Goal: Task Accomplishment & Management: Manage account settings

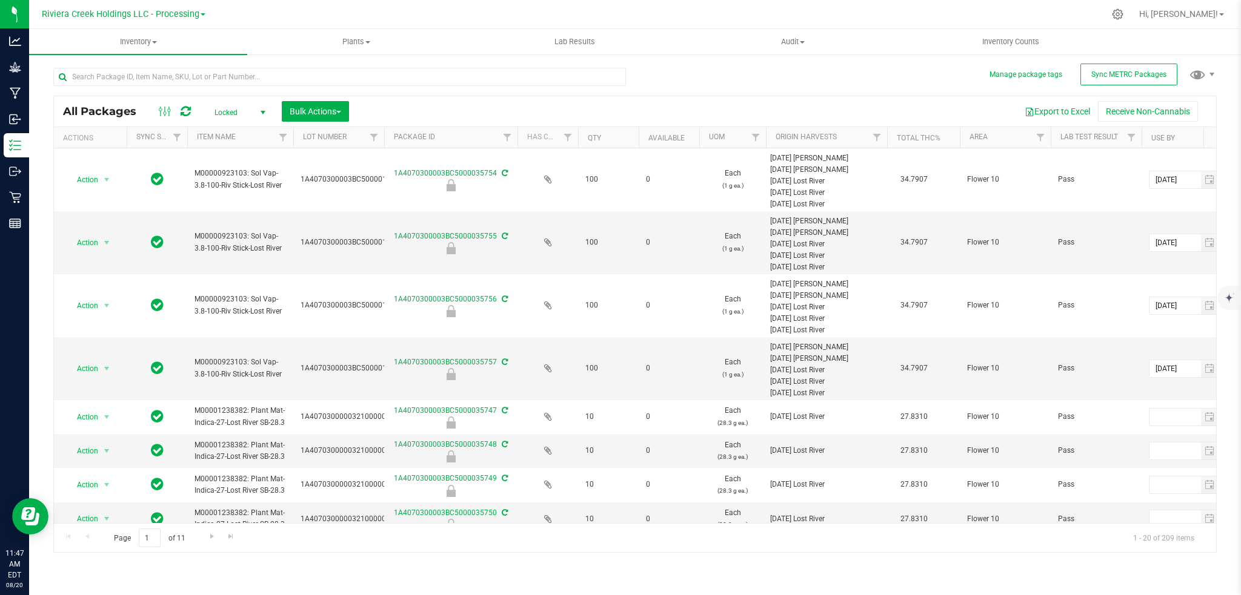
click at [262, 108] on span "select" at bounding box center [263, 113] width 10 height 10
click at [248, 131] on li "Active Only" at bounding box center [236, 132] width 65 height 18
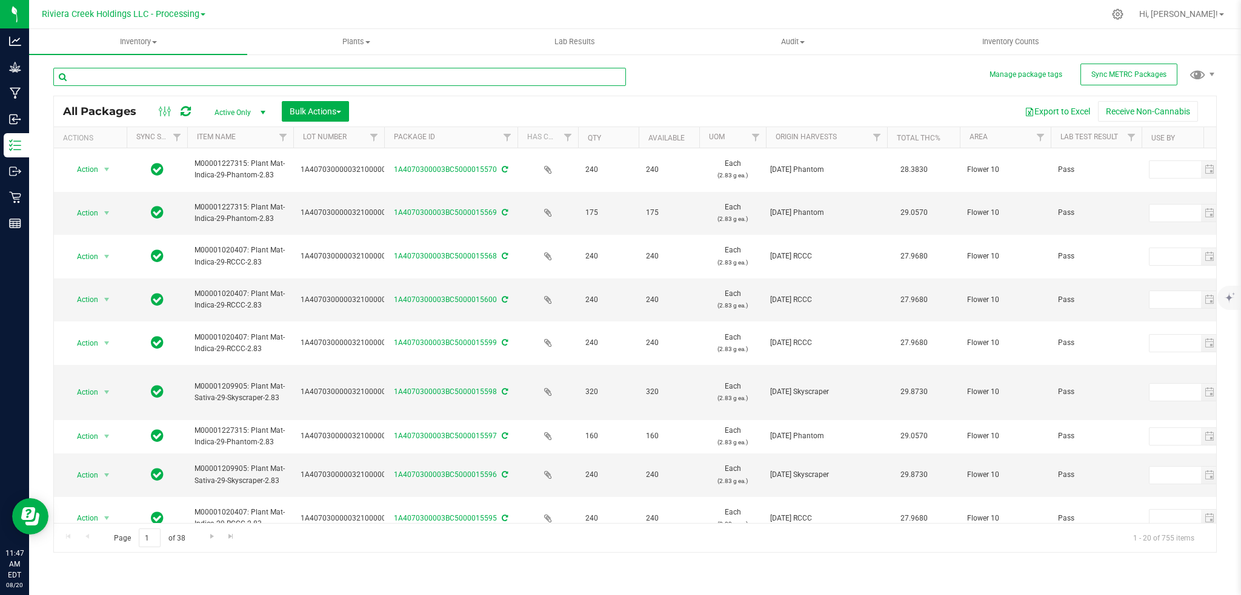
click at [207, 76] on input "text" at bounding box center [339, 77] width 572 height 18
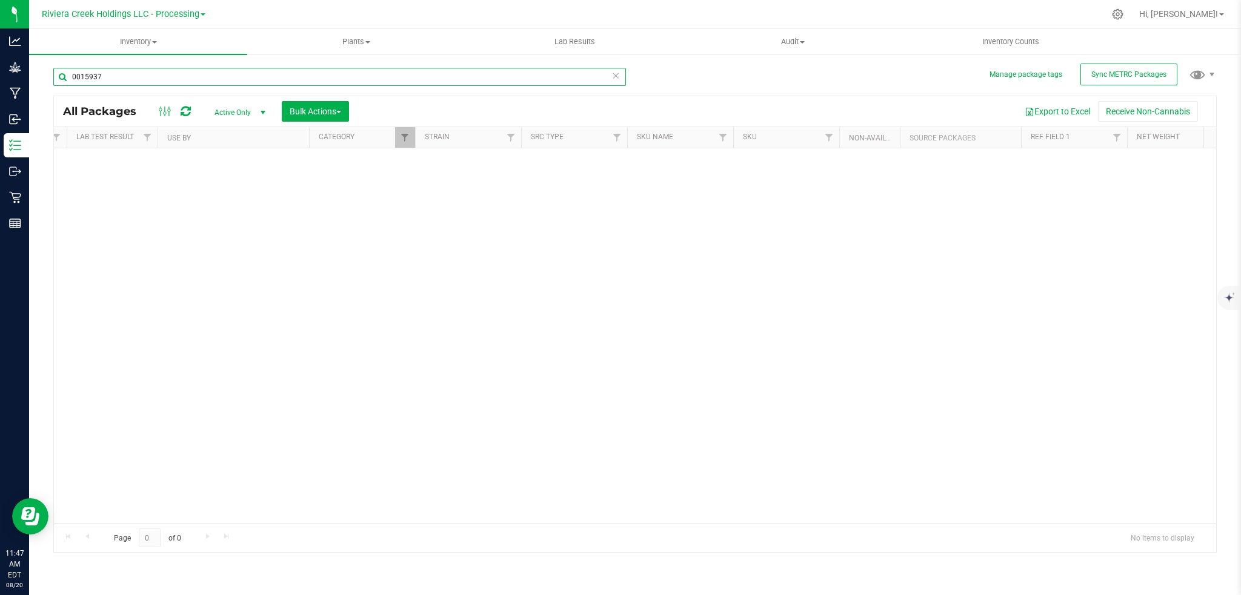
scroll to position [0, 1010]
type input "0015937"
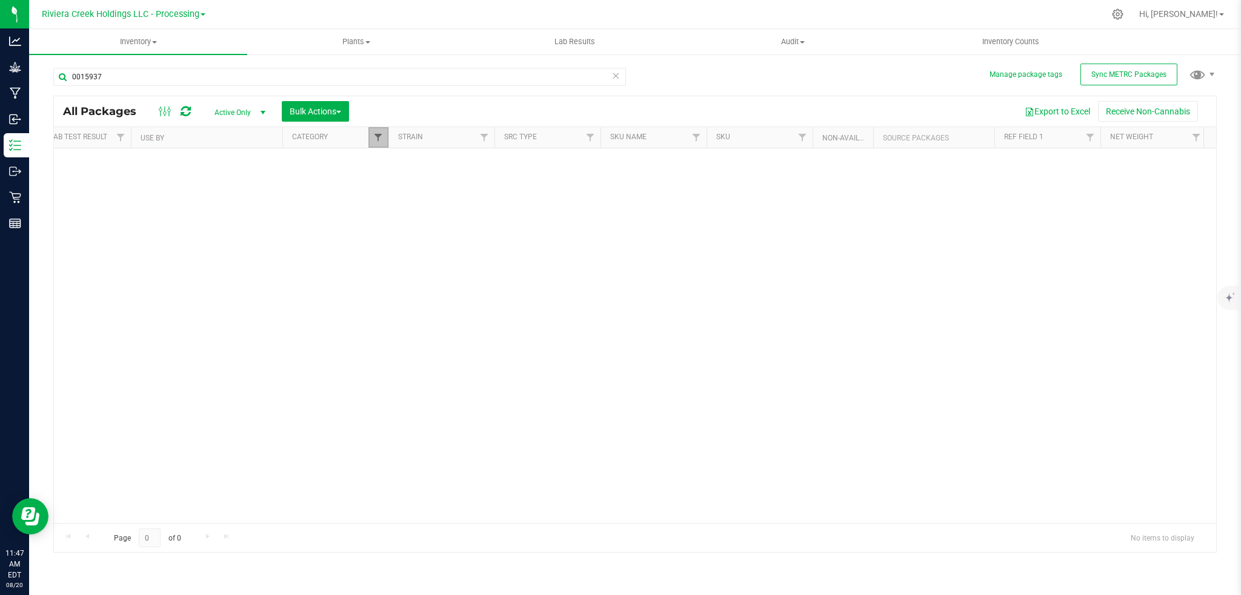
click at [375, 139] on span "Filter" at bounding box center [378, 138] width 10 height 10
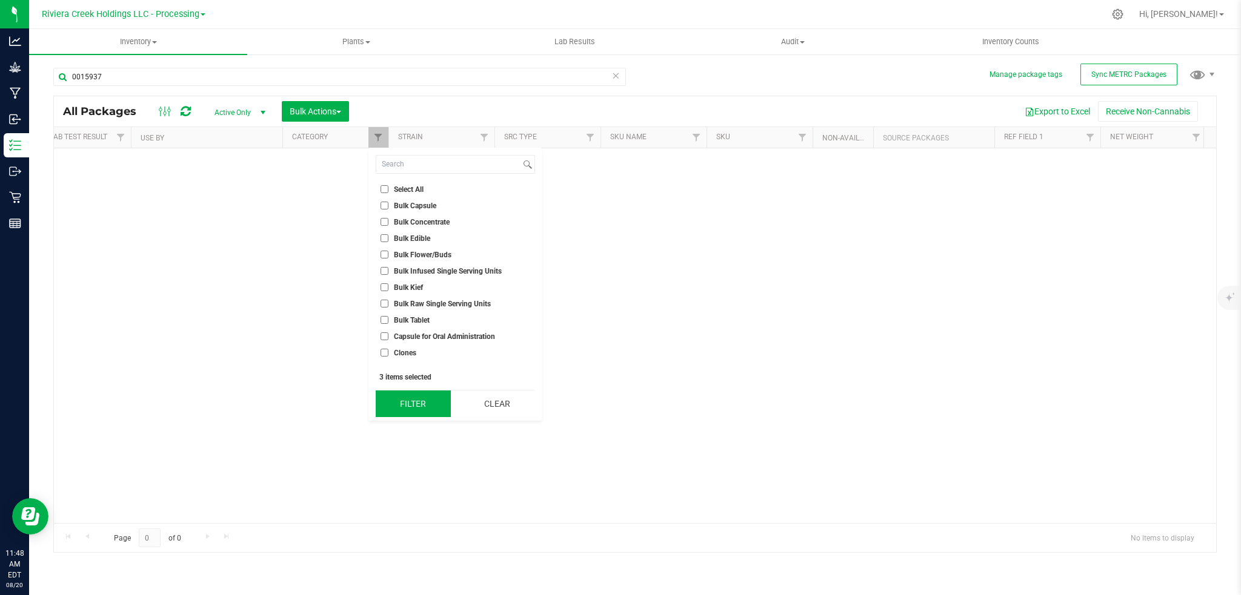
click at [409, 406] on button "Filter" at bounding box center [413, 404] width 75 height 27
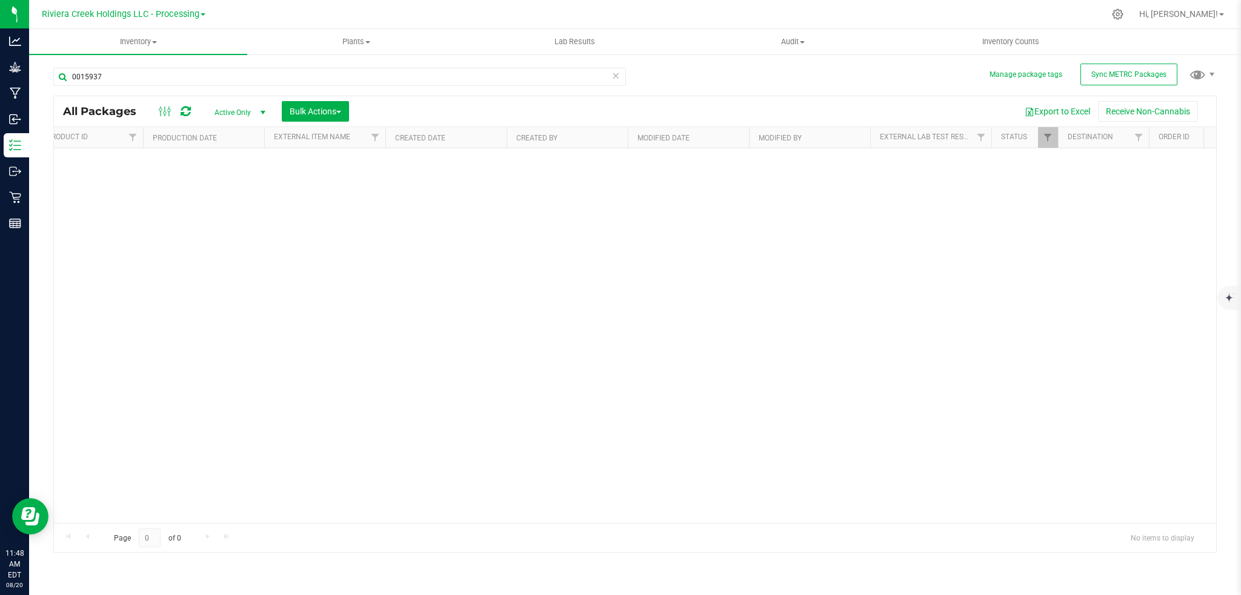
scroll to position [0, 0]
click at [815, 140] on span "Filter" at bounding box center [815, 138] width 10 height 10
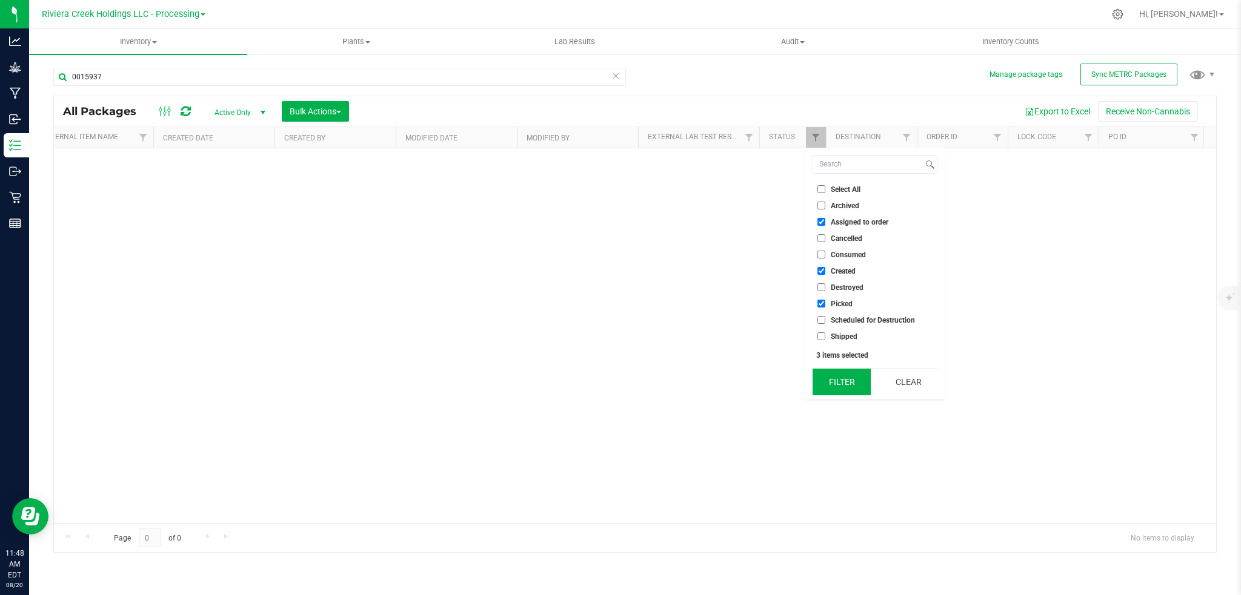
click at [830, 383] on button "Filter" at bounding box center [841, 382] width 58 height 27
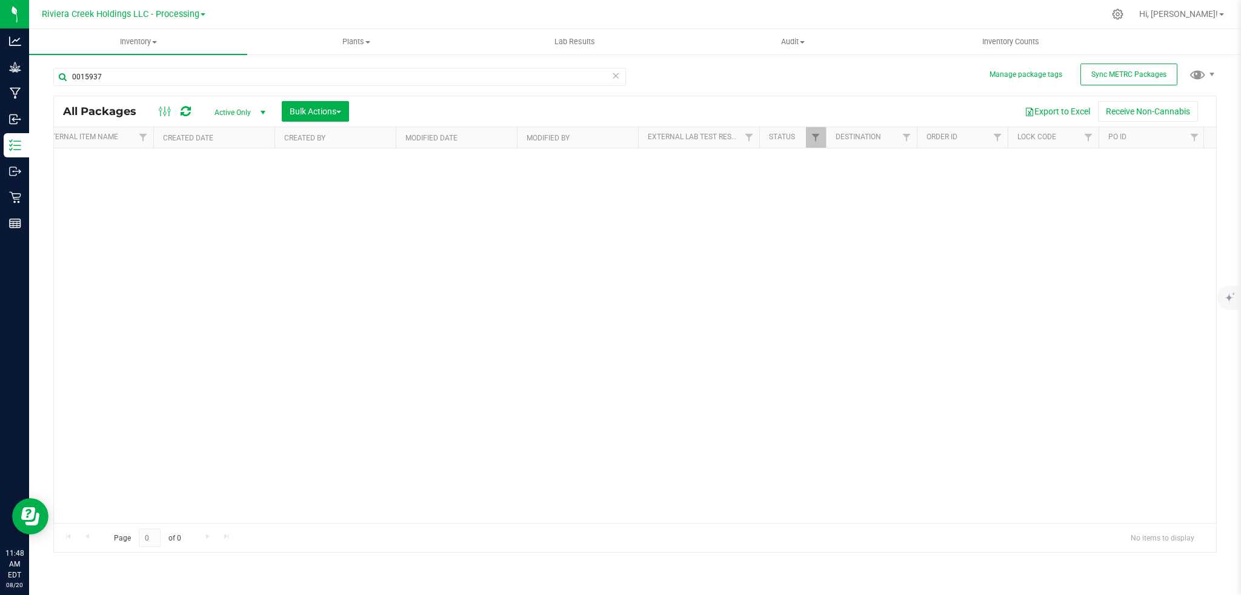
scroll to position [0, 1264]
click at [814, 138] on span "Filter" at bounding box center [815, 138] width 10 height 10
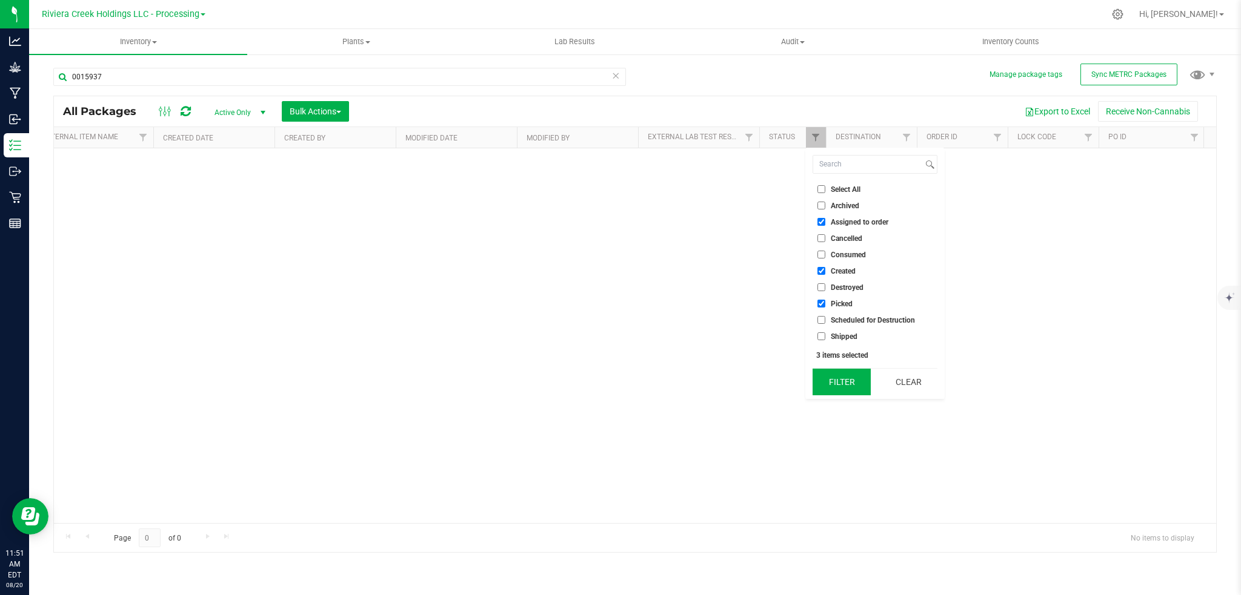
click at [843, 387] on button "Filter" at bounding box center [841, 382] width 58 height 27
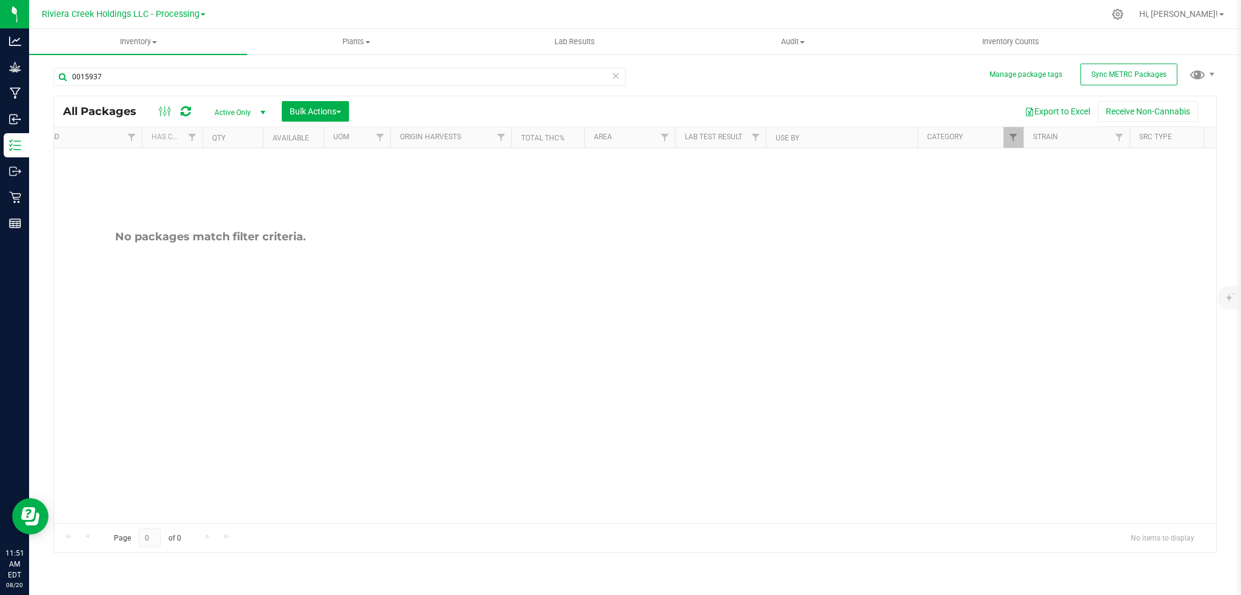
scroll to position [0, 425]
click at [966, 134] on span "Filter" at bounding box center [964, 138] width 10 height 10
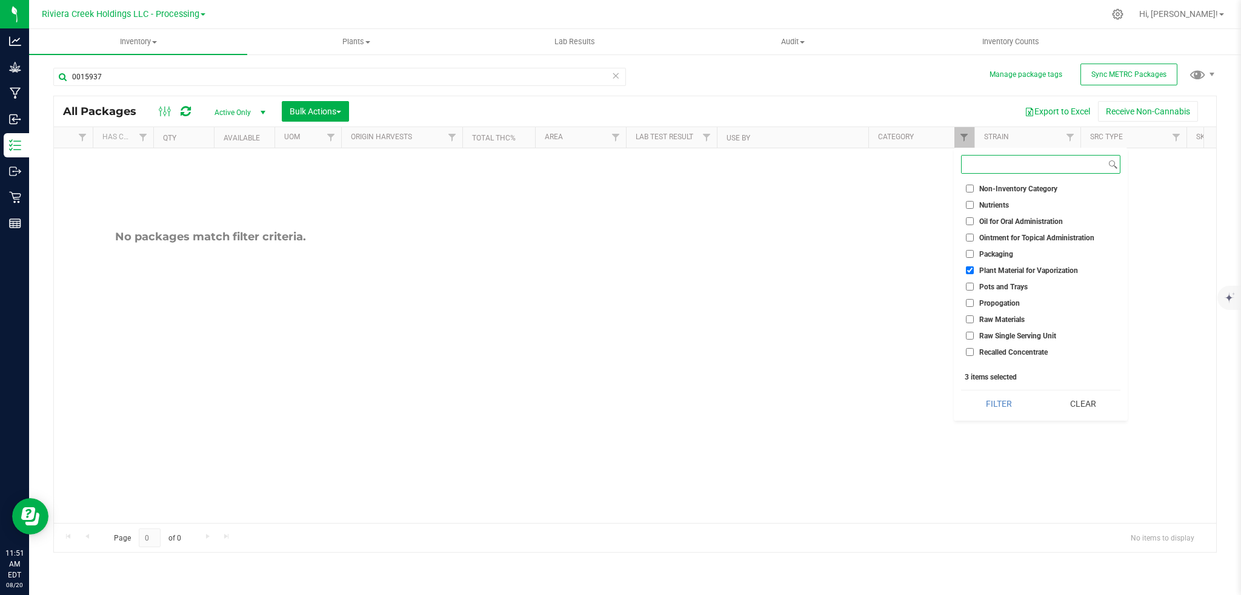
scroll to position [485, 0]
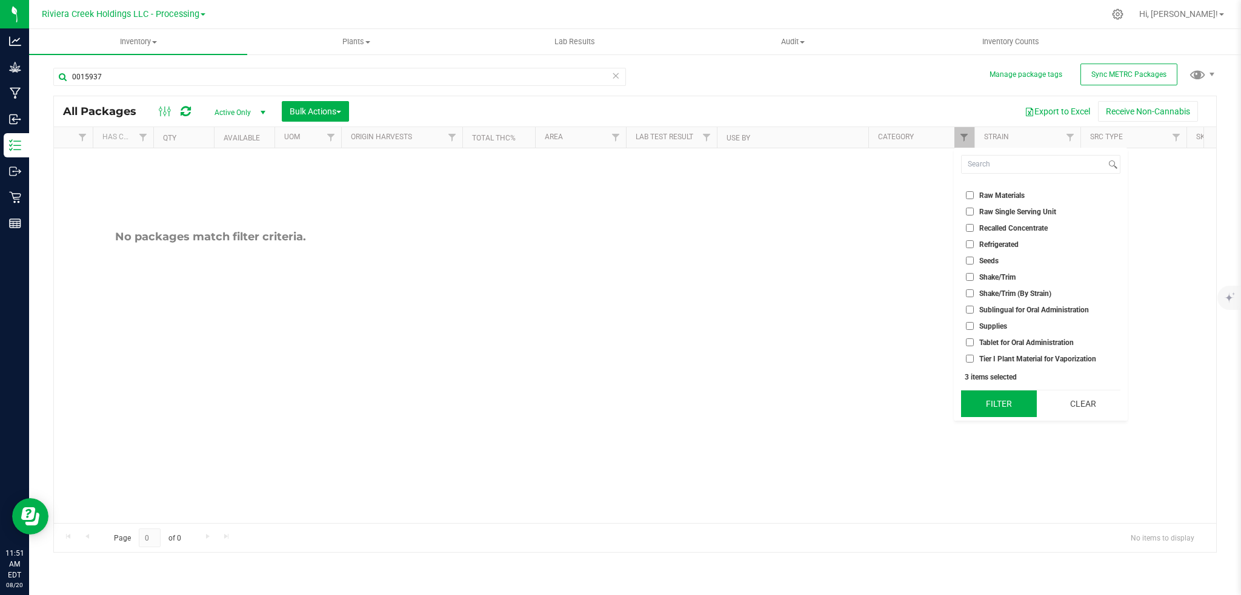
click at [999, 405] on button "Filter" at bounding box center [998, 404] width 75 height 27
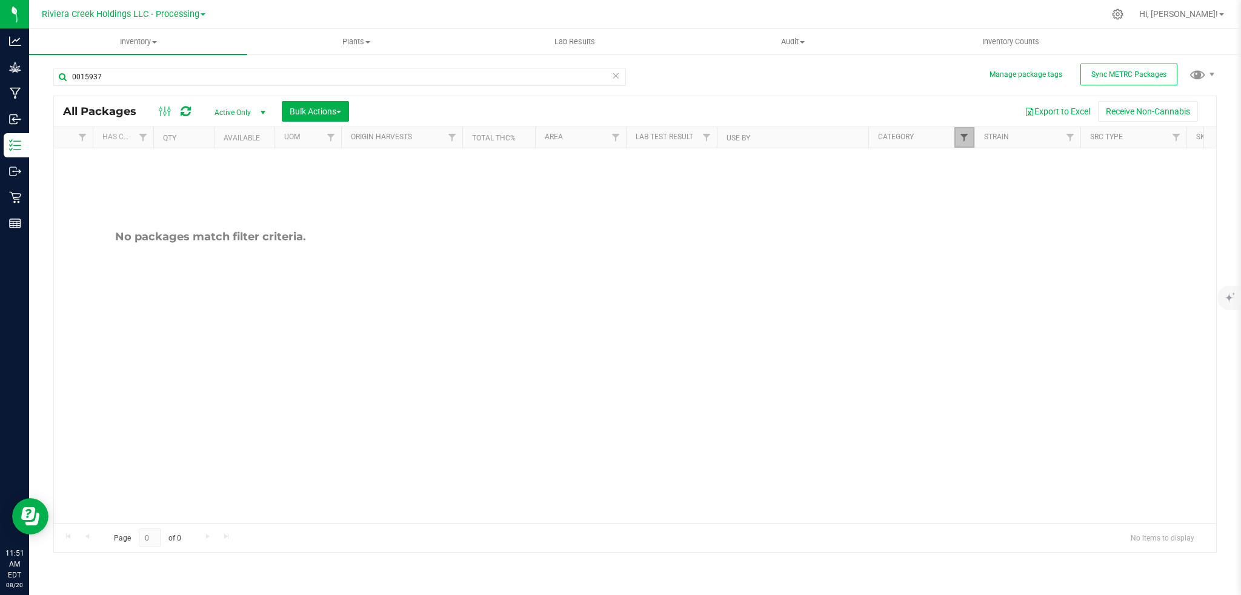
click at [967, 134] on span "Filter" at bounding box center [964, 138] width 10 height 10
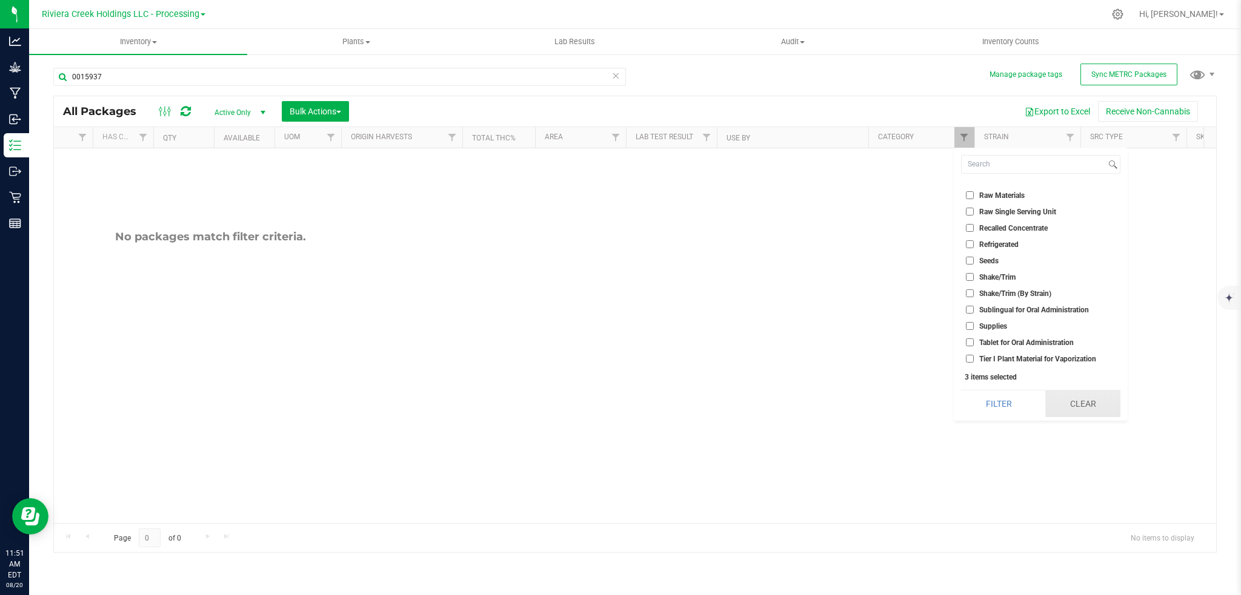
click at [1093, 409] on button "Clear" at bounding box center [1083, 404] width 76 height 27
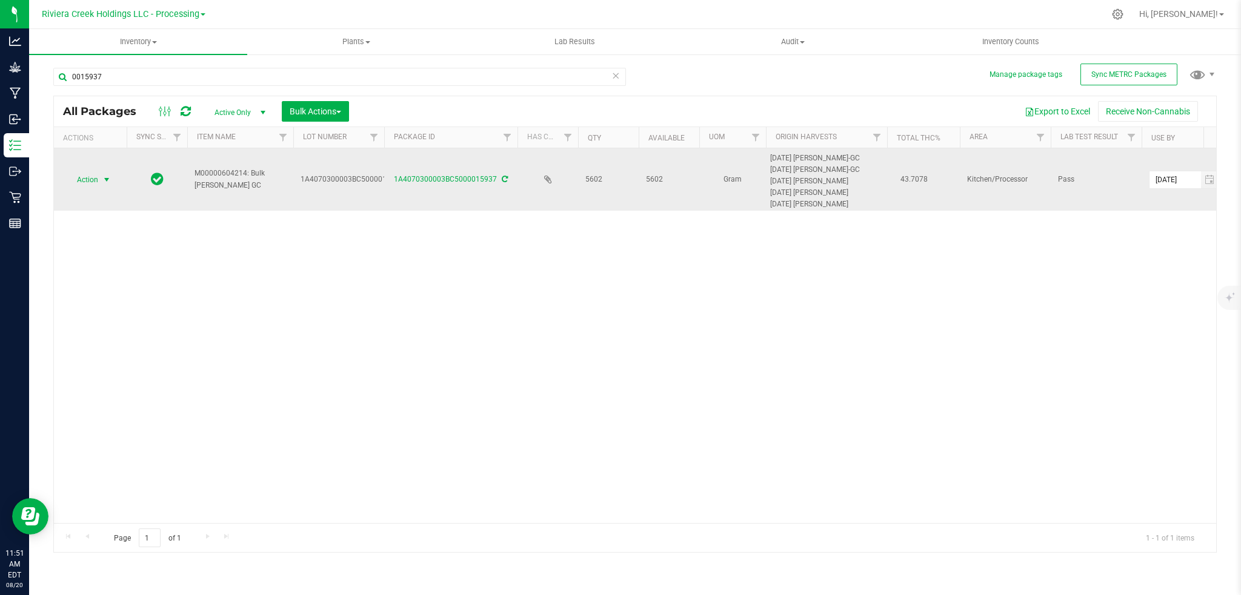
click at [105, 179] on span "select" at bounding box center [107, 180] width 10 height 10
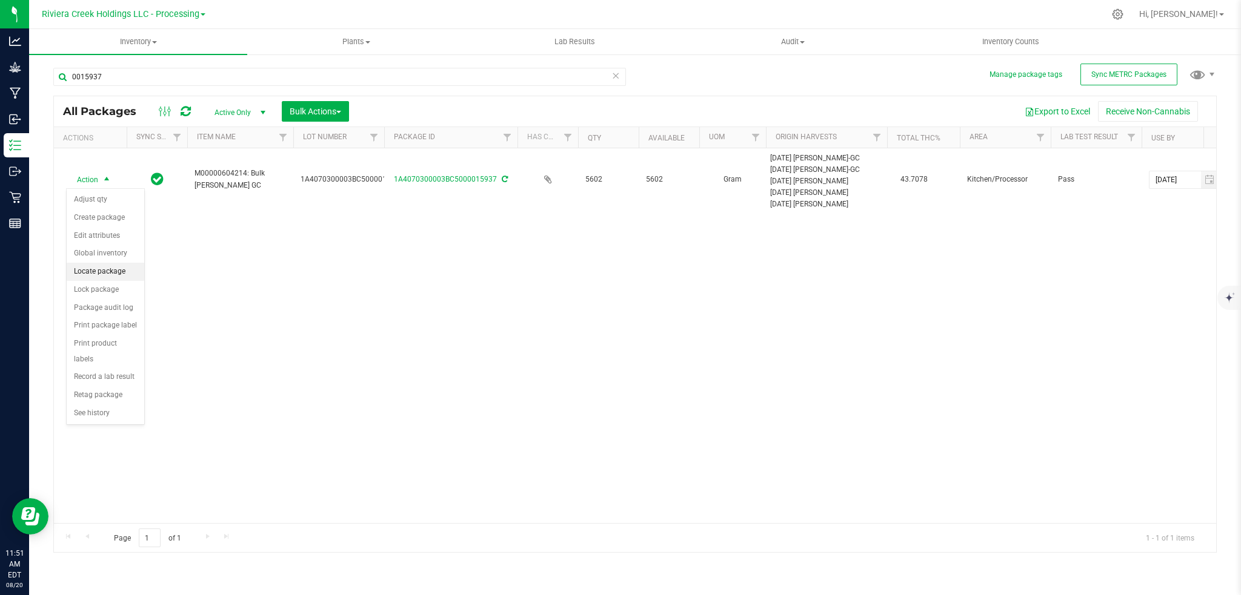
click at [105, 274] on li "Locate package" at bounding box center [106, 272] width 78 height 18
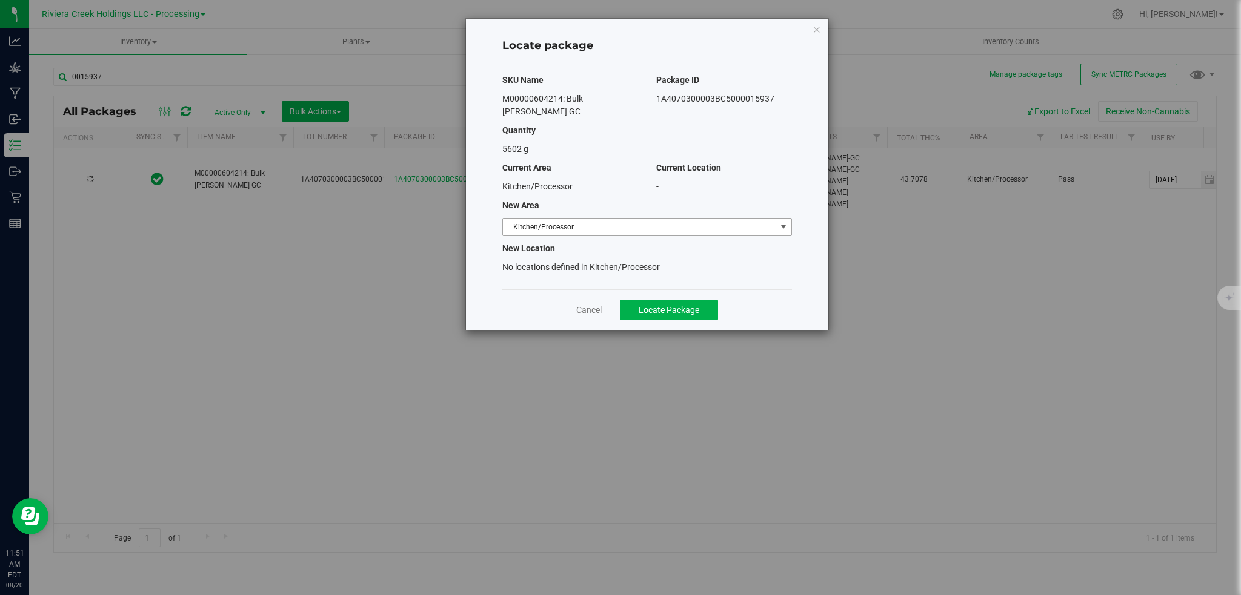
click at [786, 226] on span "select" at bounding box center [783, 227] width 10 height 10
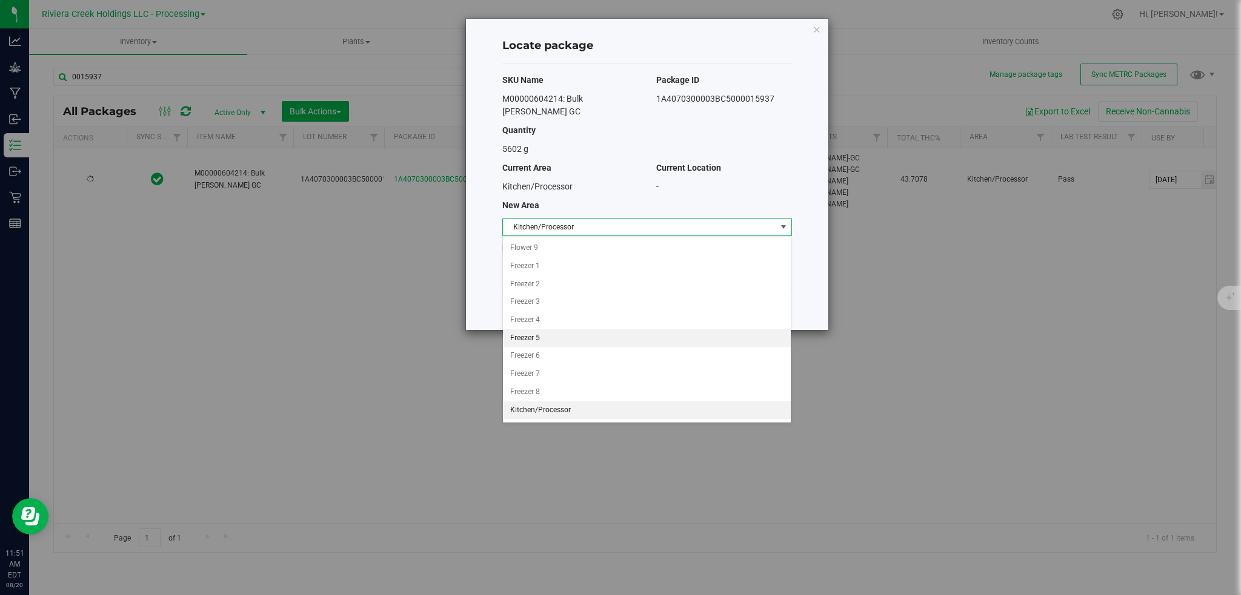
scroll to position [143, 0]
click at [531, 398] on li "Quarantine" at bounding box center [647, 394] width 288 height 18
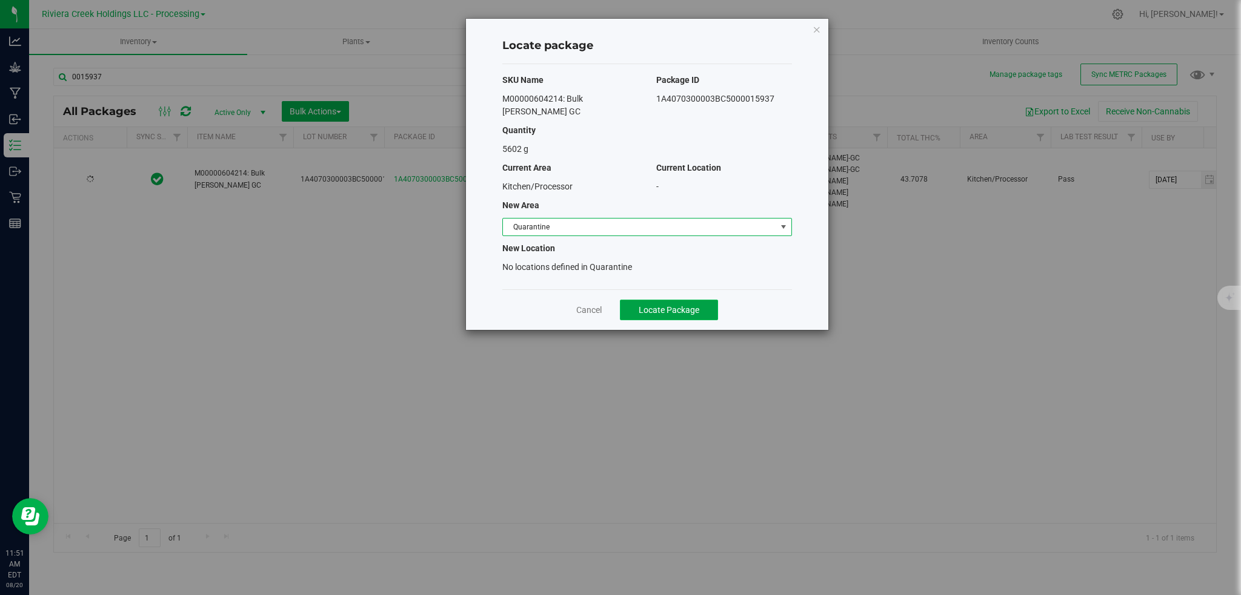
click at [643, 313] on span "Locate Package" at bounding box center [668, 310] width 61 height 10
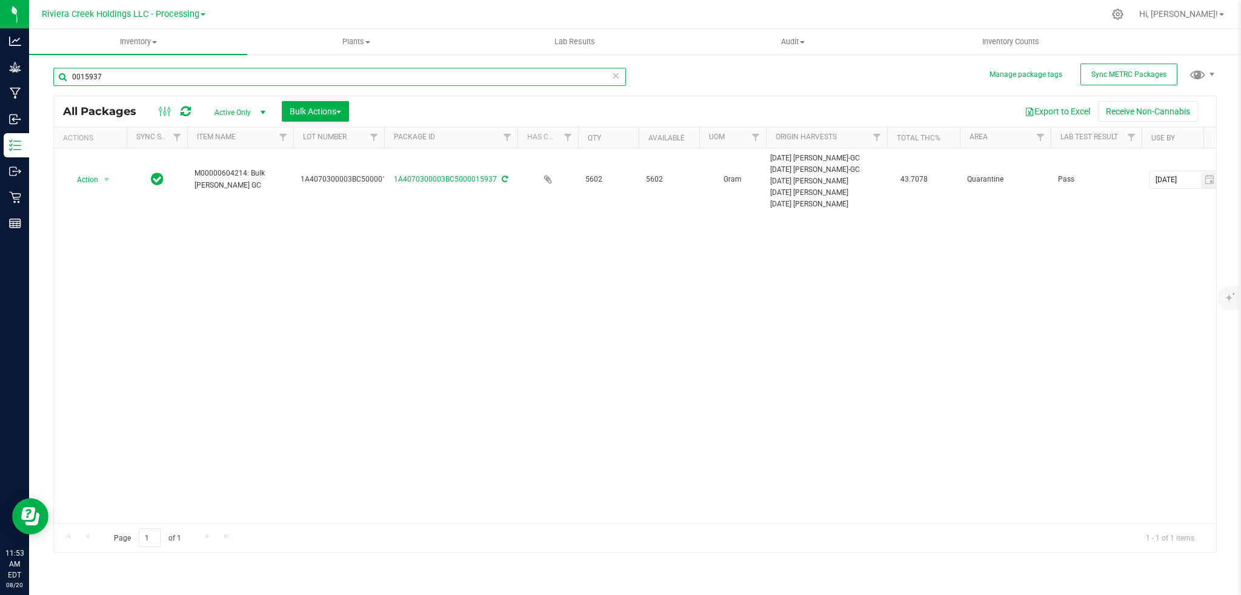
click at [139, 79] on input "0015937" at bounding box center [339, 77] width 572 height 18
type input "0"
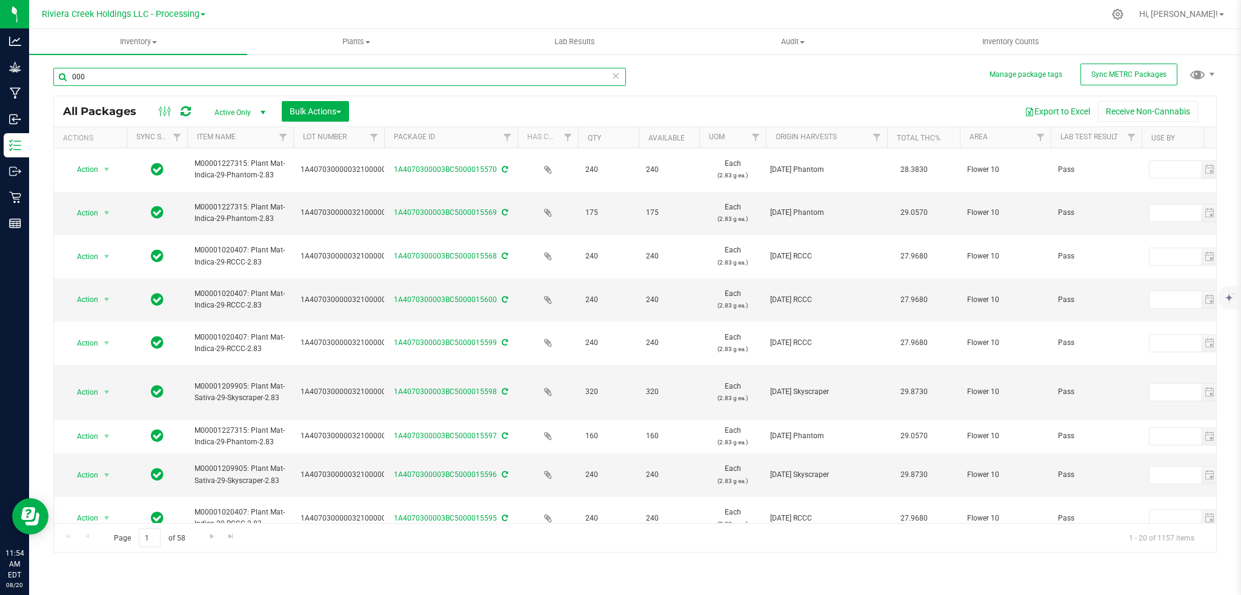
click at [134, 78] on input "000" at bounding box center [339, 77] width 572 height 18
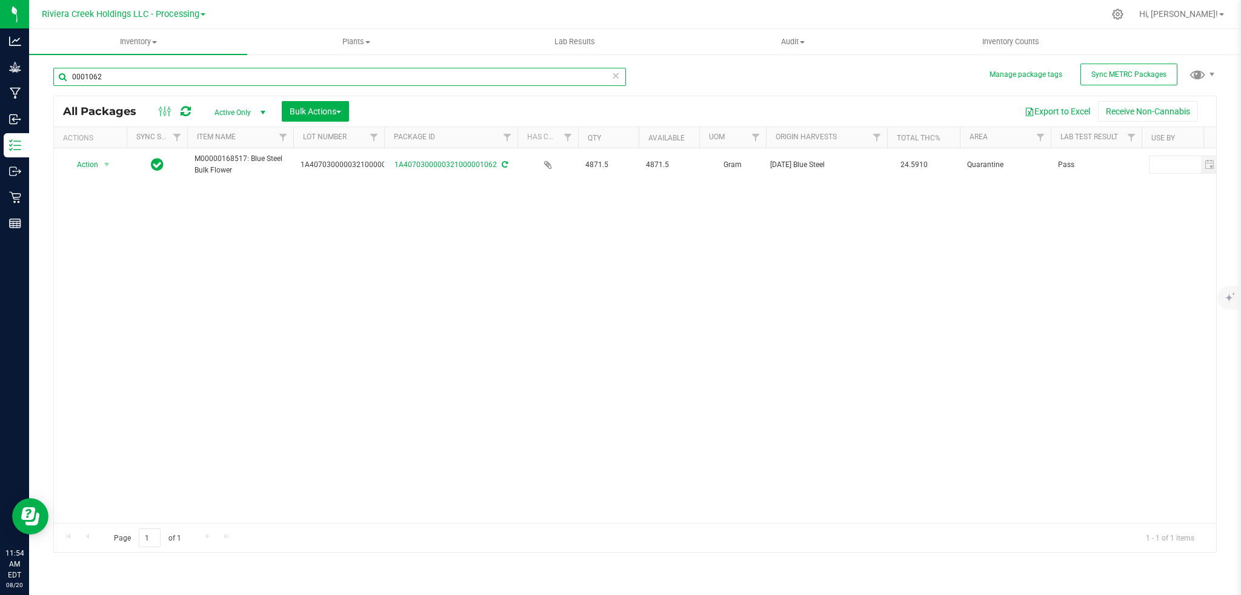
click at [114, 79] on input "0001062" at bounding box center [339, 77] width 572 height 18
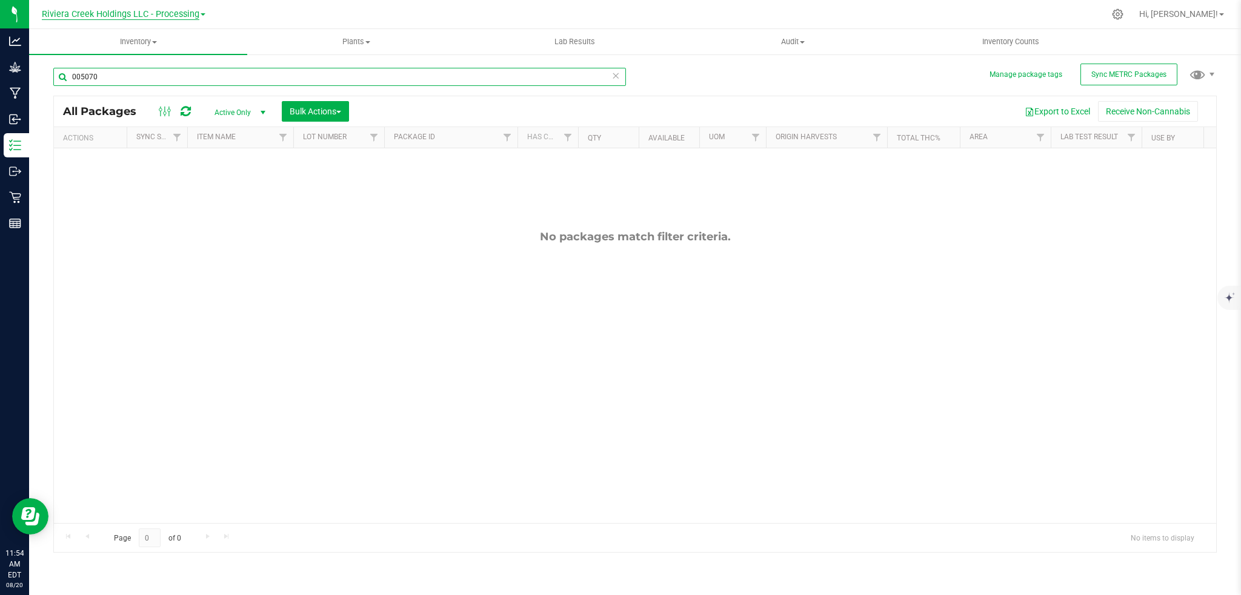
type input "005070"
click at [173, 12] on span "Riviera Creek Holdings LLC - Processing" at bounding box center [120, 14] width 157 height 11
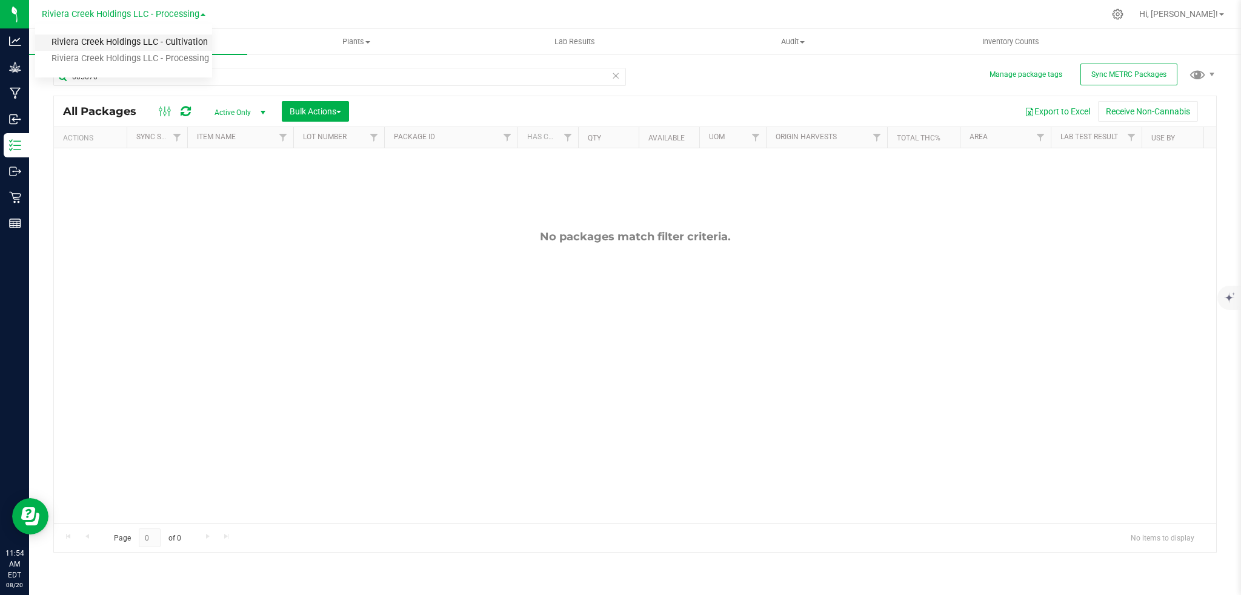
click at [187, 40] on link "Riviera Creek Holdings LLC - Cultivation" at bounding box center [123, 43] width 177 height 16
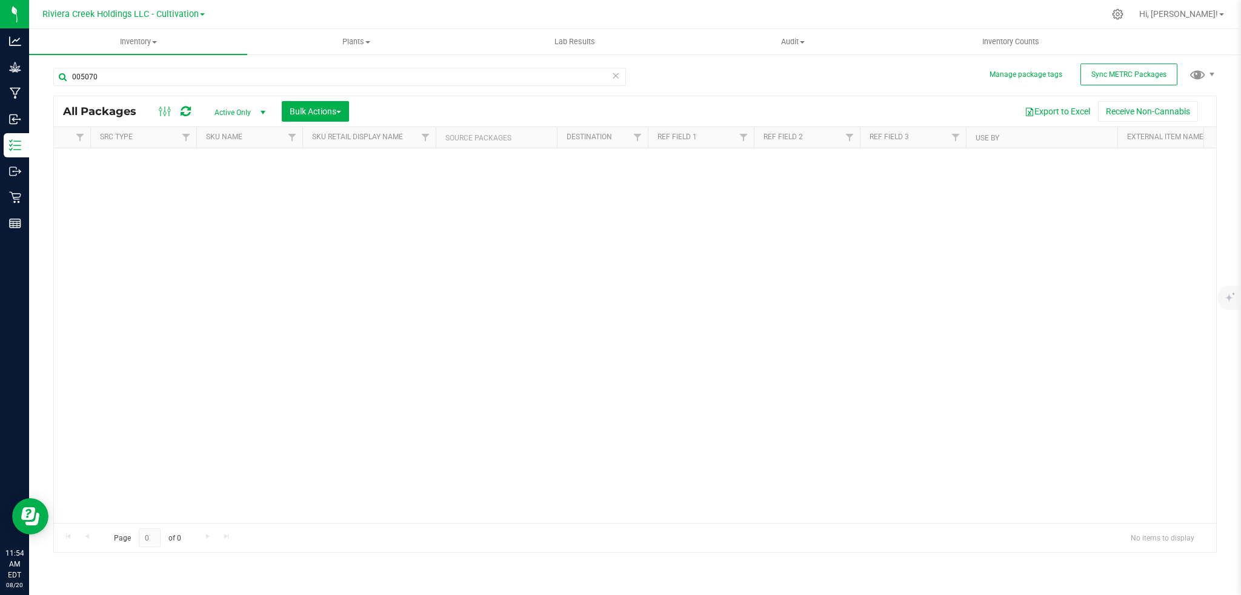
scroll to position [0, 1432]
click at [992, 141] on span "Filter" at bounding box center [997, 138] width 10 height 10
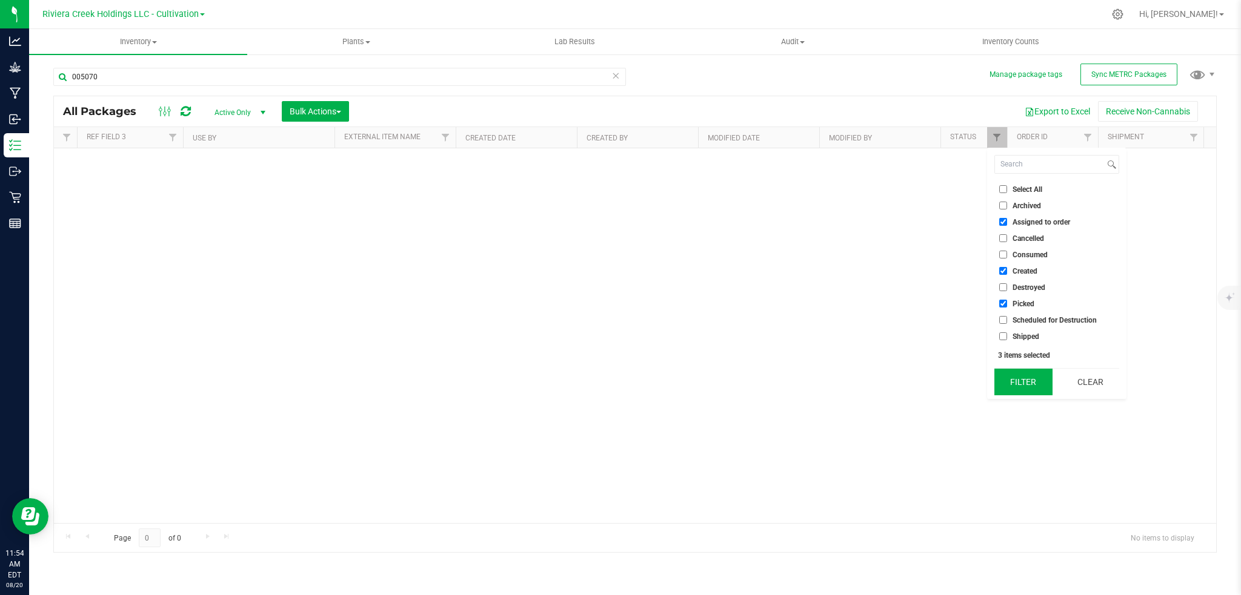
click at [1027, 388] on button "Filter" at bounding box center [1023, 382] width 58 height 27
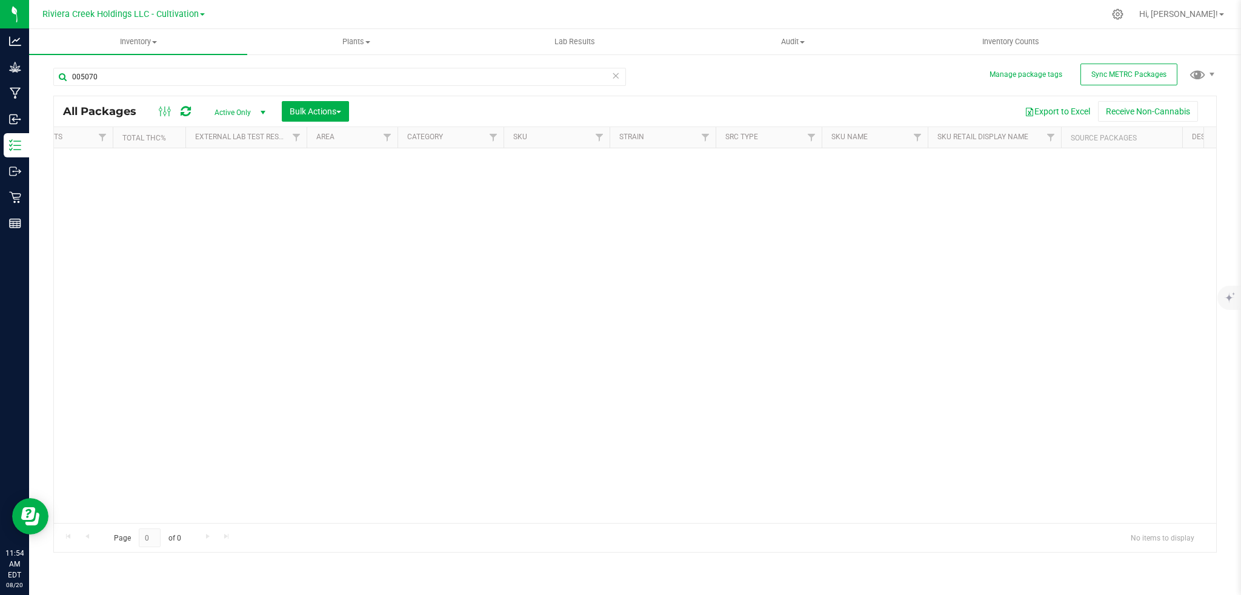
scroll to position [0, 75]
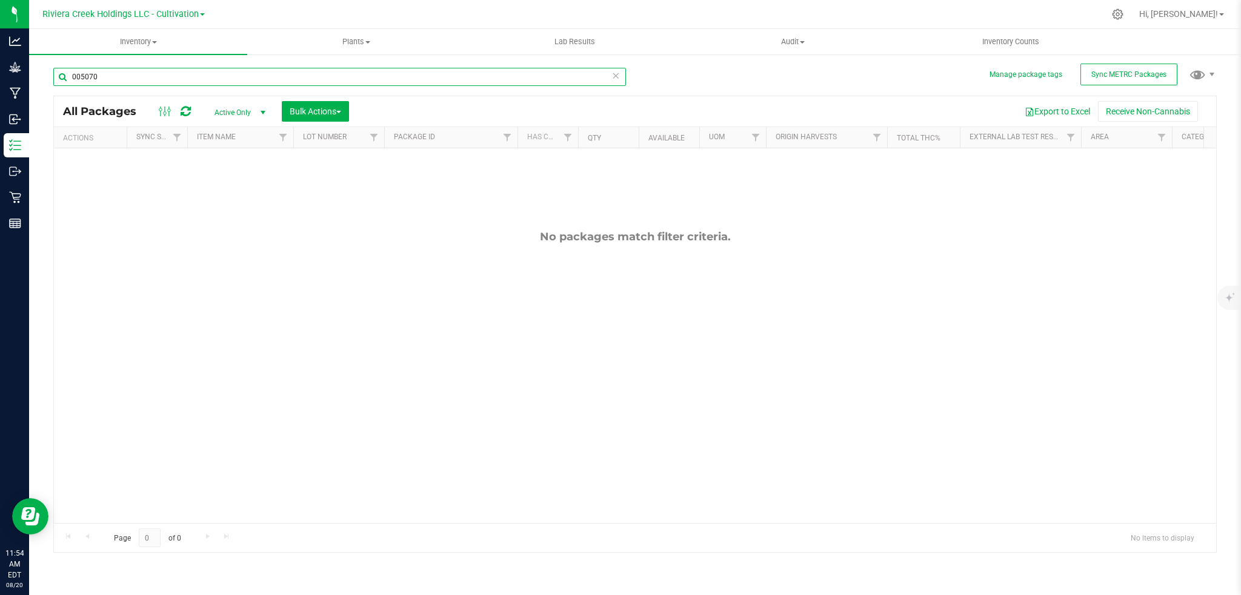
click at [110, 79] on input "005070" at bounding box center [339, 77] width 572 height 18
click at [102, 81] on input "000692" at bounding box center [339, 77] width 572 height 18
type input "000691"
click at [177, 15] on span "Riviera Creek Holdings LLC - Cultivation" at bounding box center [120, 14] width 156 height 11
click at [178, 60] on link "Riviera Creek Holdings LLC - Processing" at bounding box center [123, 59] width 177 height 16
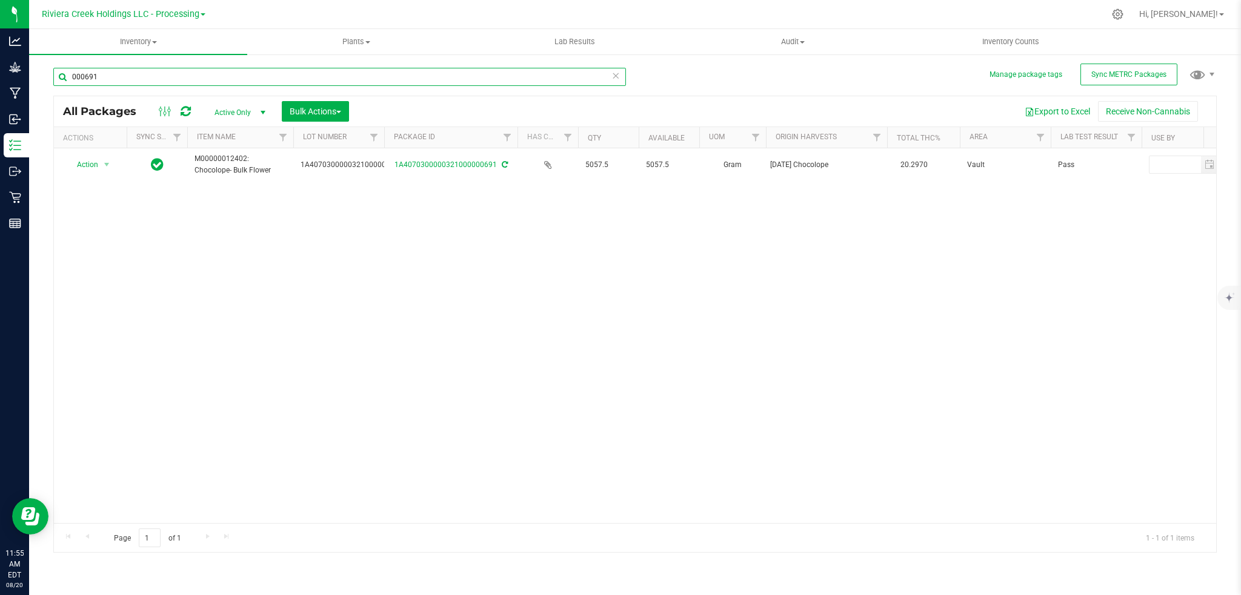
click at [121, 77] on input "000691" at bounding box center [339, 77] width 572 height 18
type input "0"
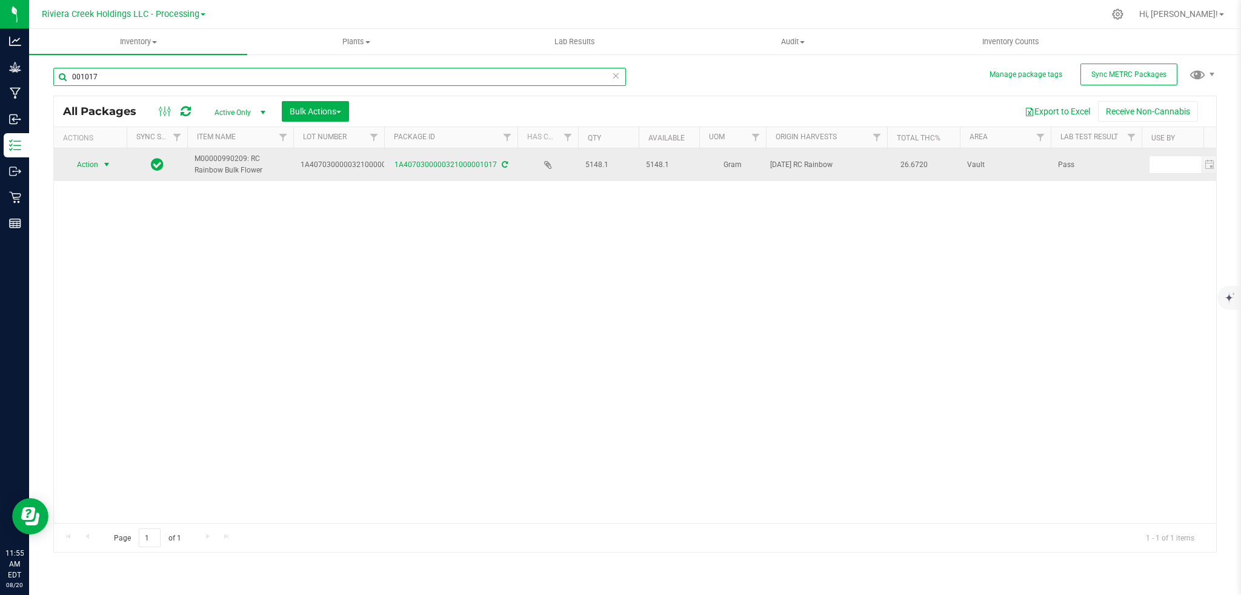
type input "001017"
click at [107, 164] on span "select" at bounding box center [107, 165] width 10 height 10
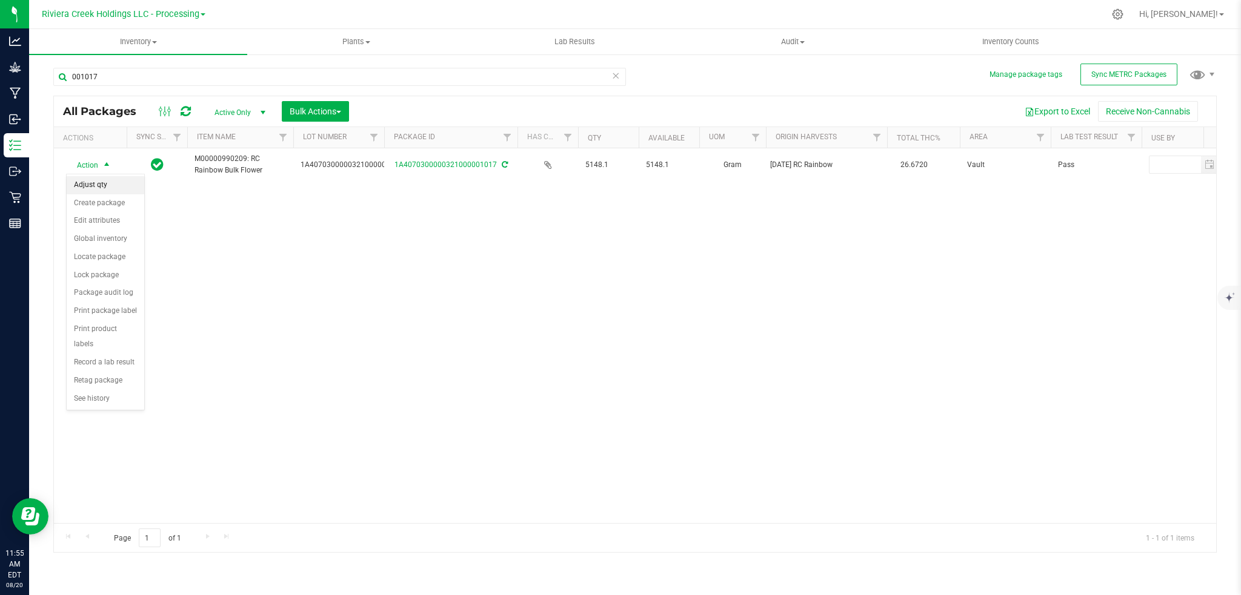
click at [90, 183] on li "Adjust qty" at bounding box center [106, 185] width 78 height 18
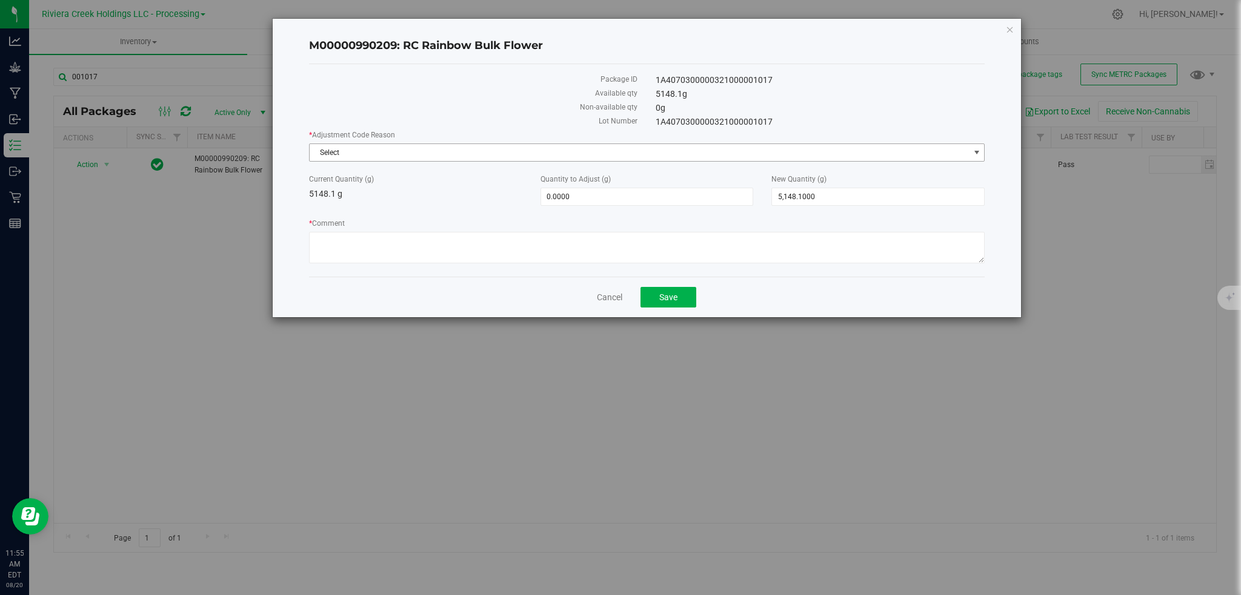
click at [975, 150] on span "select" at bounding box center [977, 153] width 10 height 10
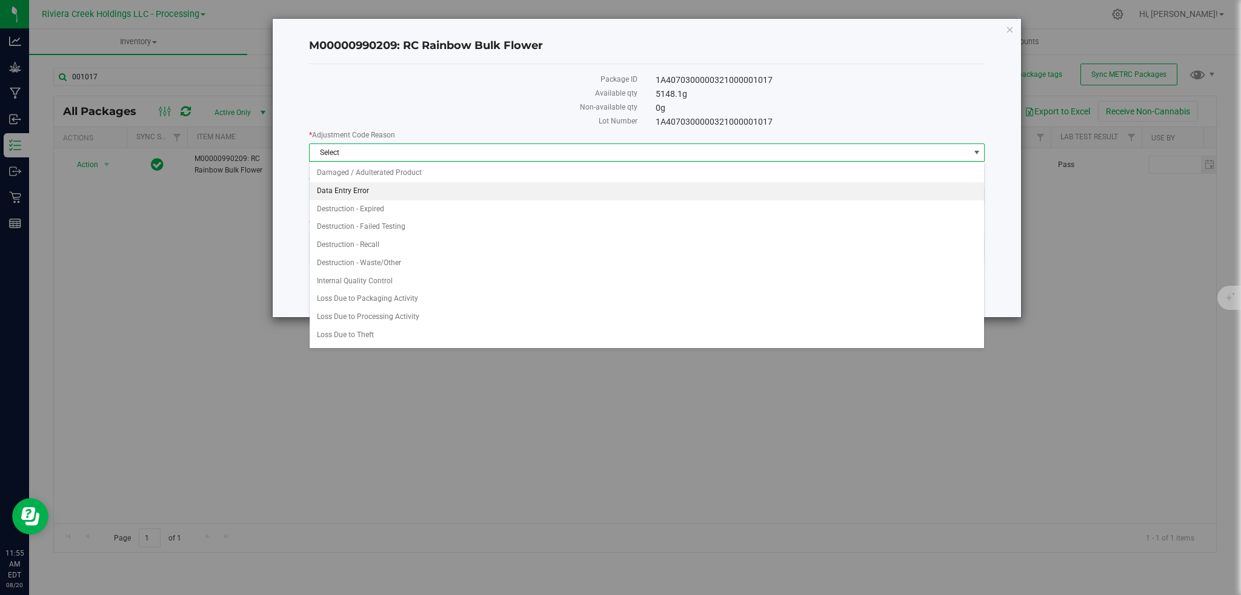
scroll to position [16, 0]
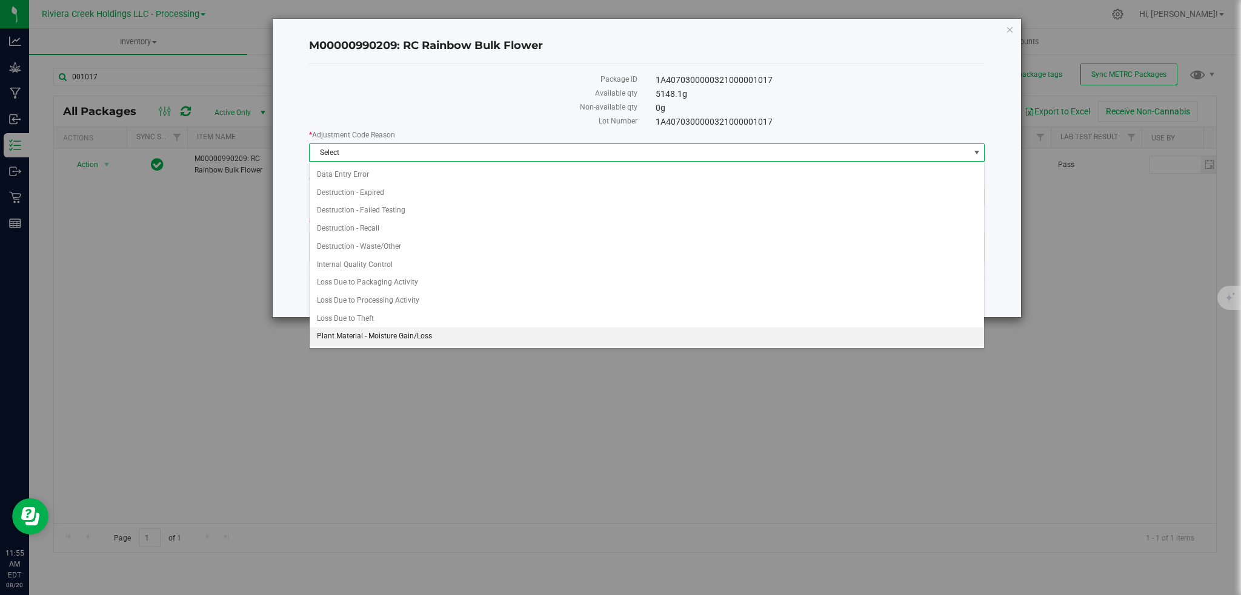
click at [372, 337] on li "Plant Material - Moisture Gain/Loss" at bounding box center [647, 337] width 675 height 18
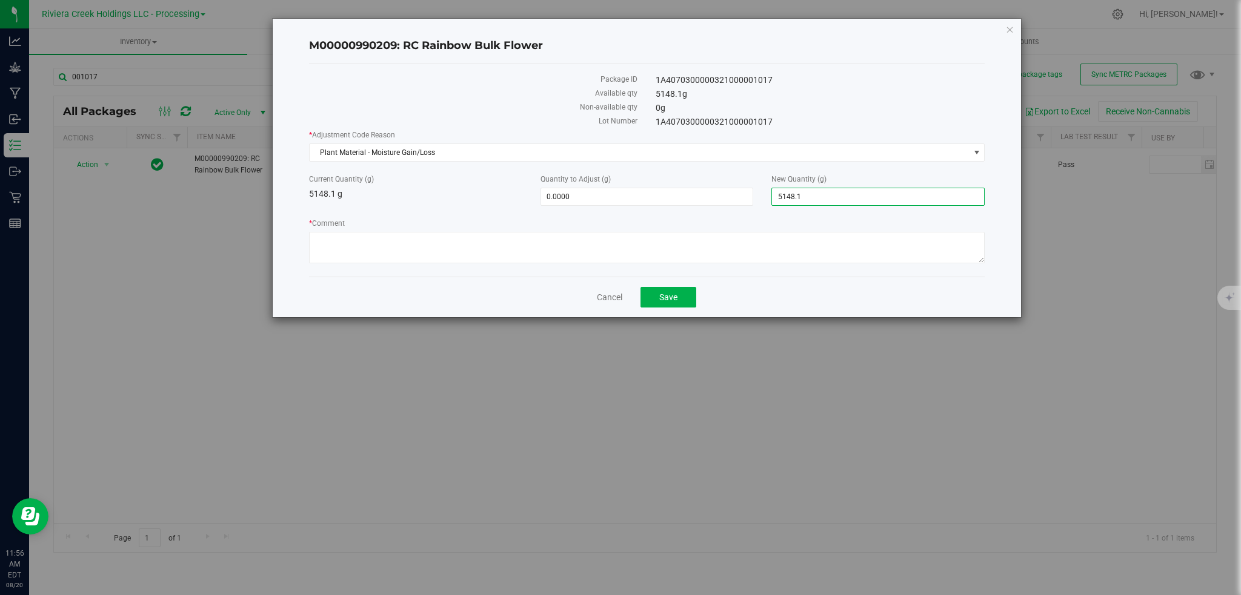
drag, startPoint x: 832, startPoint y: 198, endPoint x: 762, endPoint y: 204, distance: 70.5
click at [762, 204] on div "New Quantity (g) 5,148.1000 5148.1" at bounding box center [877, 190] width 231 height 32
type input "5108"
type input "-40.1000"
type input "5,108.0000"
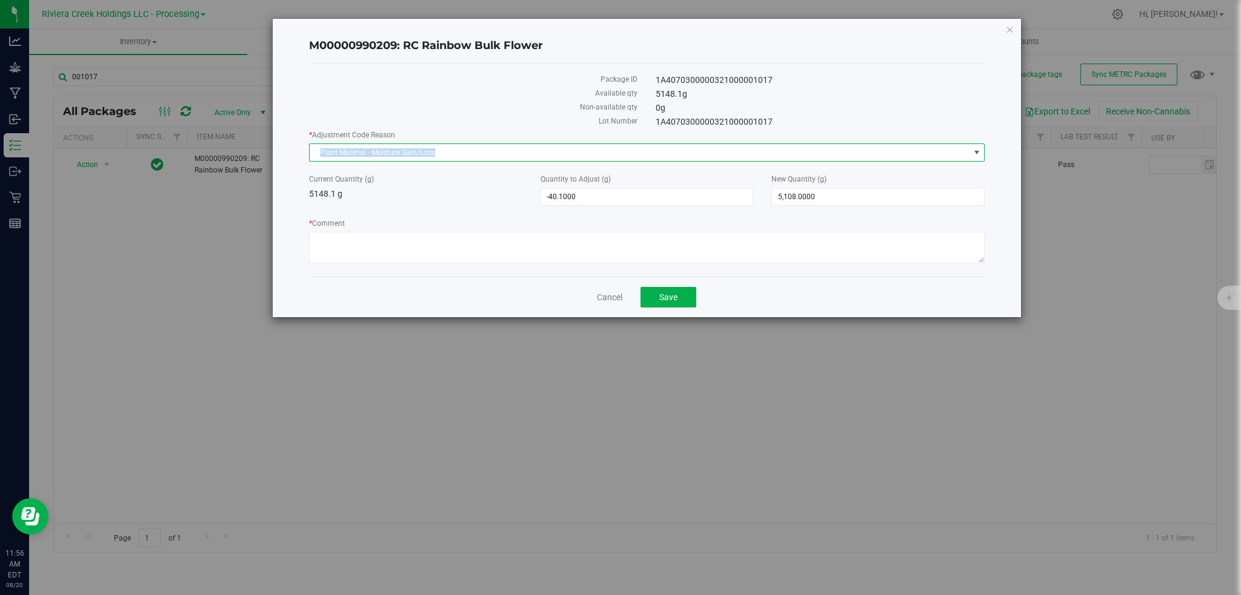
drag, startPoint x: 463, startPoint y: 150, endPoint x: 305, endPoint y: 153, distance: 158.1
click at [305, 153] on div "M00000990209: RC Rainbow Bulk Flower Package ID 1A4070300000321000001017 Availa…" at bounding box center [647, 168] width 749 height 299
copy span "Plant Material - Moisture Gain/Loss"
click at [325, 246] on textarea "* Comment" at bounding box center [647, 247] width 676 height 31
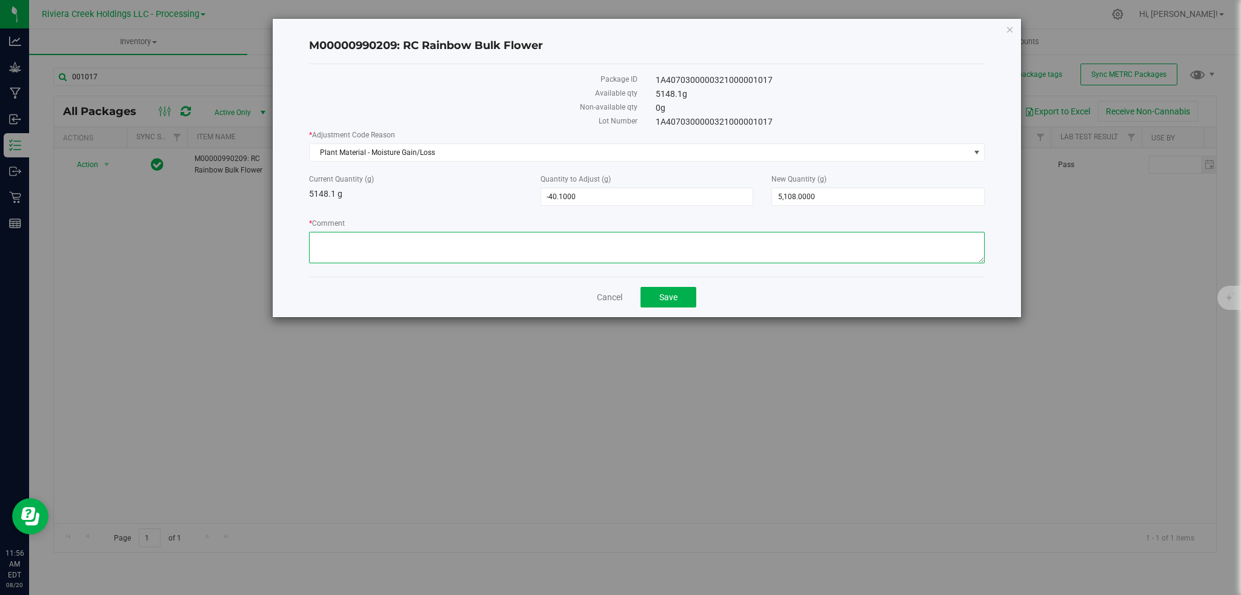
paste textarea "Plant Material - Moisture Gain/Loss"
type textarea "Plant Material - Moisture Gain/Loss"
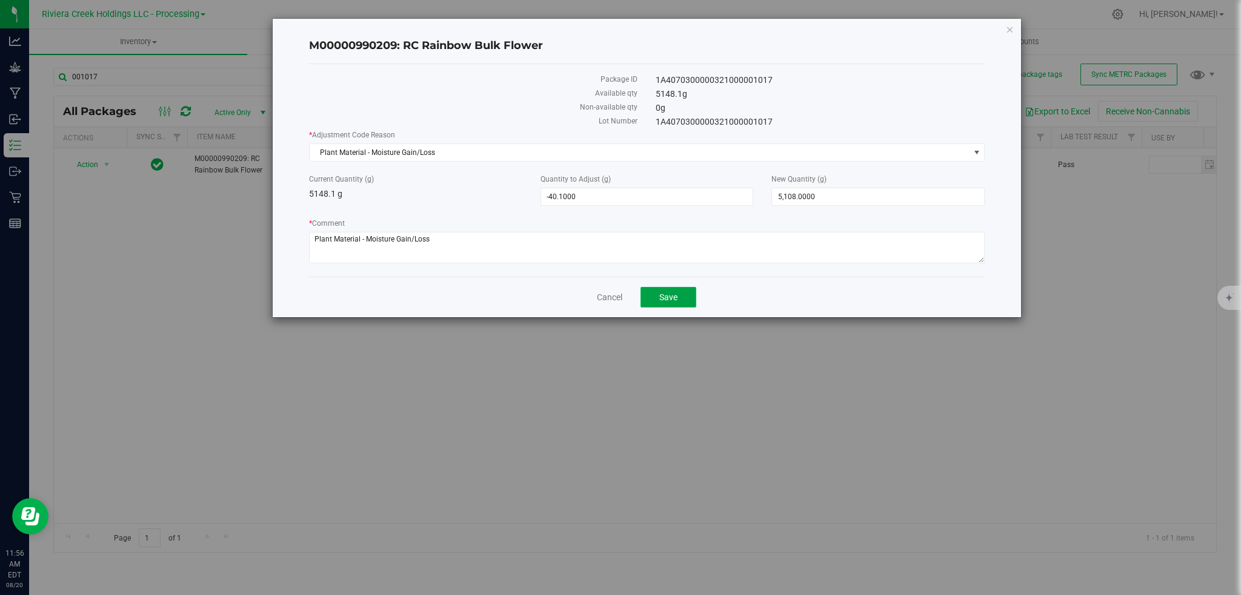
click at [664, 305] on button "Save" at bounding box center [668, 297] width 56 height 21
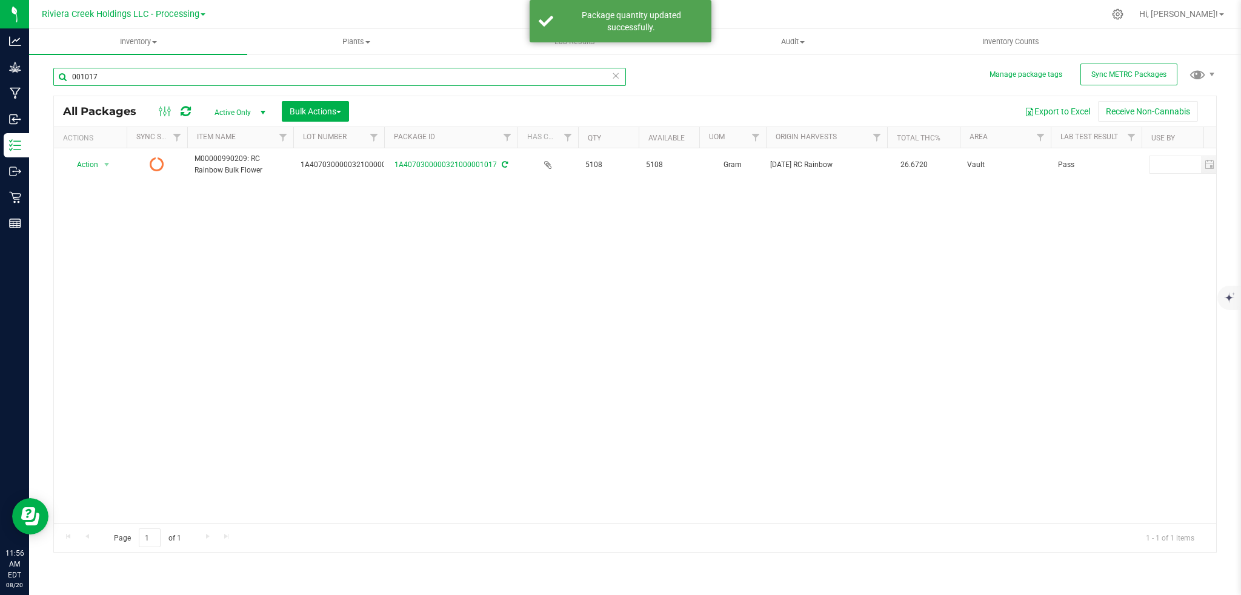
click at [122, 76] on input "001017" at bounding box center [339, 77] width 572 height 18
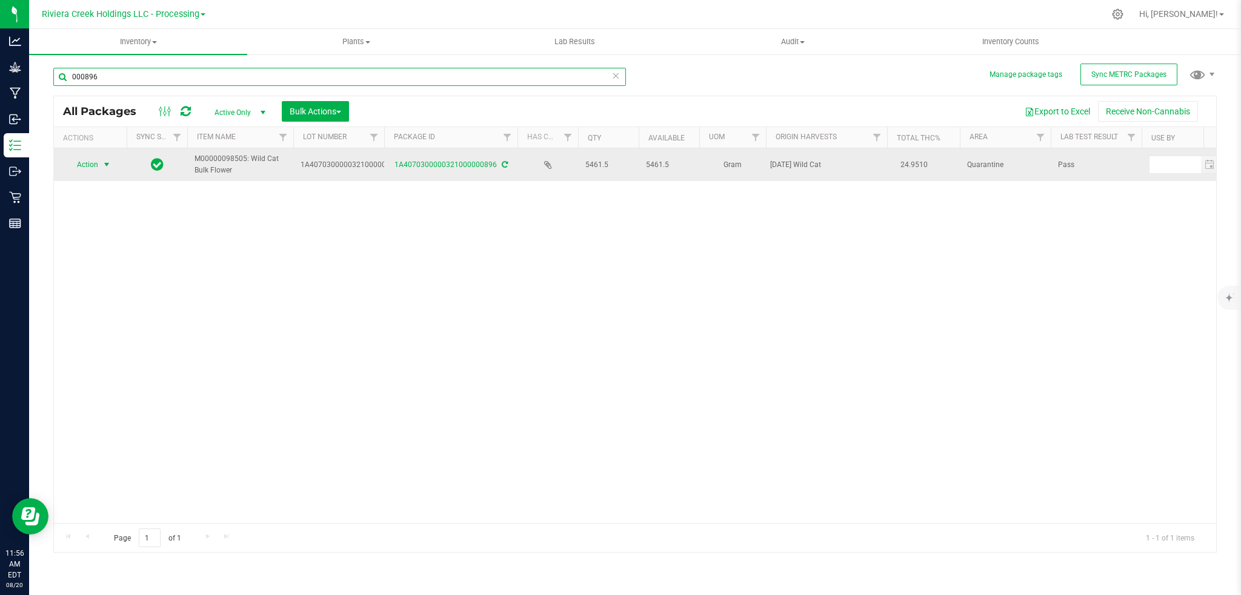
type input "000896"
click at [105, 164] on span "select" at bounding box center [107, 165] width 10 height 10
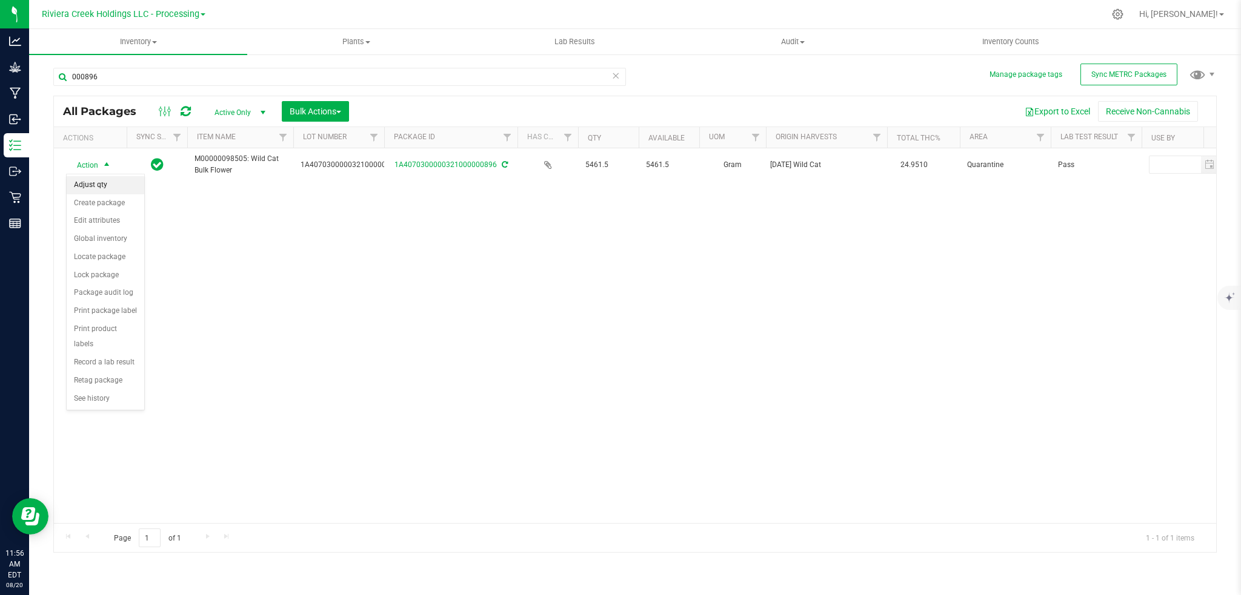
click at [90, 185] on li "Adjust qty" at bounding box center [106, 185] width 78 height 18
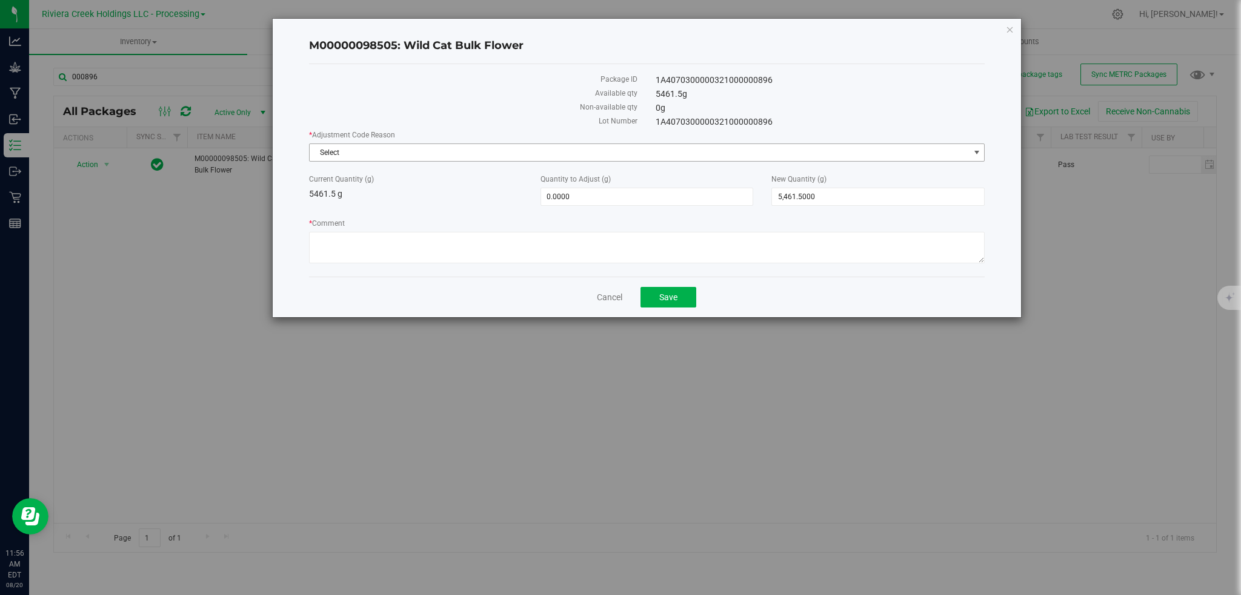
click at [975, 153] on span "select" at bounding box center [977, 153] width 10 height 10
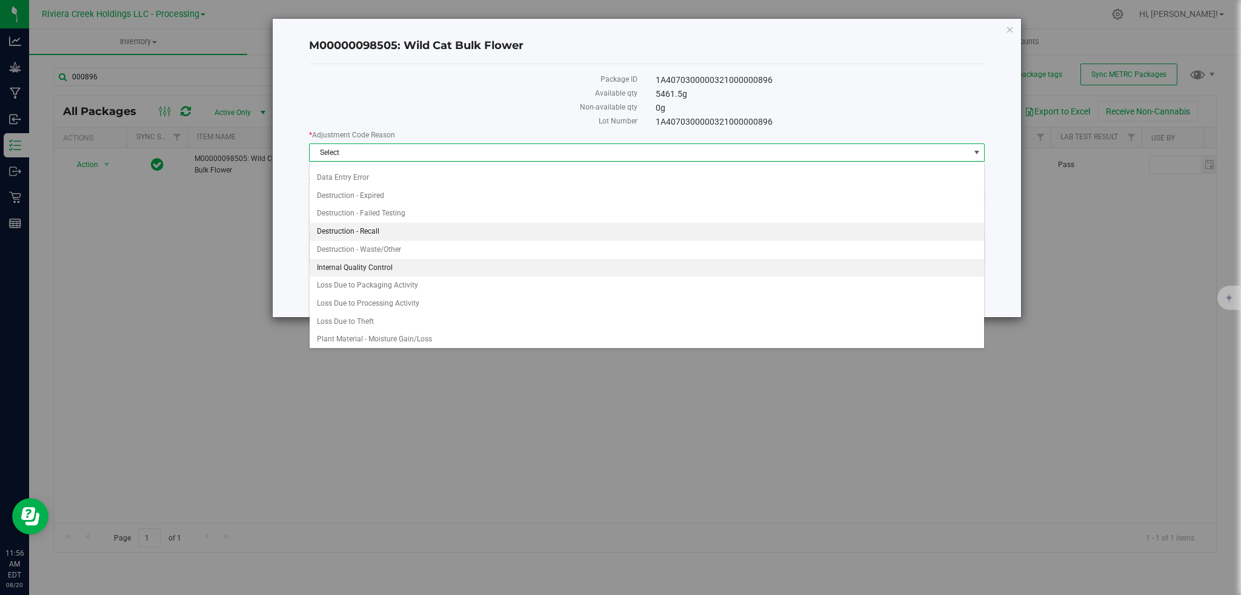
scroll to position [16, 0]
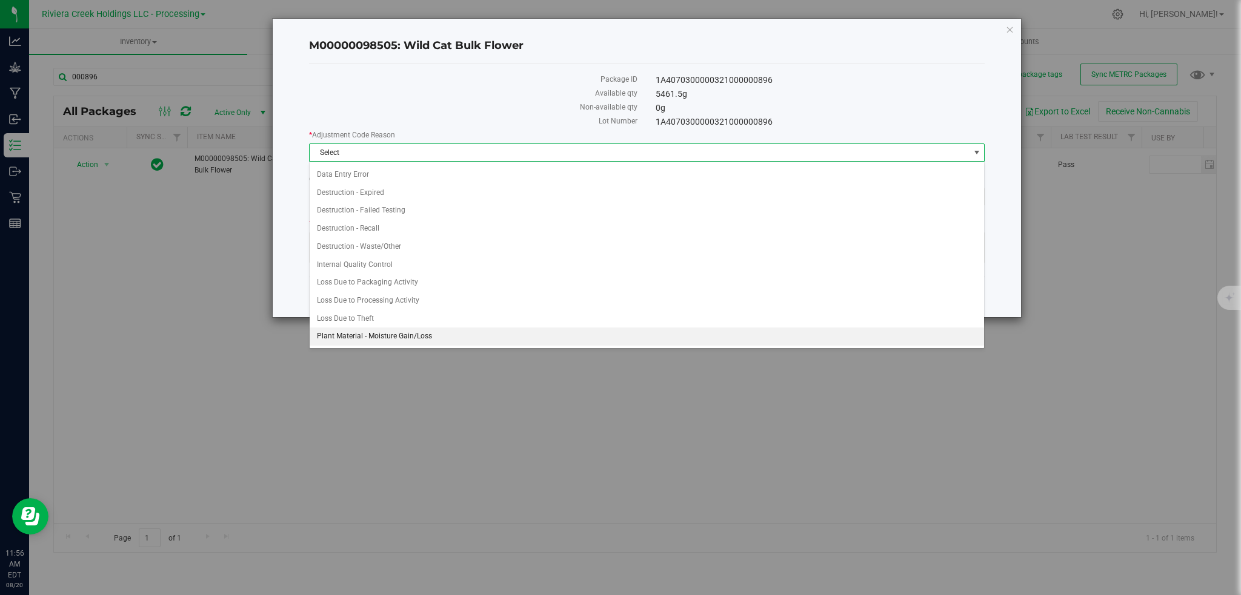
click at [330, 341] on li "Plant Material - Moisture Gain/Loss" at bounding box center [647, 337] width 675 height 18
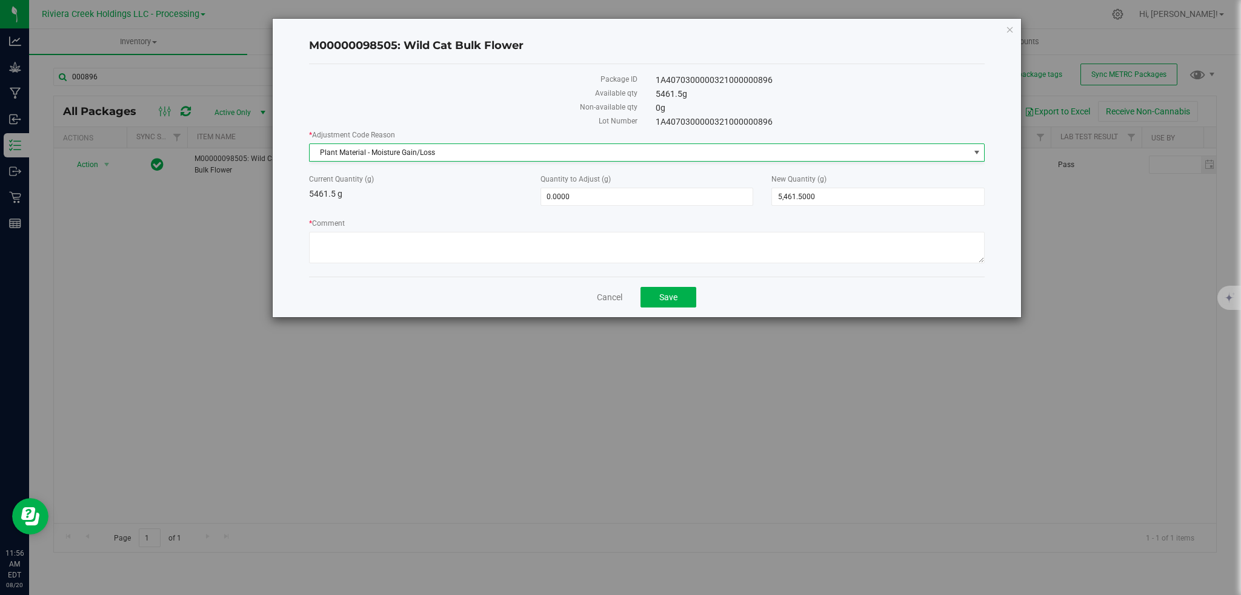
scroll to position [17, 0]
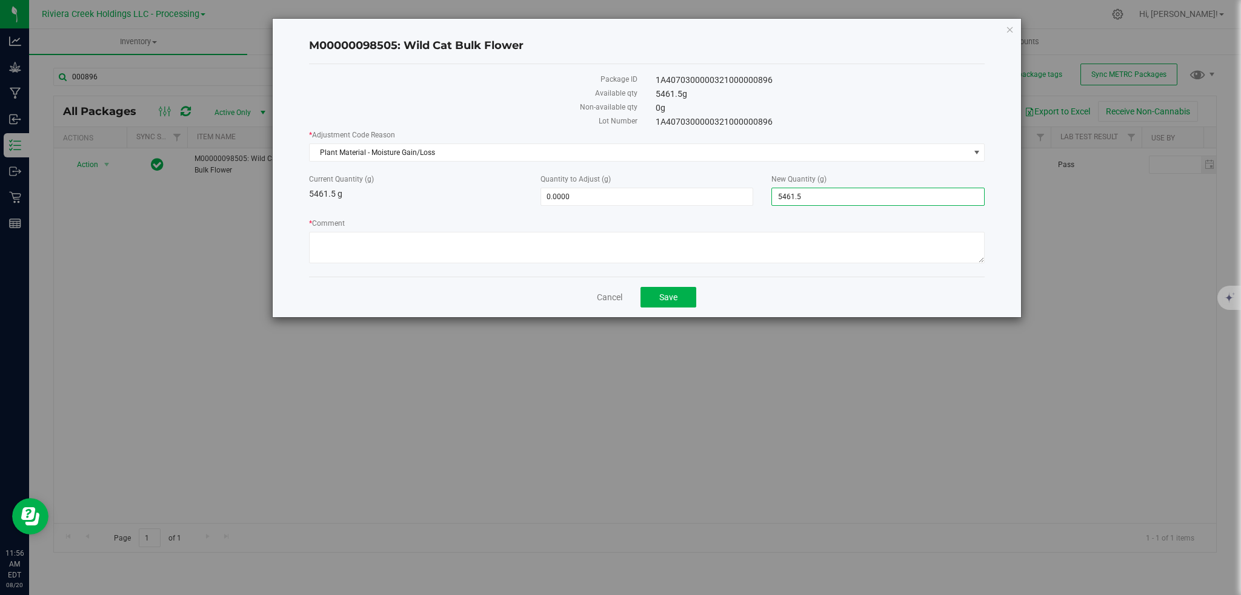
drag, startPoint x: 824, startPoint y: 198, endPoint x: 766, endPoint y: 197, distance: 58.2
click at [766, 197] on div "New Quantity (g) 5,461.5000 5461.5" at bounding box center [877, 190] width 231 height 32
type input "5428"
type input "-33.5000"
type input "5,428.0000"
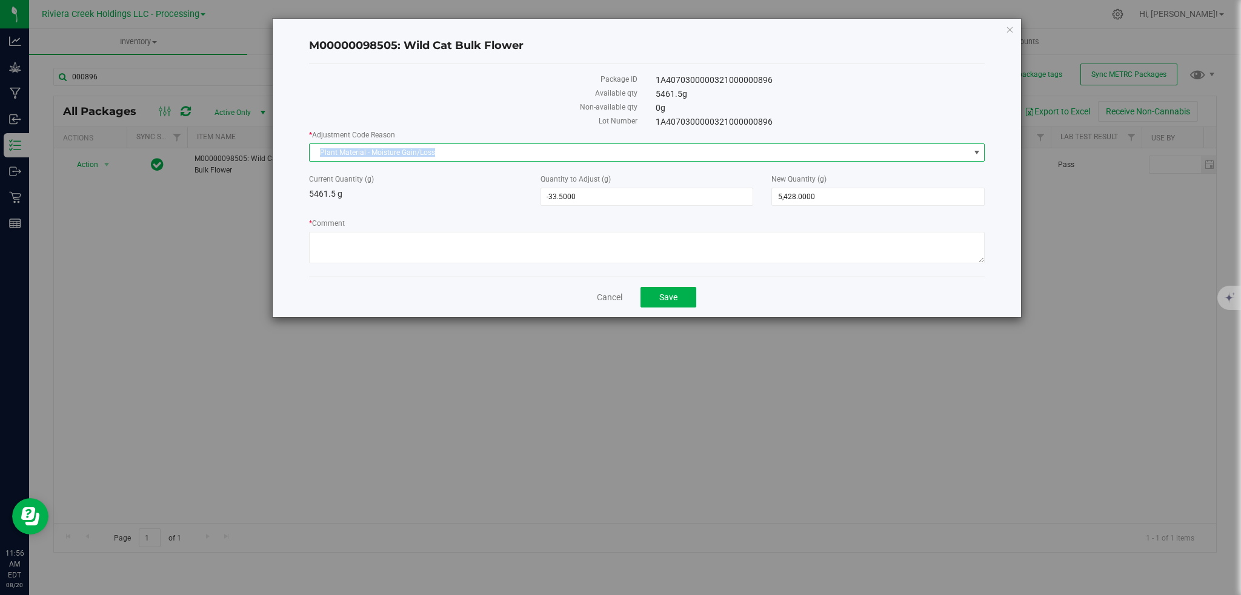
drag, startPoint x: 450, startPoint y: 157, endPoint x: 302, endPoint y: 151, distance: 147.9
click at [302, 151] on div "M00000098505: Wild Cat Bulk Flower Package ID 1A4070300000321000000896 Availabl…" at bounding box center [647, 168] width 749 height 299
copy span "Plant Material - Moisture Gain/Loss"
click at [328, 242] on textarea "* Comment" at bounding box center [647, 247] width 676 height 31
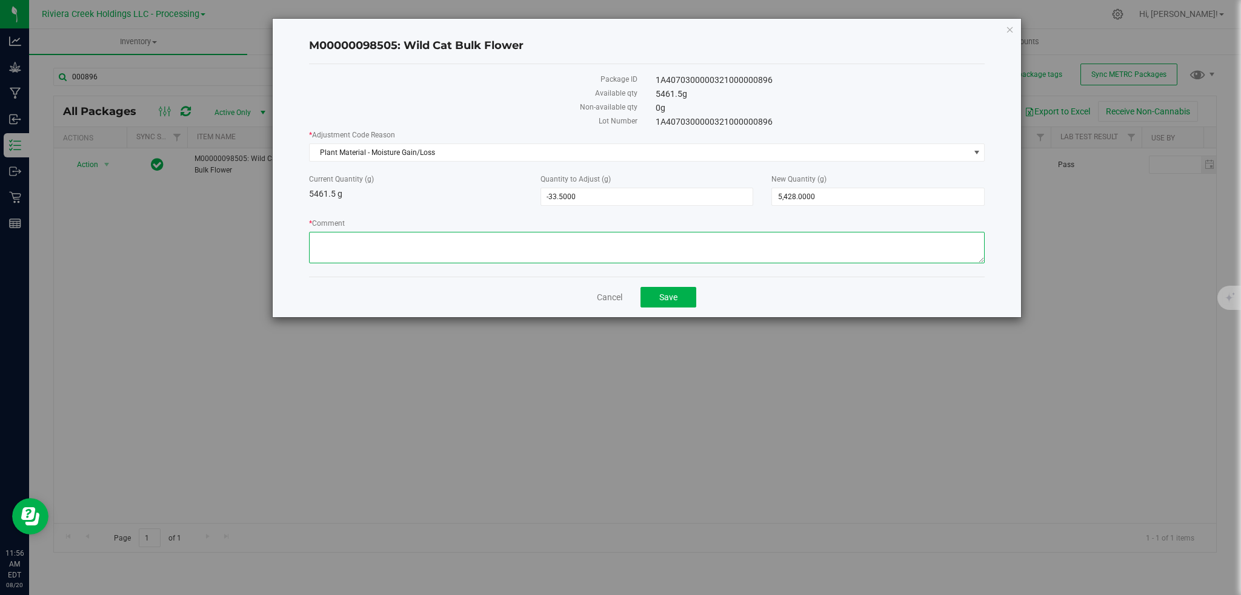
paste textarea "Plant Material - Moisture Gain/Loss"
type textarea "Plant Material - Moisture Gain/Loss"
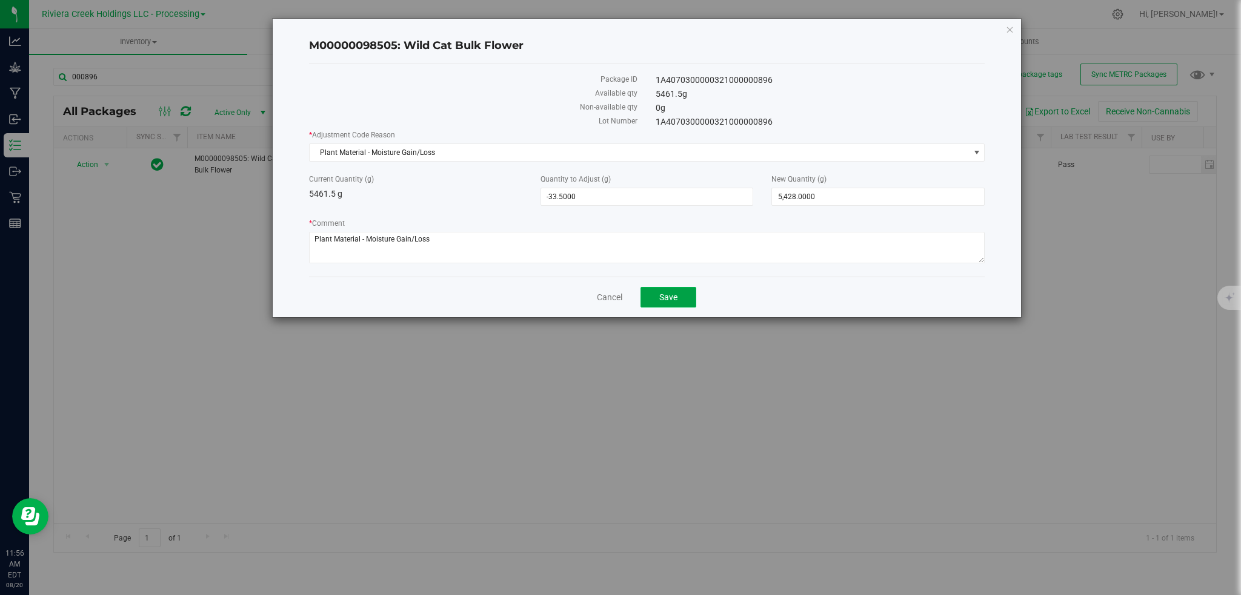
click at [660, 305] on button "Save" at bounding box center [668, 297] width 56 height 21
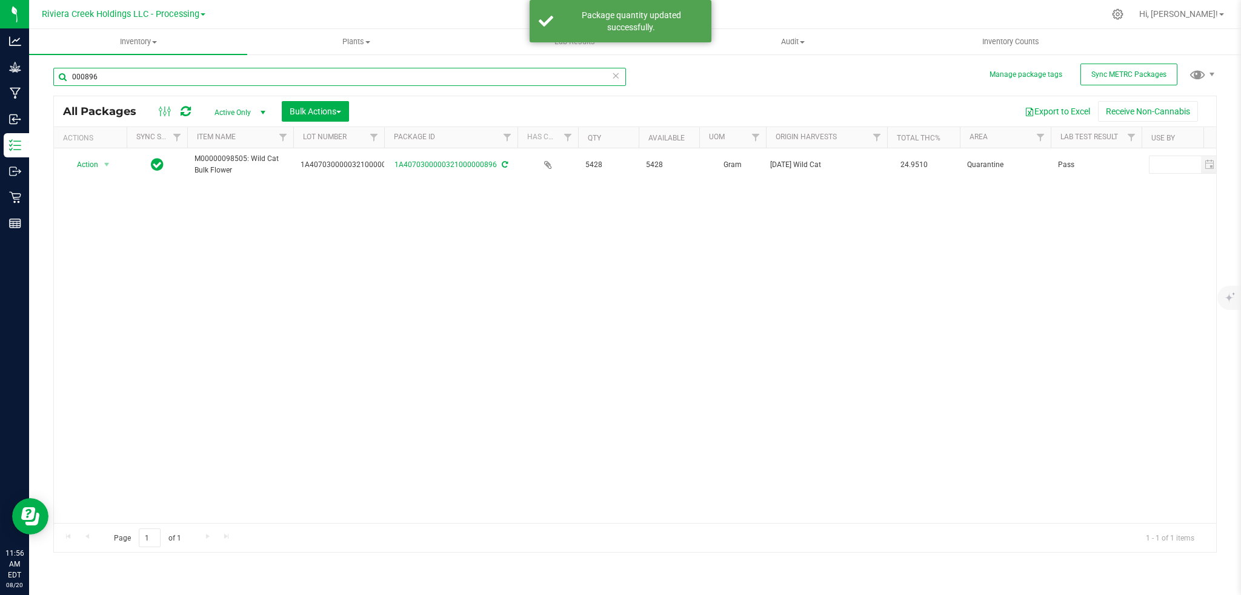
click at [137, 78] on input "000896" at bounding box center [339, 77] width 572 height 18
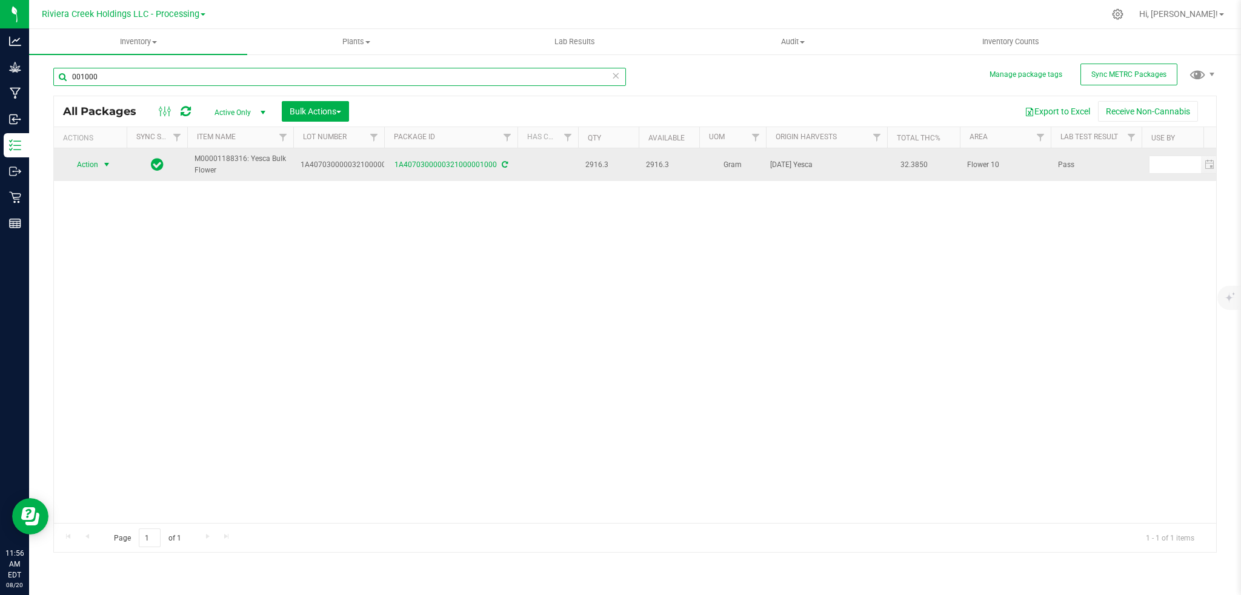
type input "001000"
click at [102, 161] on span "select" at bounding box center [107, 165] width 10 height 10
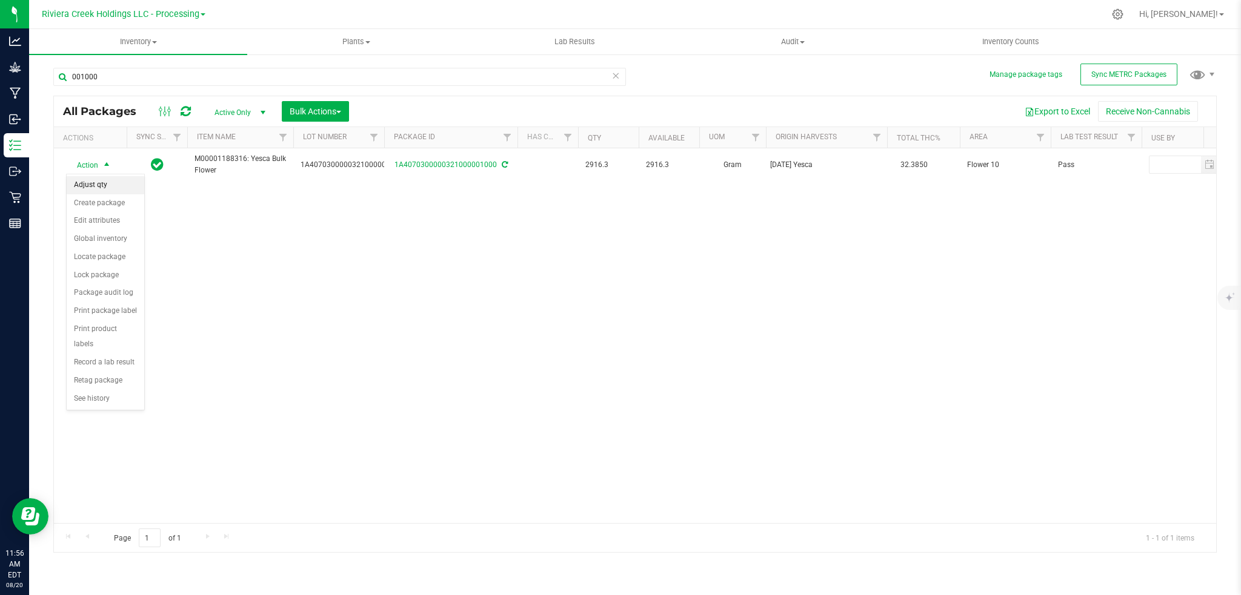
click at [85, 188] on li "Adjust qty" at bounding box center [106, 185] width 78 height 18
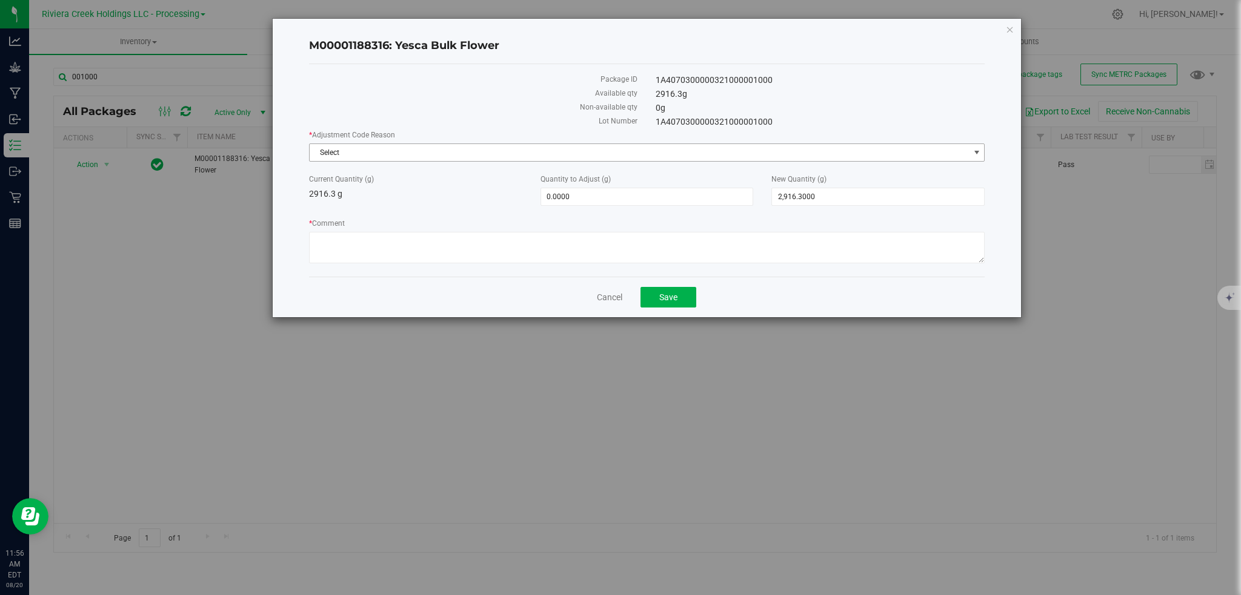
click at [972, 148] on span "select" at bounding box center [976, 152] width 15 height 17
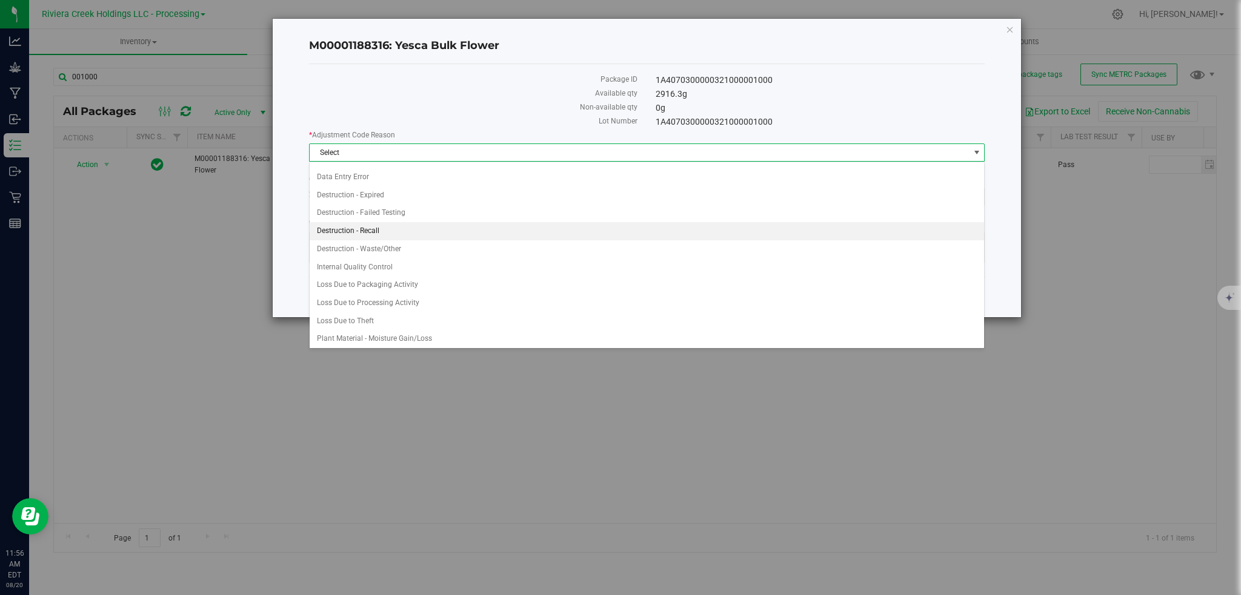
scroll to position [16, 0]
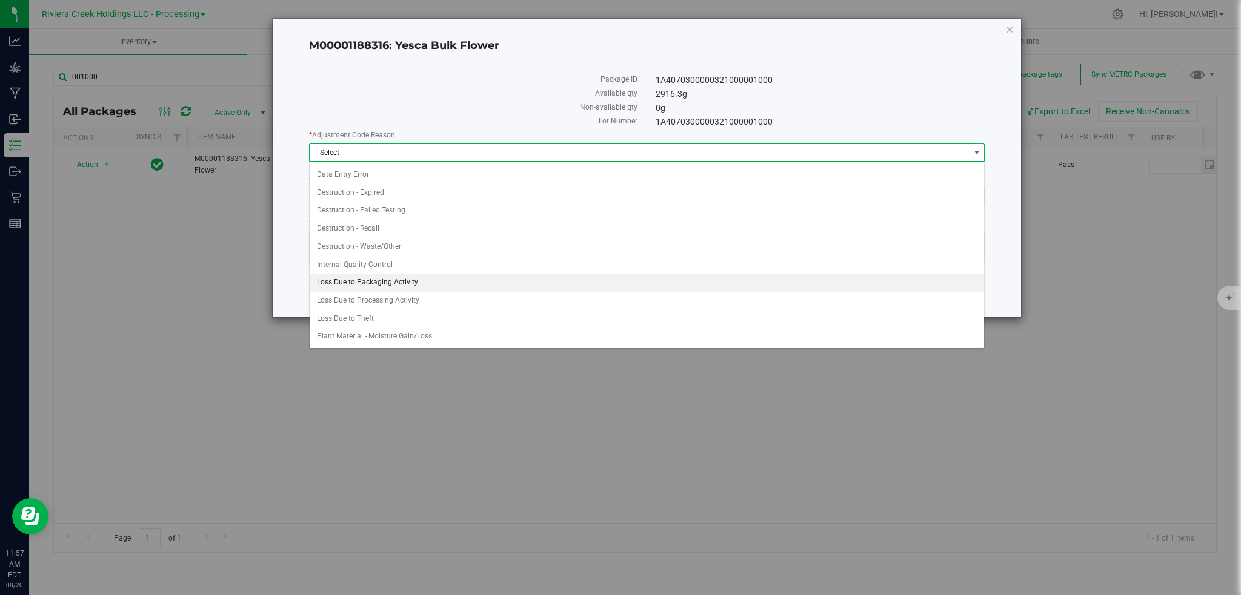
click at [357, 283] on li "Loss Due to Packaging Activity" at bounding box center [647, 283] width 675 height 18
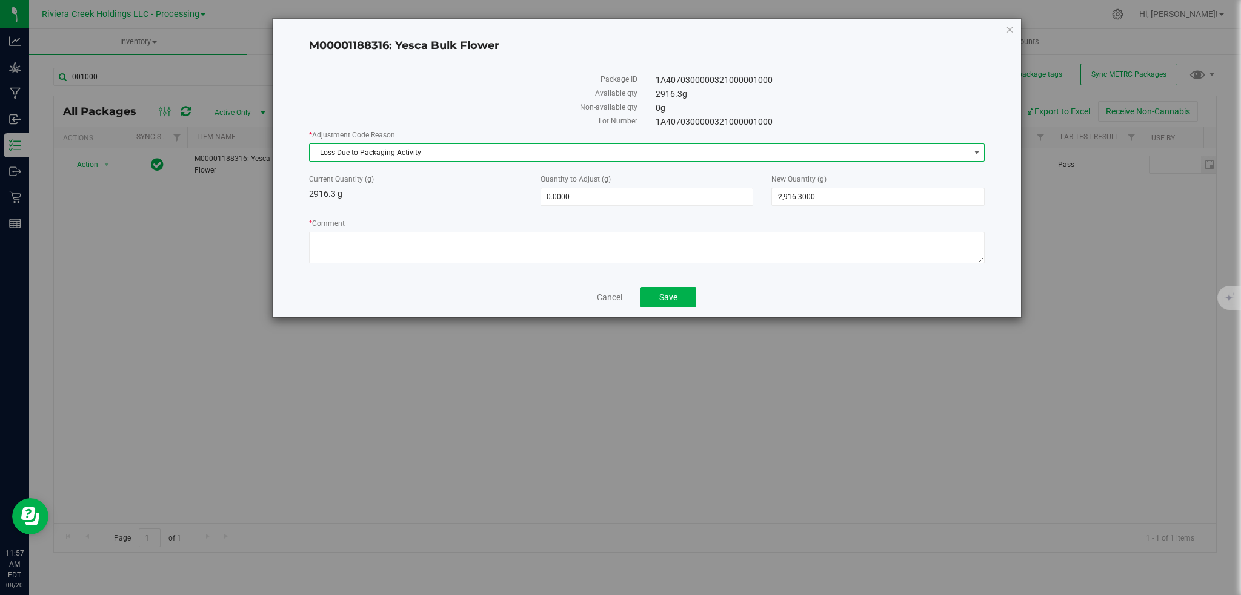
click at [979, 149] on span "select" at bounding box center [977, 153] width 10 height 10
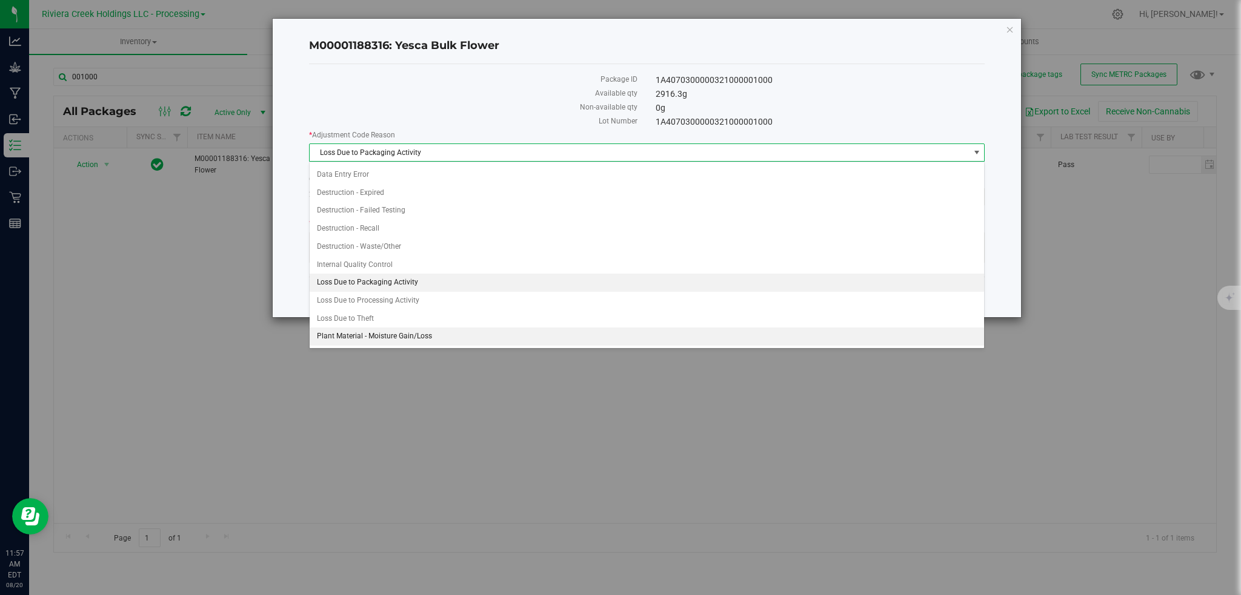
click at [391, 336] on li "Plant Material - Moisture Gain/Loss" at bounding box center [647, 337] width 675 height 18
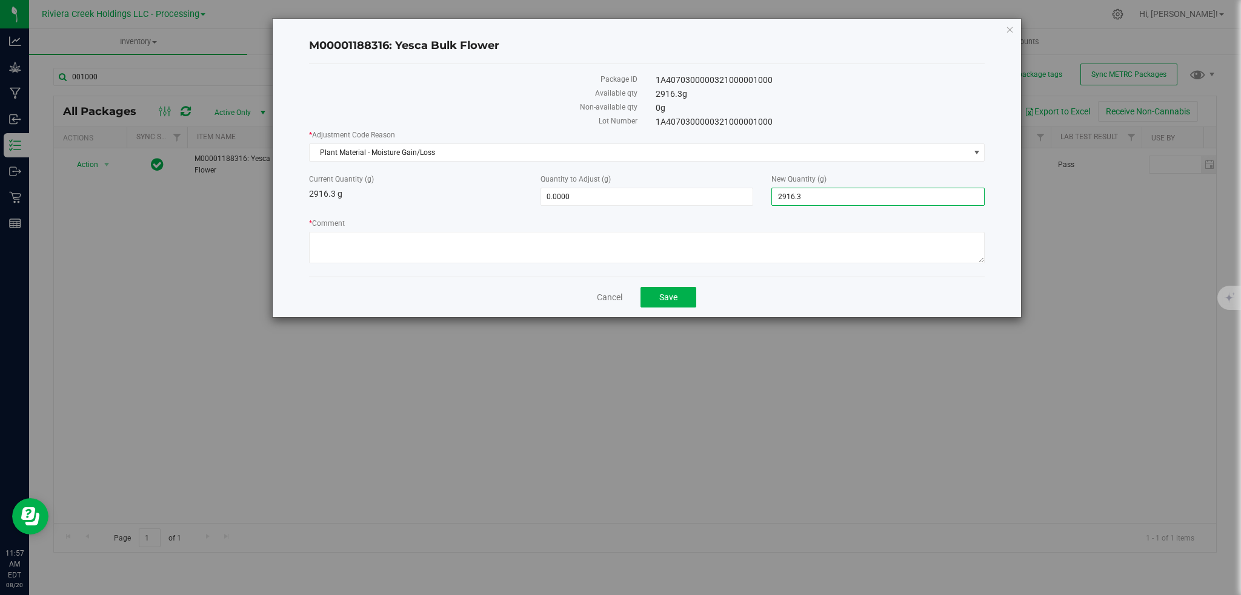
drag, startPoint x: 820, startPoint y: 194, endPoint x: 762, endPoint y: 197, distance: 58.2
click at [762, 197] on div "New Quantity (g) 2,916.3000 2916.3" at bounding box center [877, 190] width 231 height 32
type input "2908"
type input "-8.3000"
type input "2,908.0000"
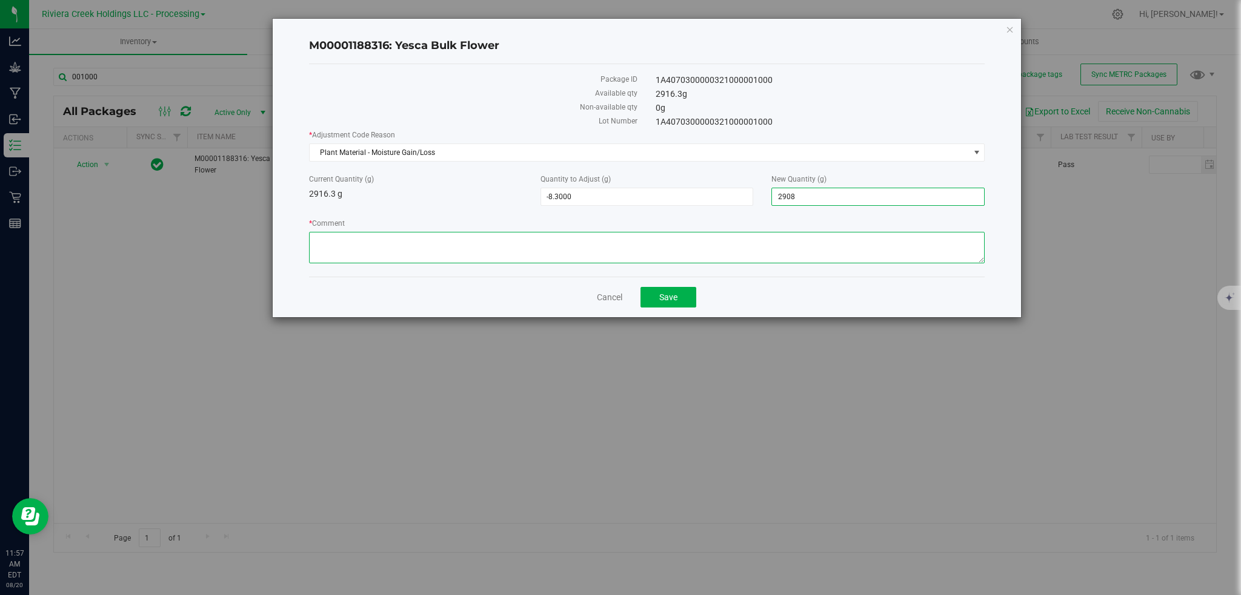
click at [364, 251] on textarea "* Comment" at bounding box center [647, 247] width 676 height 31
paste textarea "Plant Material - Moisture Gain/Loss"
type textarea "Plant Material - Moisture Gain/Loss"
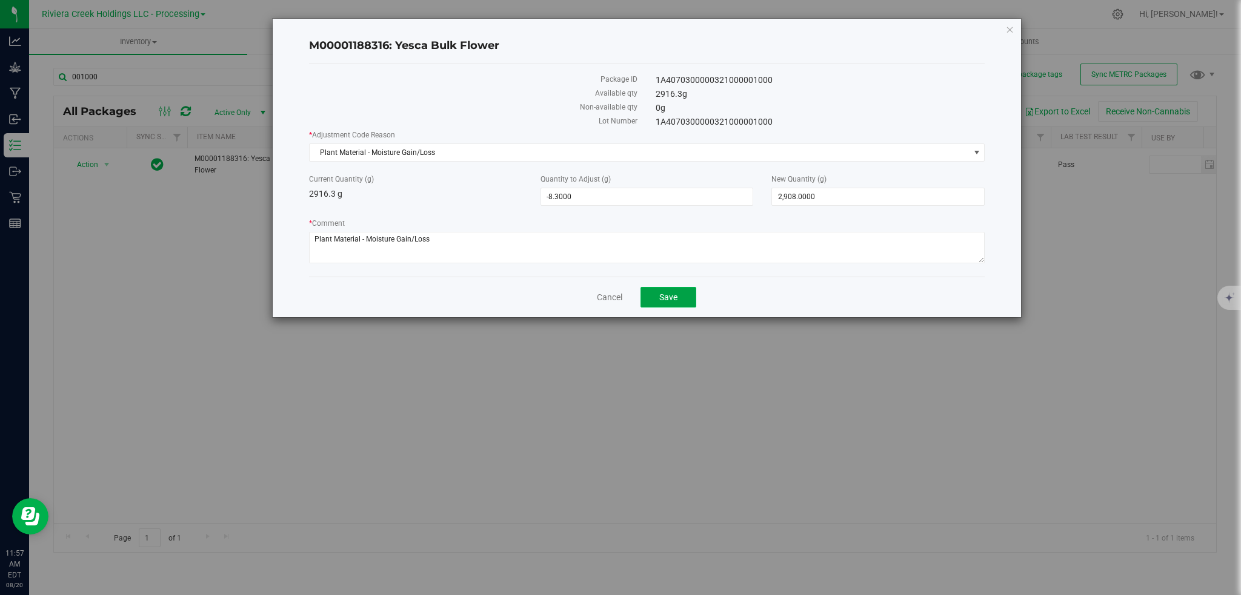
click at [666, 303] on button "Save" at bounding box center [668, 297] width 56 height 21
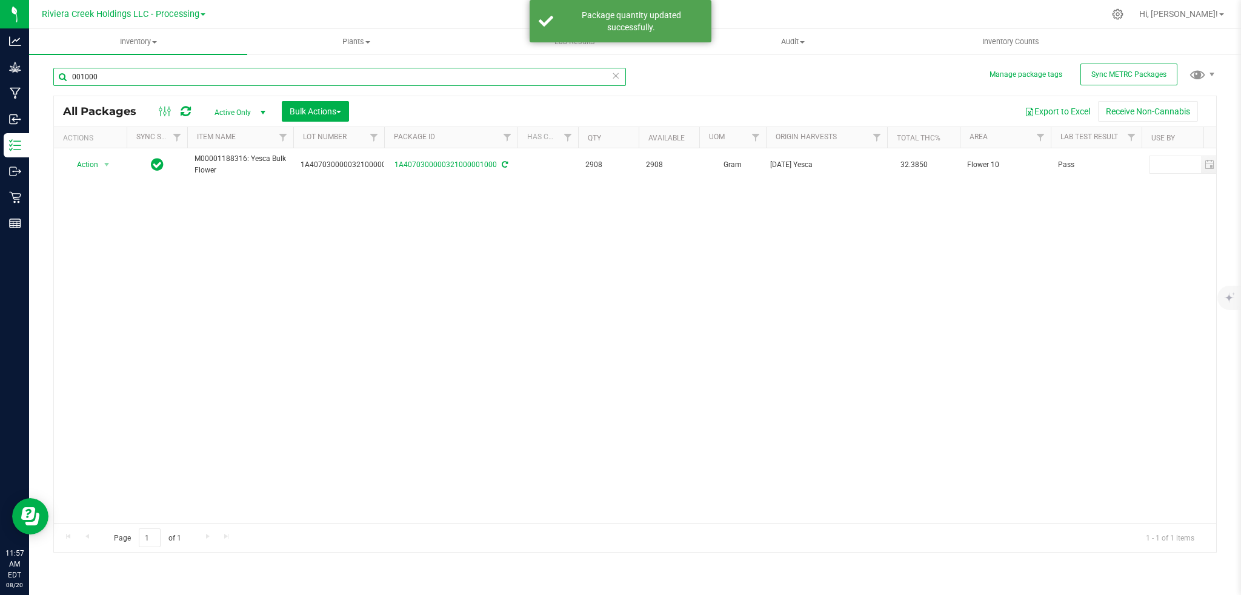
click at [133, 78] on input "001000" at bounding box center [339, 77] width 572 height 18
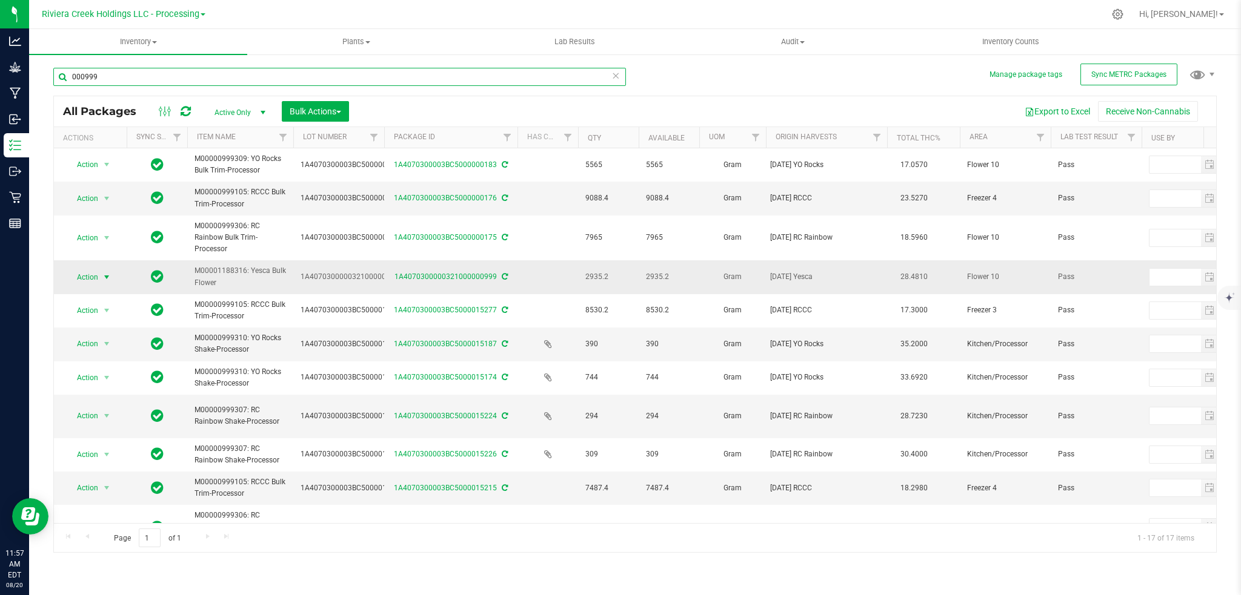
type input "000999"
click at [105, 273] on span "select" at bounding box center [107, 278] width 10 height 10
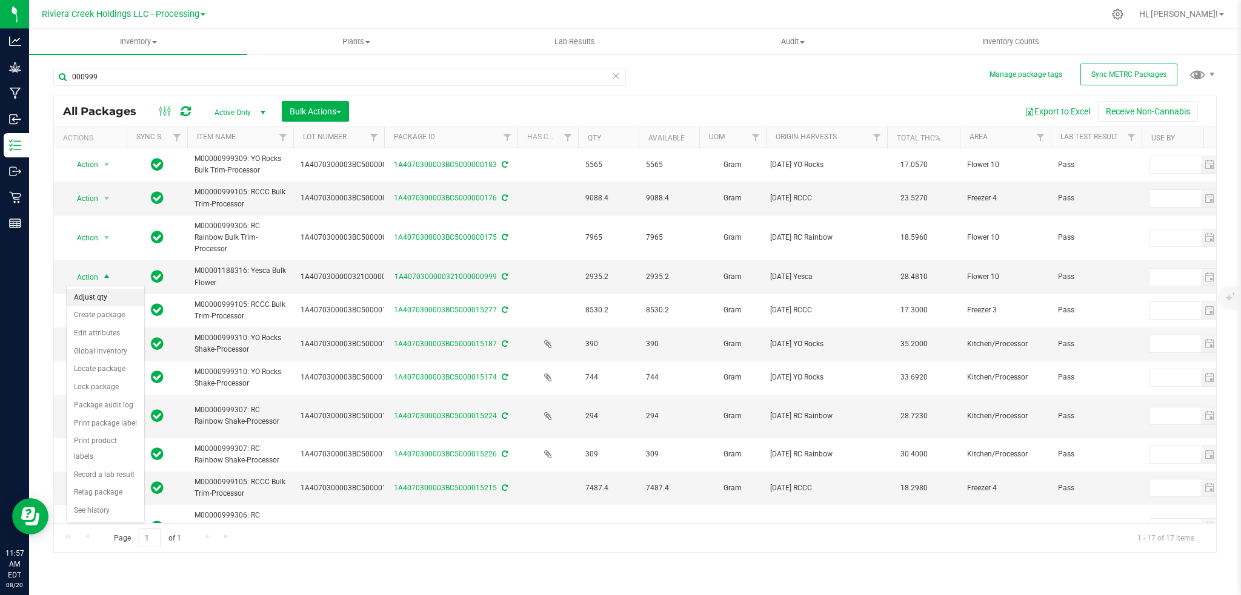
click at [98, 300] on li "Adjust qty" at bounding box center [106, 298] width 78 height 18
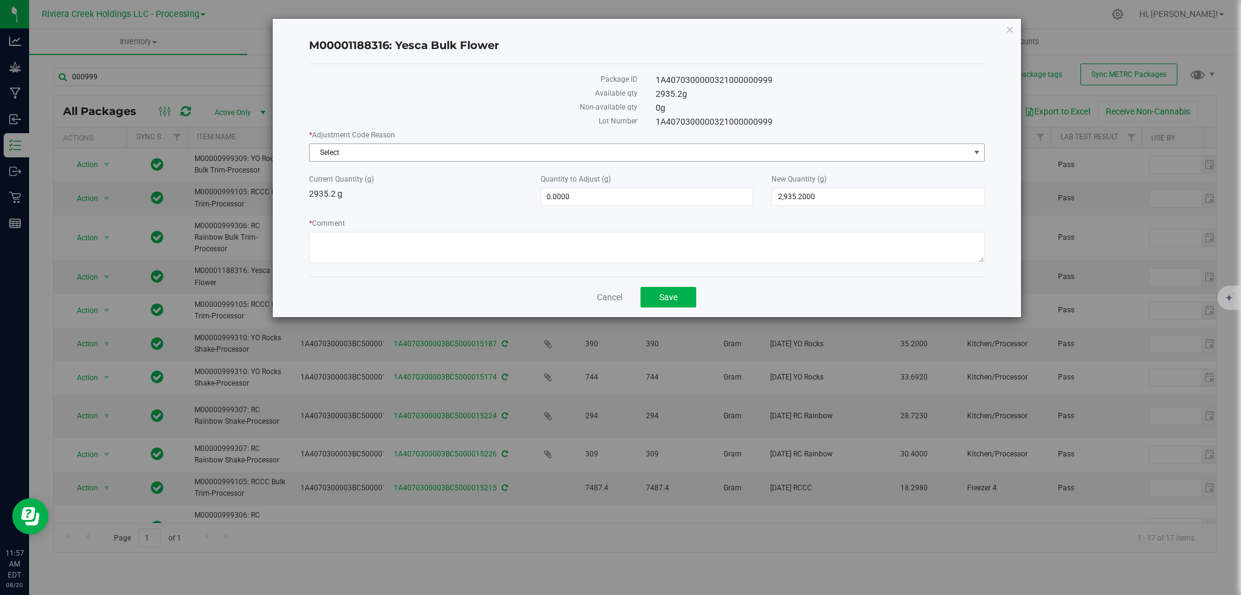
drag, startPoint x: 976, startPoint y: 153, endPoint x: 875, endPoint y: 162, distance: 101.6
click at [976, 151] on span "select" at bounding box center [977, 153] width 10 height 10
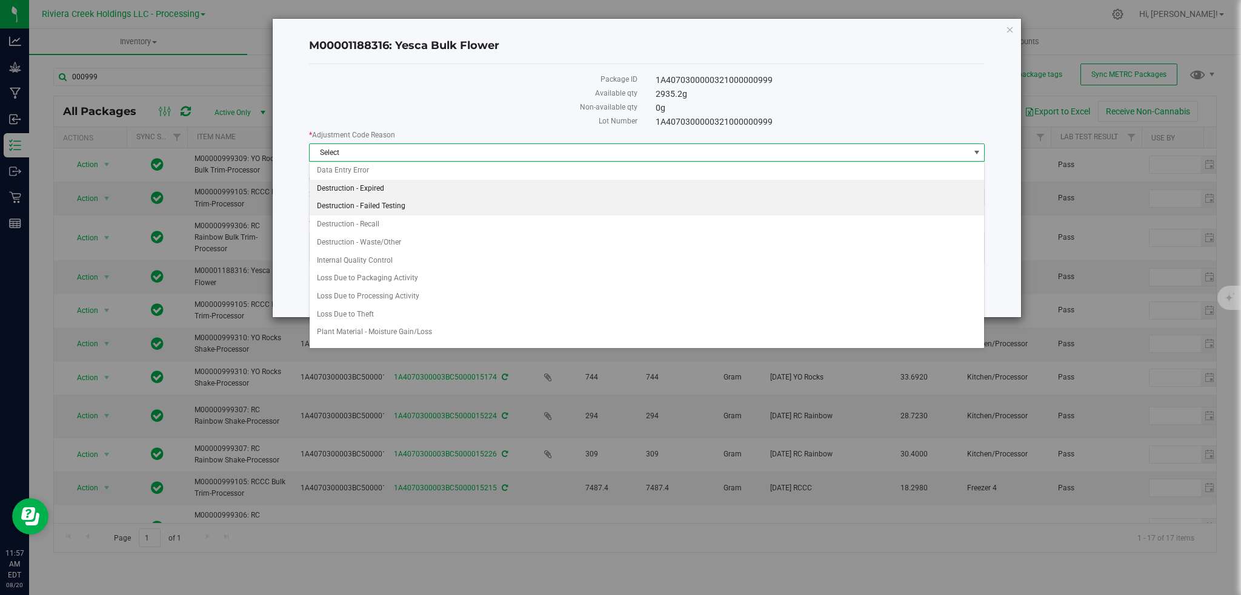
scroll to position [28, 0]
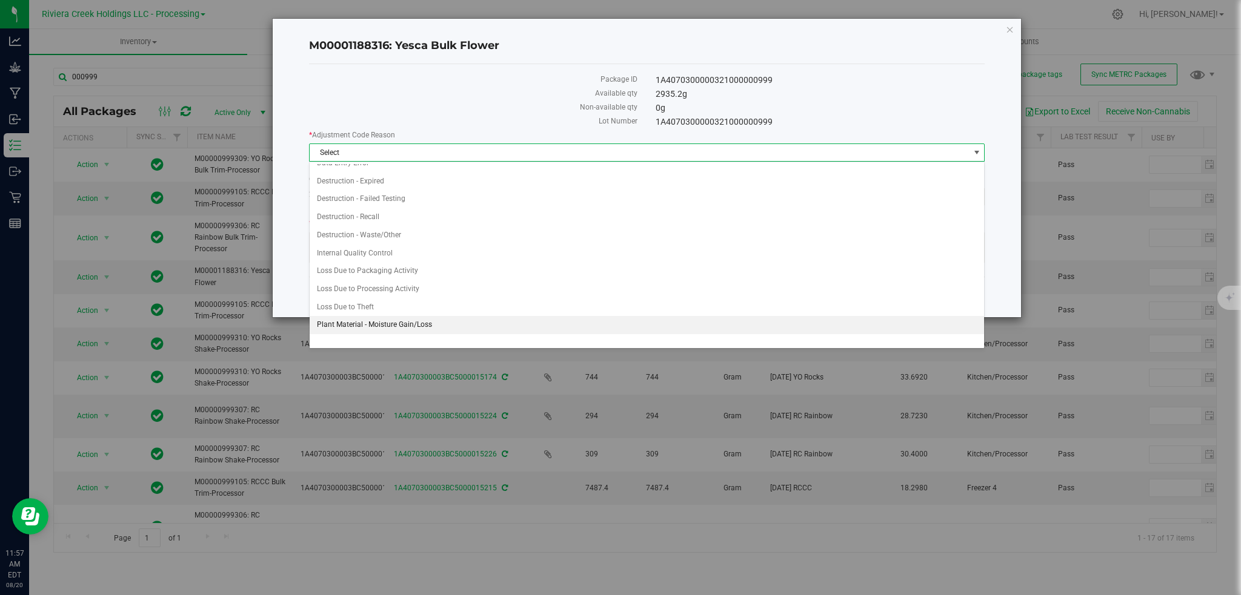
click at [397, 325] on li "Plant Material - Moisture Gain/Loss" at bounding box center [647, 325] width 675 height 18
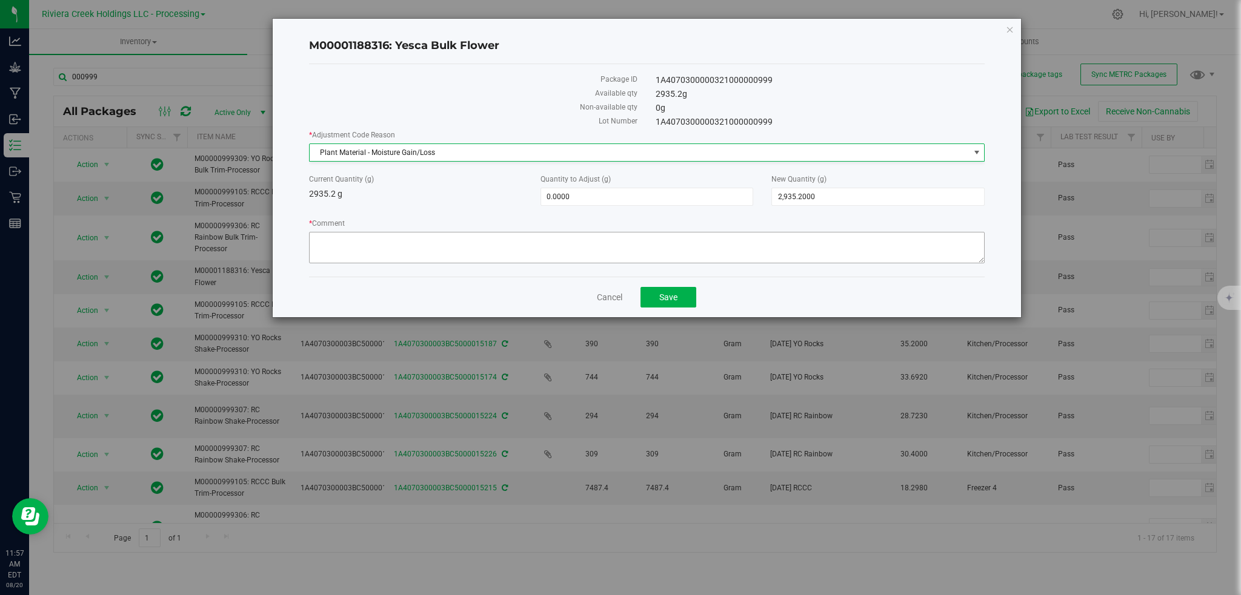
scroll to position [29, 0]
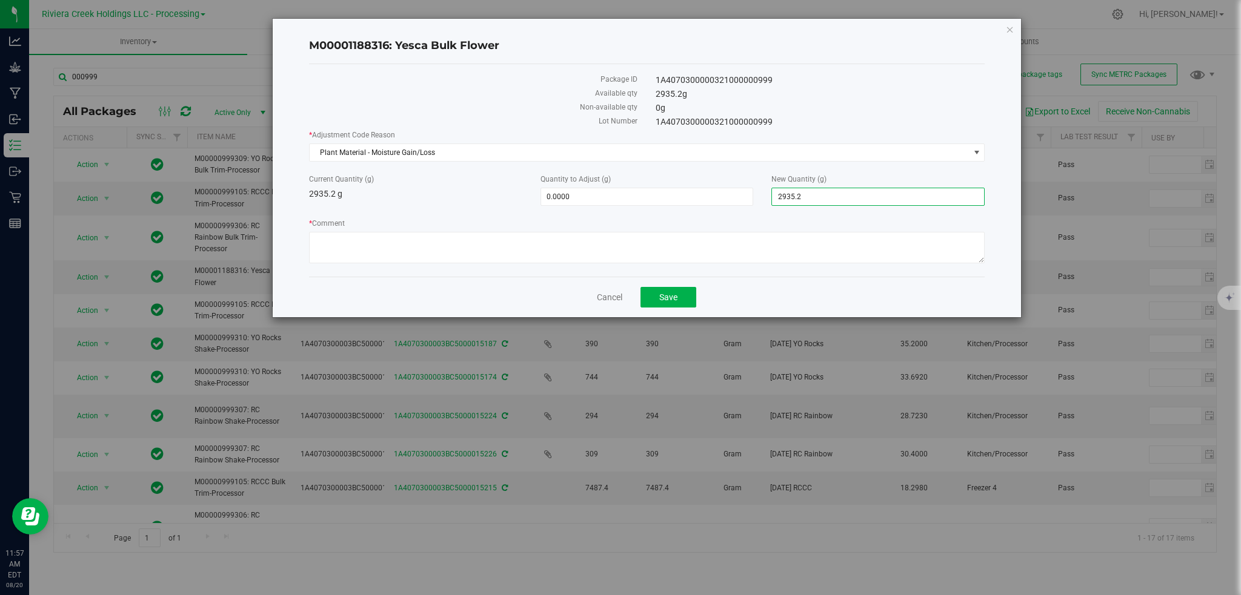
drag, startPoint x: 837, startPoint y: 193, endPoint x: 758, endPoint y: 201, distance: 79.8
click at [758, 201] on div "Current Quantity (g) 2935.2 g Quantity to Adjust (g) 0.0000 0 New Quantity (g) …" at bounding box center [647, 190] width 694 height 32
type input "2922"
type input "-13.2000"
type input "2,922.0000"
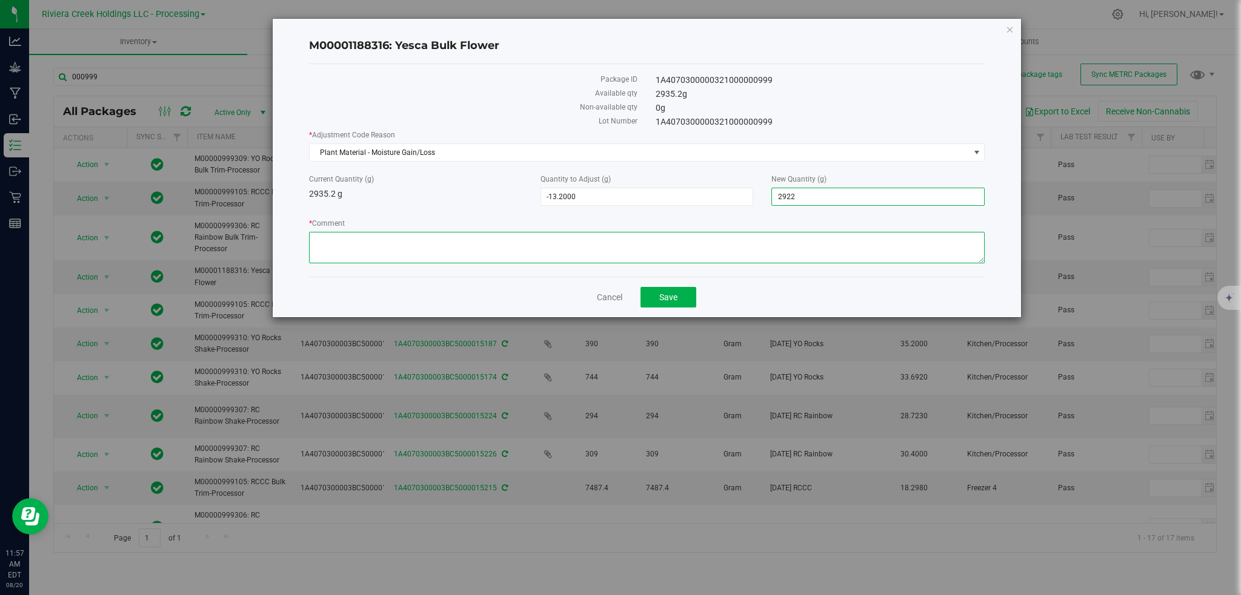
click at [323, 253] on textarea "* Comment" at bounding box center [647, 247] width 676 height 31
paste textarea "Plant Material - Moisture Gain/Loss"
type textarea "Plant Material - Moisture Gain/Loss"
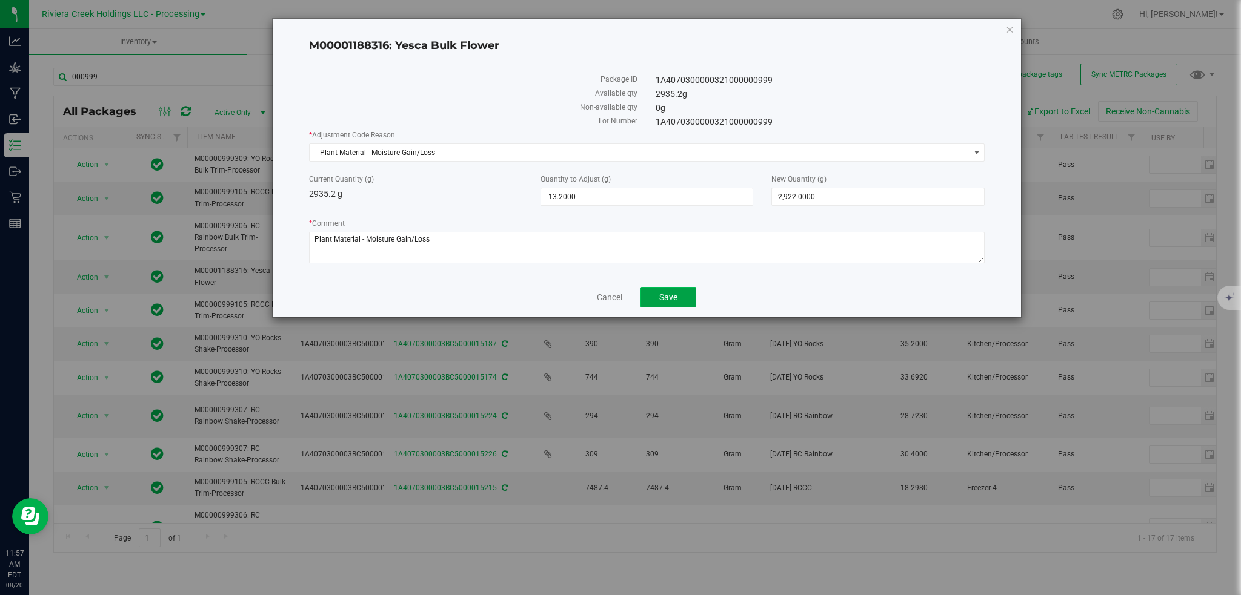
drag, startPoint x: 671, startPoint y: 301, endPoint x: 674, endPoint y: 294, distance: 7.9
click at [671, 302] on span "Save" at bounding box center [668, 298] width 18 height 10
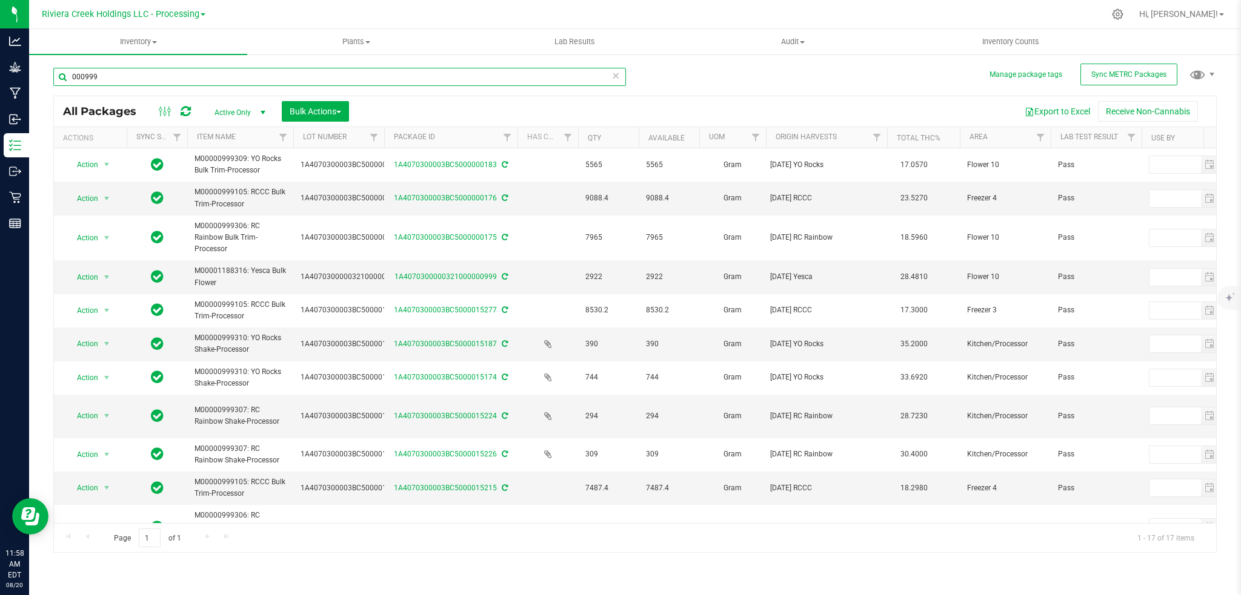
click at [154, 78] on input "000999" at bounding box center [339, 77] width 572 height 18
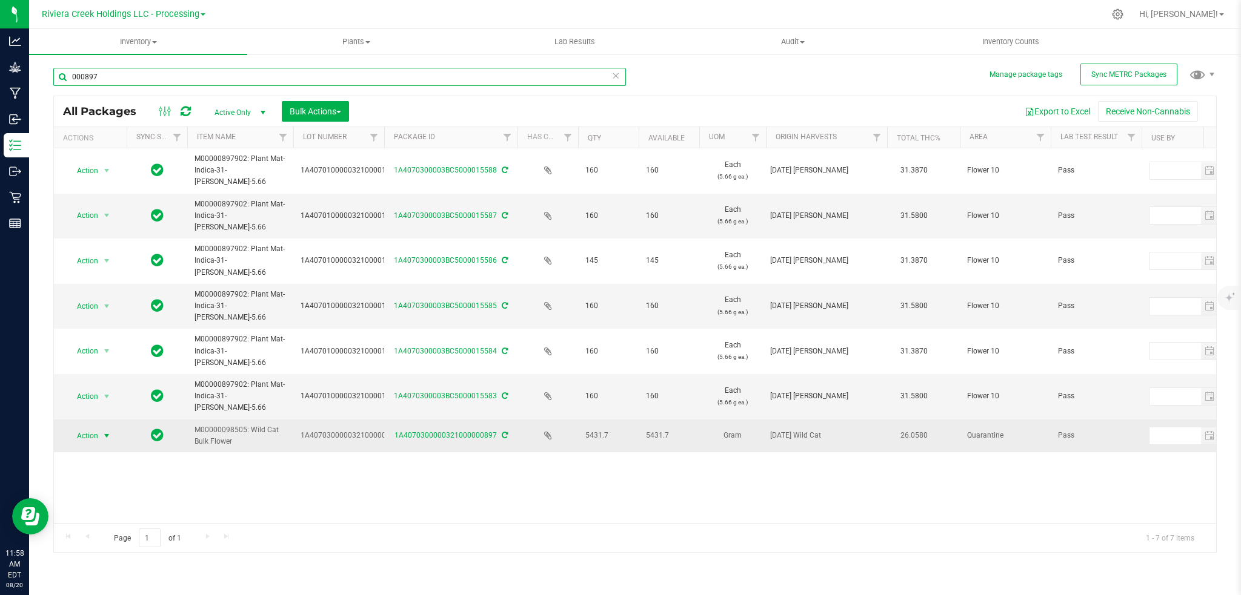
type input "000897"
click at [104, 436] on span "select" at bounding box center [107, 436] width 10 height 10
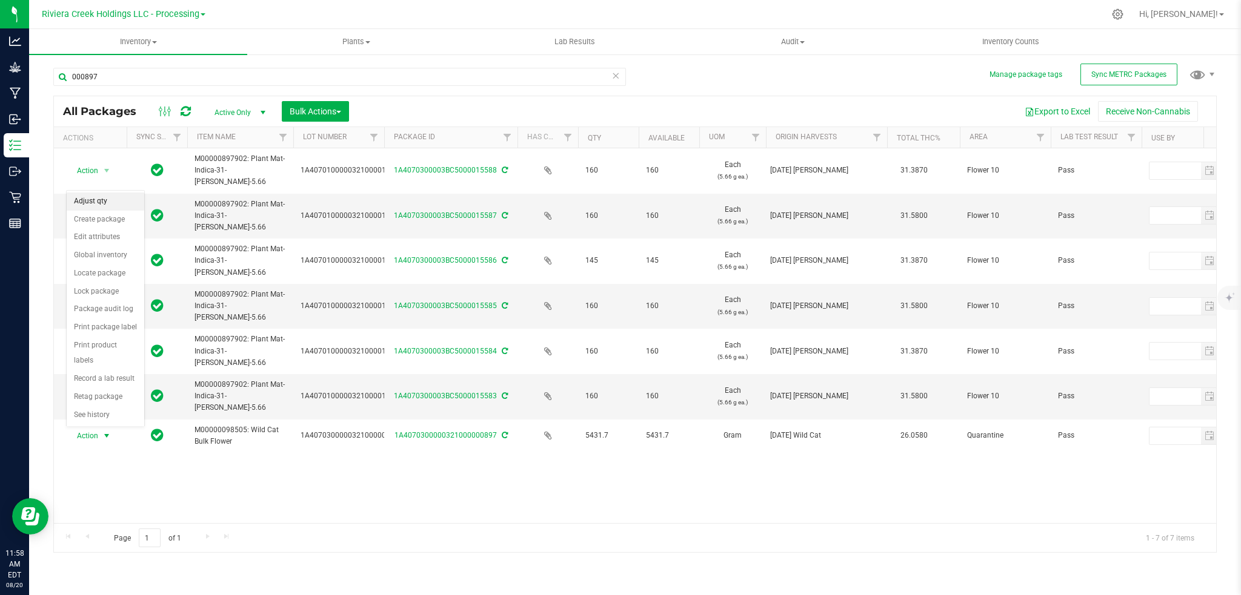
click at [93, 197] on li "Adjust qty" at bounding box center [106, 202] width 78 height 18
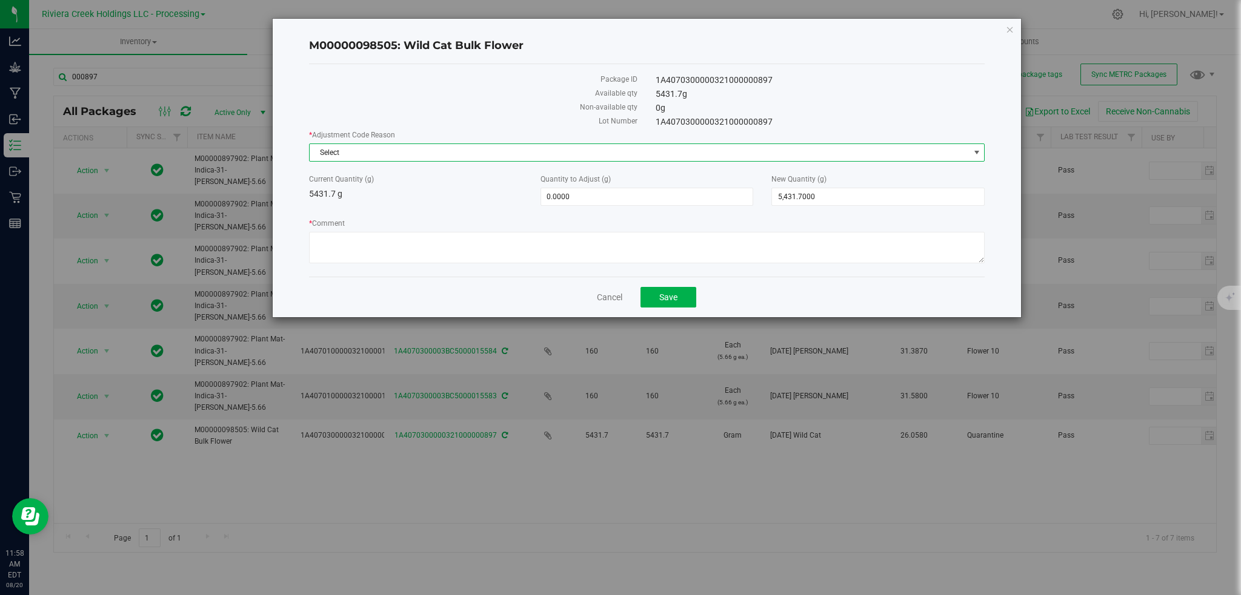
click at [979, 154] on span "select" at bounding box center [977, 153] width 10 height 10
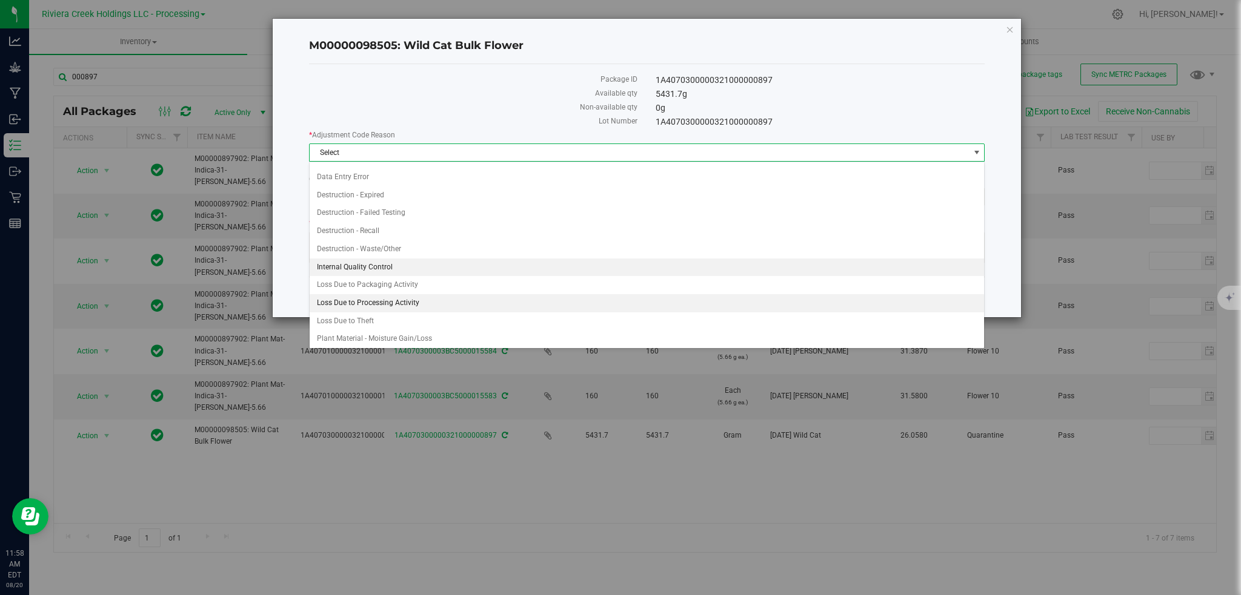
scroll to position [16, 0]
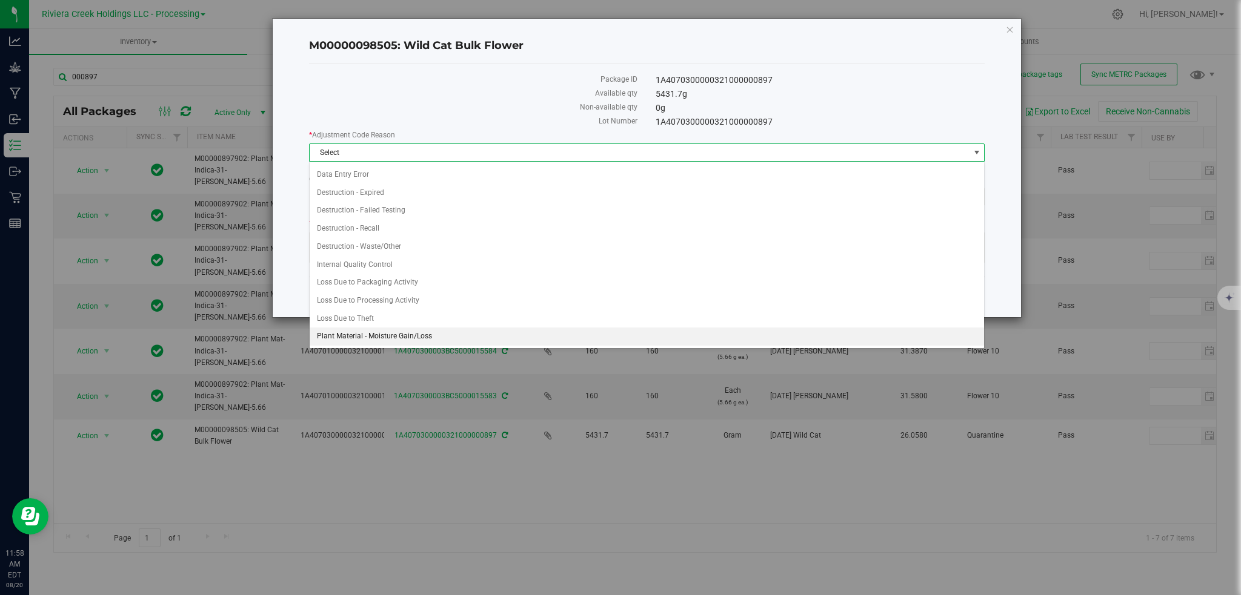
click at [393, 339] on li "Plant Material - Moisture Gain/Loss" at bounding box center [647, 337] width 675 height 18
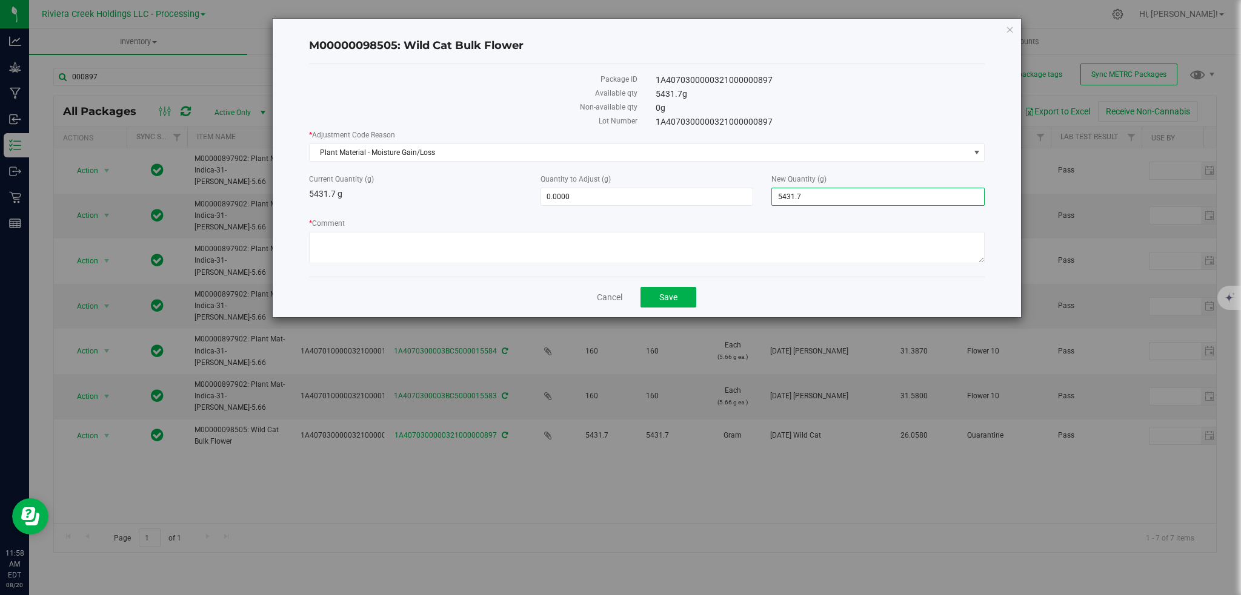
drag, startPoint x: 827, startPoint y: 200, endPoint x: 764, endPoint y: 202, distance: 63.0
click at [764, 202] on div "New Quantity (g) 5,431.7000 5431.7" at bounding box center [877, 190] width 231 height 32
type input "5390"
type input "-41.7000"
type input "5,390.0000"
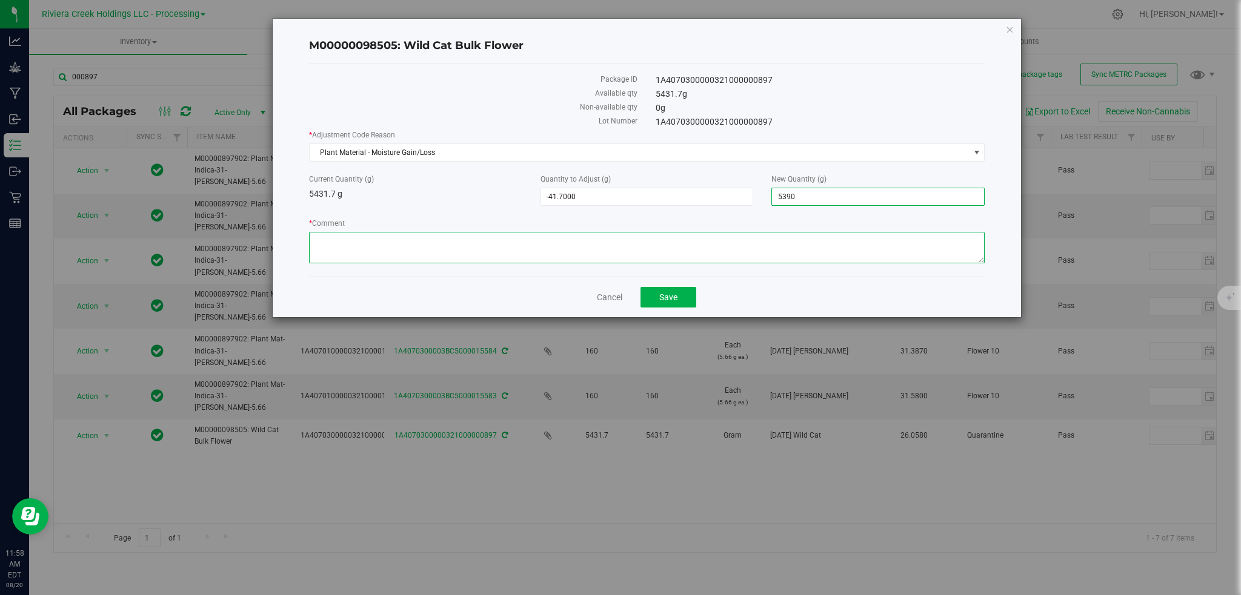
click at [485, 245] on textarea "* Comment" at bounding box center [647, 247] width 676 height 31
paste textarea "Plant Material - Moisture Gain/Loss"
type textarea "Plant Material - Moisture Gain/Loss"
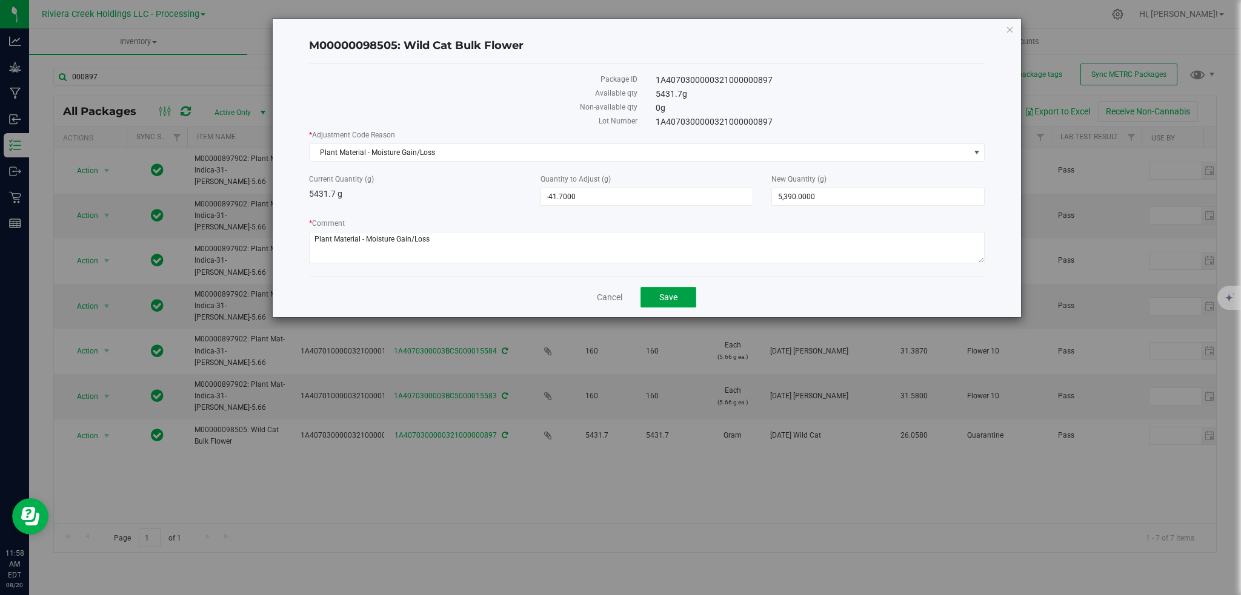
click at [680, 299] on button "Save" at bounding box center [668, 297] width 56 height 21
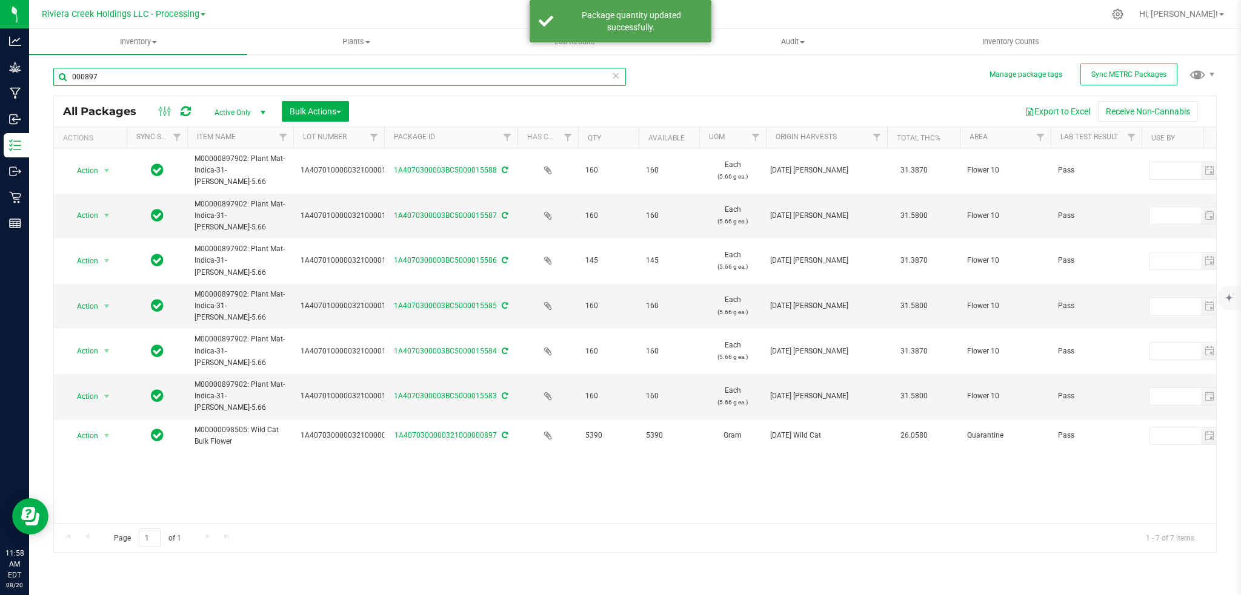
click at [133, 76] on input "000897" at bounding box center [339, 77] width 572 height 18
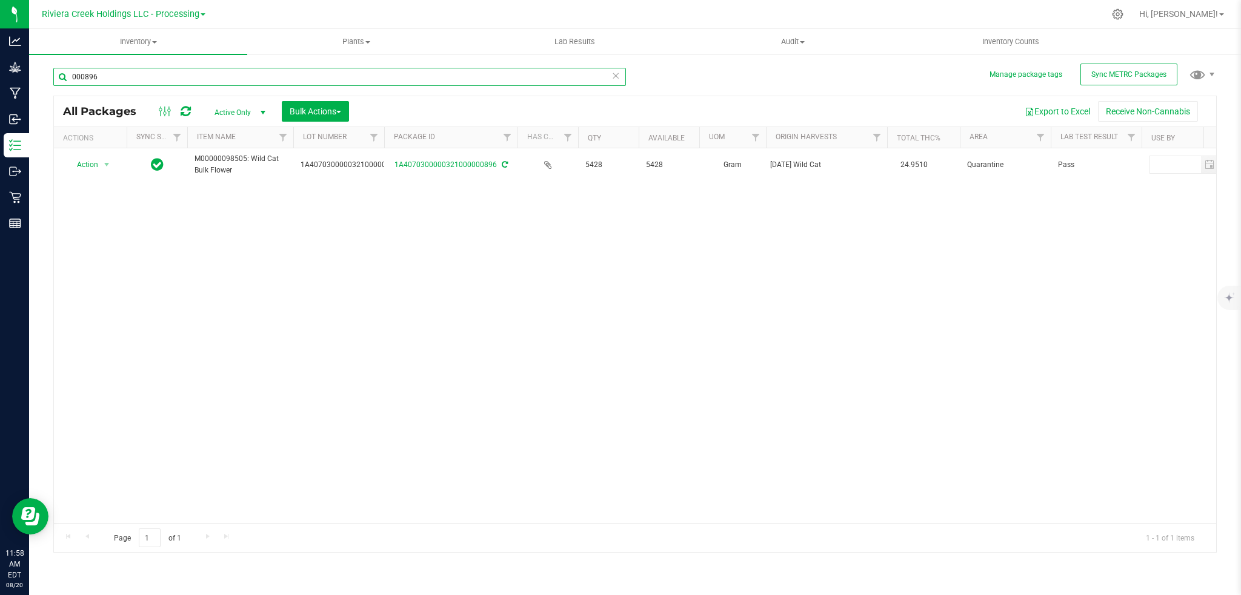
click at [141, 78] on input "000896" at bounding box center [339, 77] width 572 height 18
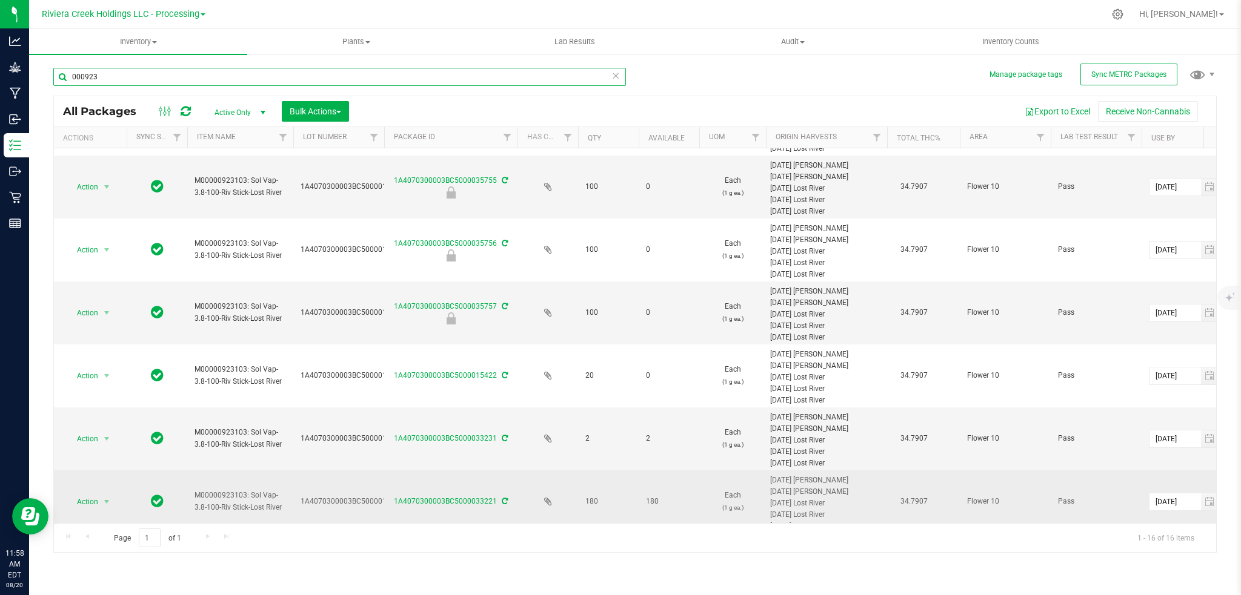
scroll to position [615, 0]
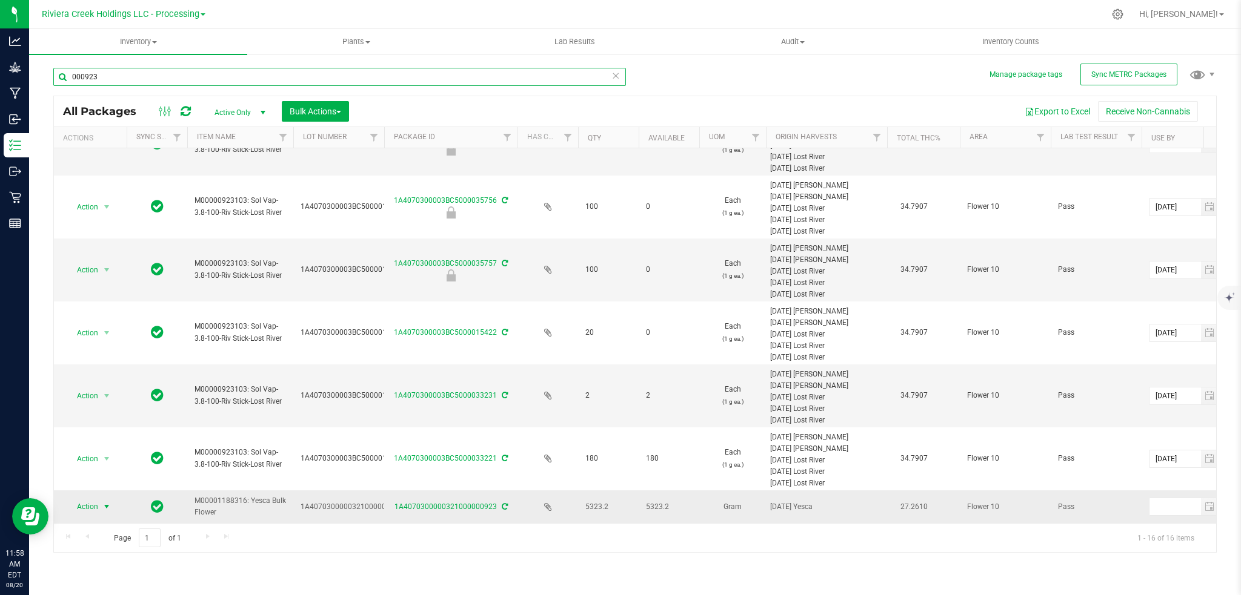
type input "000923"
click at [104, 502] on span "select" at bounding box center [107, 507] width 10 height 10
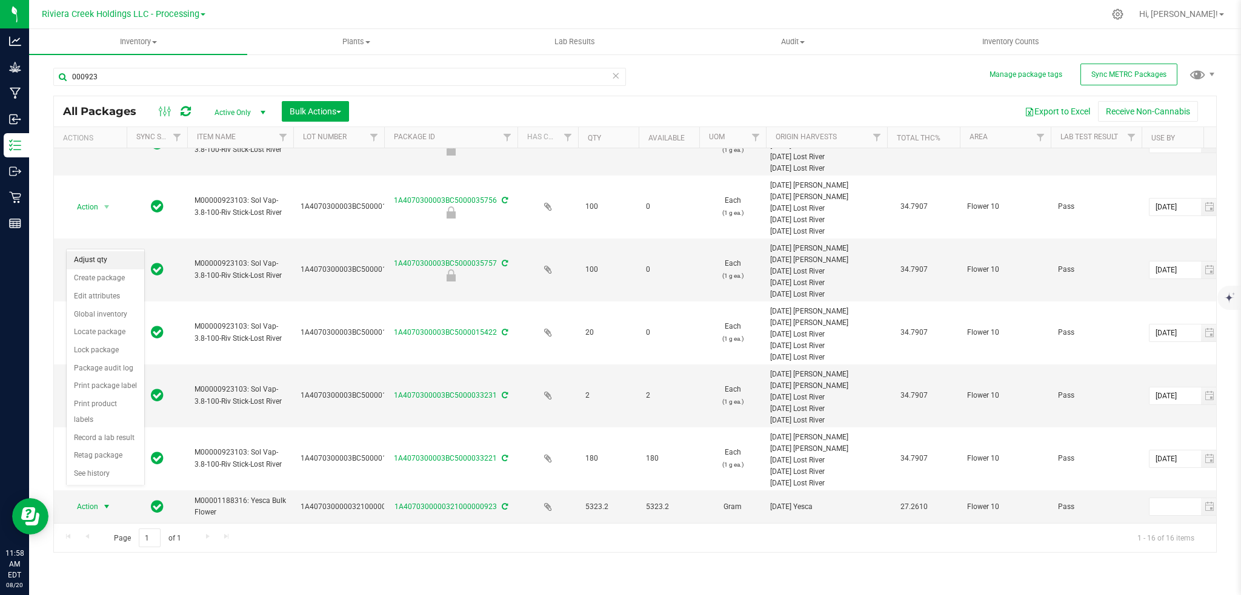
click at [110, 254] on li "Adjust qty" at bounding box center [106, 260] width 78 height 18
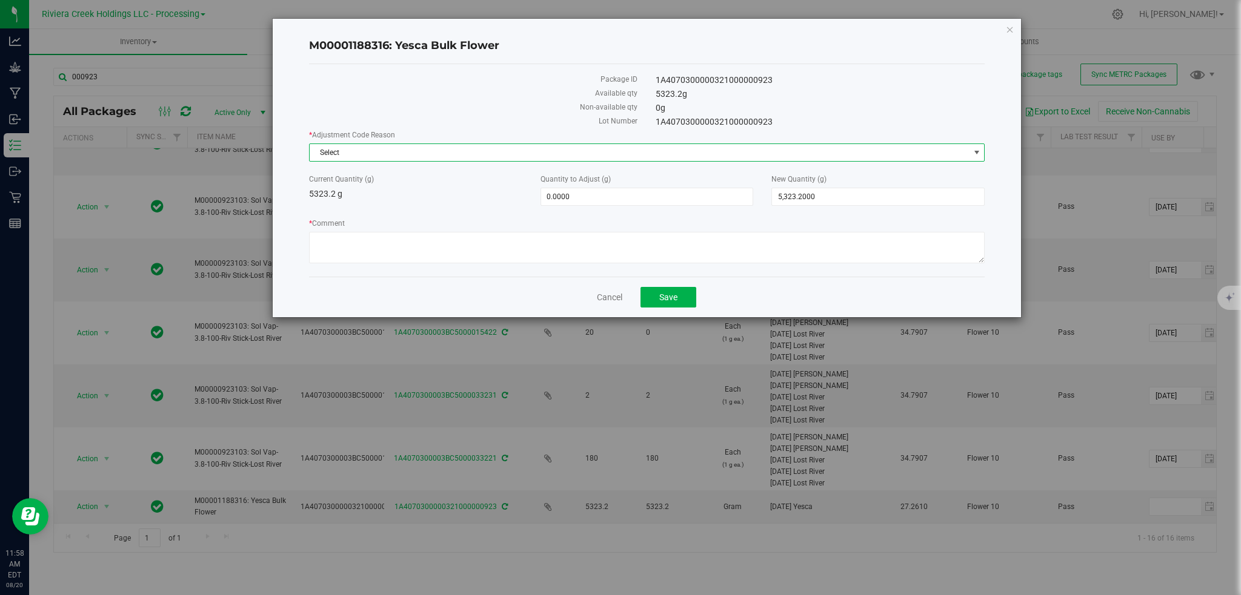
click at [974, 154] on span "select" at bounding box center [977, 153] width 10 height 10
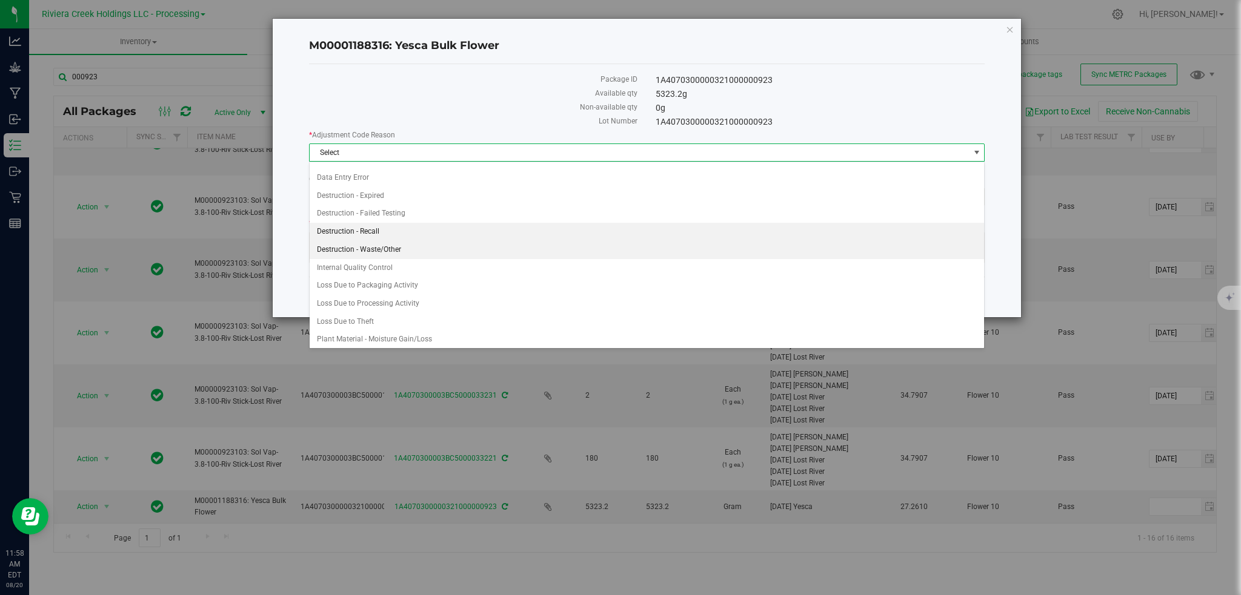
scroll to position [16, 0]
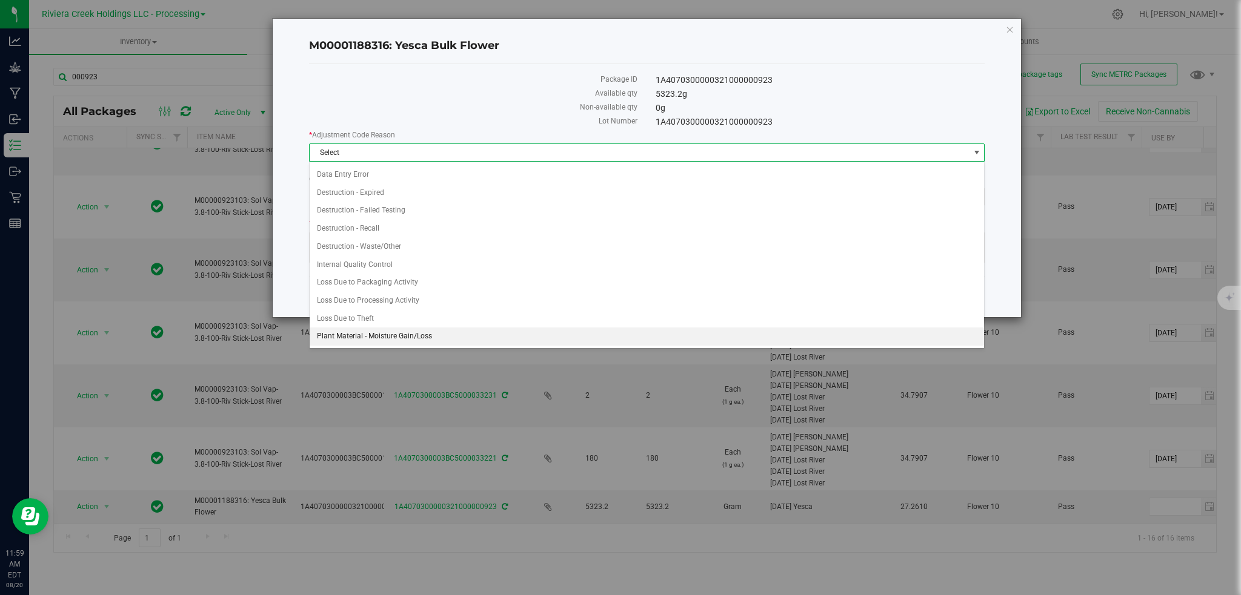
click at [369, 334] on li "Plant Material - Moisture Gain/Loss" at bounding box center [647, 337] width 675 height 18
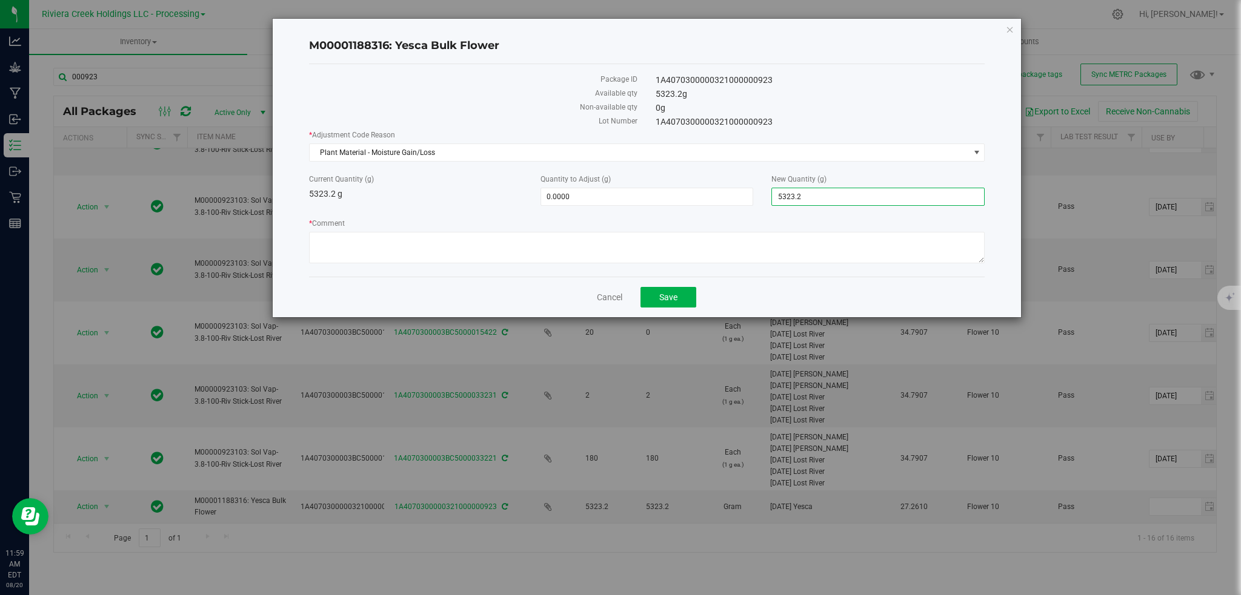
drag, startPoint x: 818, startPoint y: 198, endPoint x: 770, endPoint y: 204, distance: 48.8
click at [770, 204] on div "New Quantity (g) 5,323.2000 5323.2" at bounding box center [877, 190] width 231 height 32
type input "5292"
type input "-31.2000"
type input "5,292.0000"
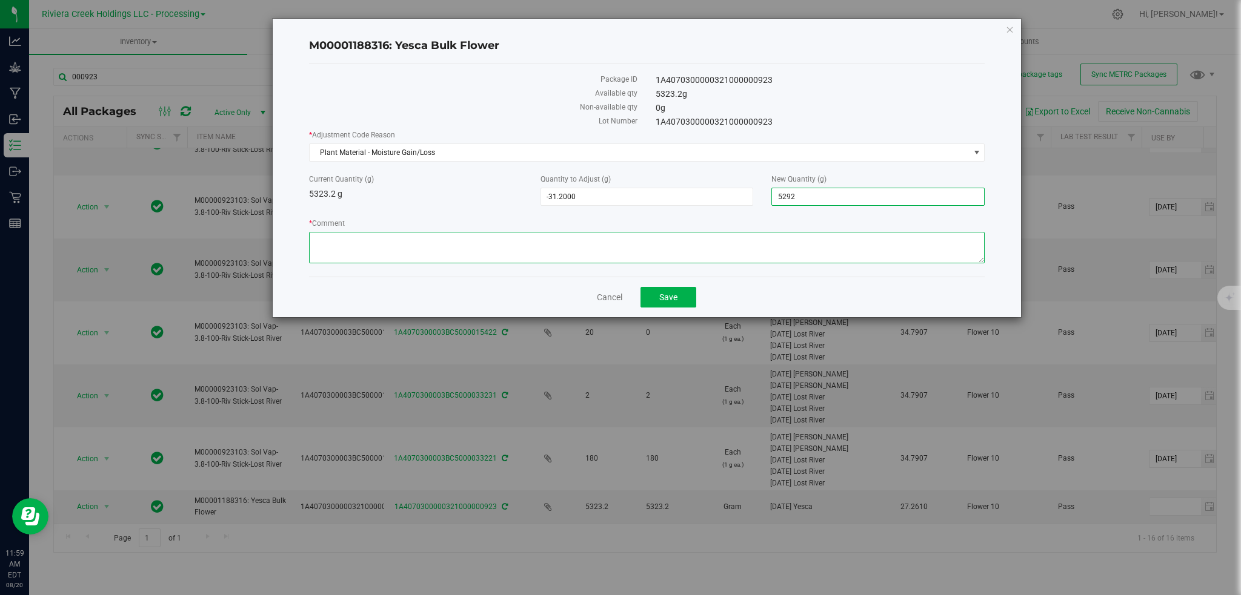
click at [450, 234] on textarea "* Comment" at bounding box center [647, 247] width 676 height 31
paste textarea "Plant Material - Moisture Gain/Loss"
type textarea "Plant Material - Moisture Gain/Loss"
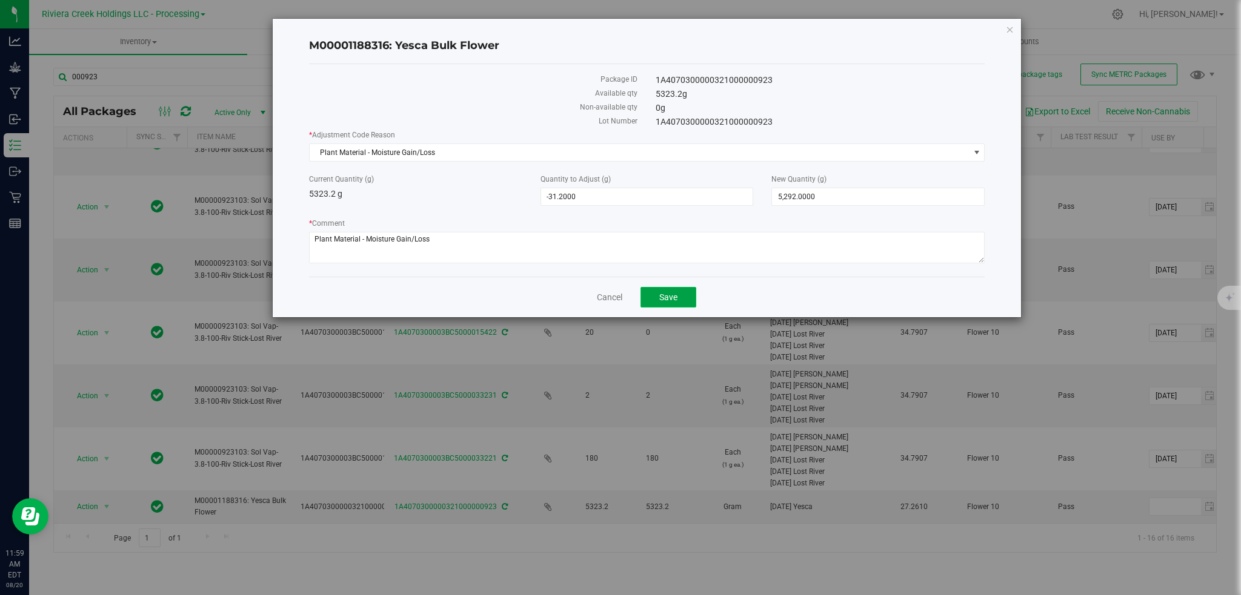
click at [659, 299] on span "Save" at bounding box center [668, 298] width 18 height 10
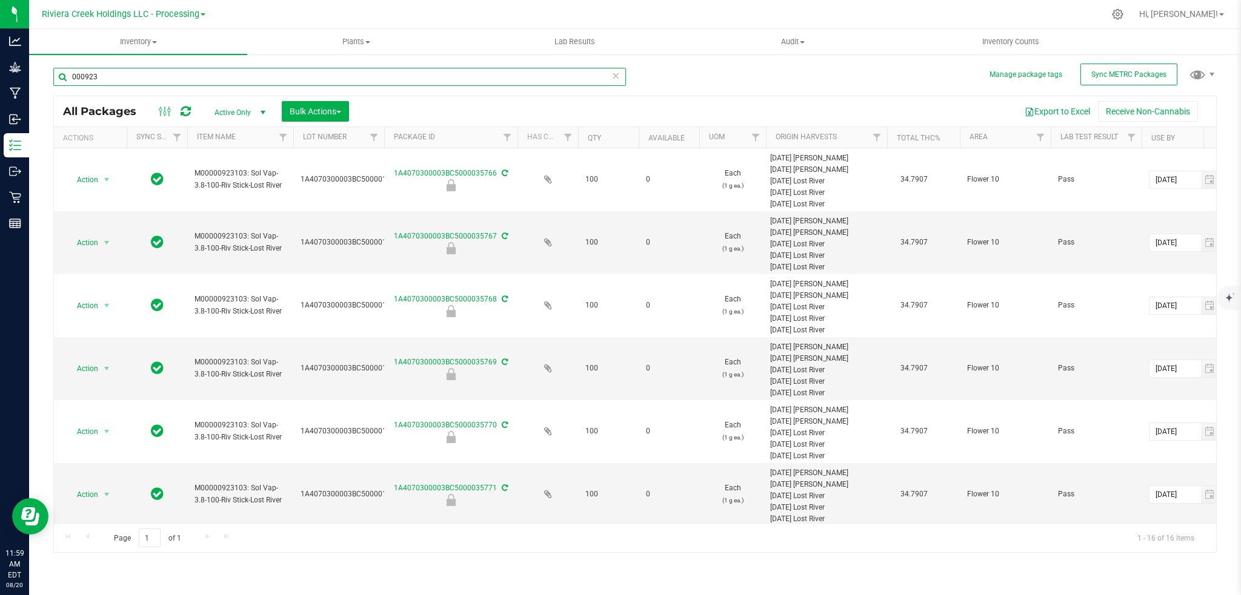
click at [119, 81] on input "000923" at bounding box center [339, 77] width 572 height 18
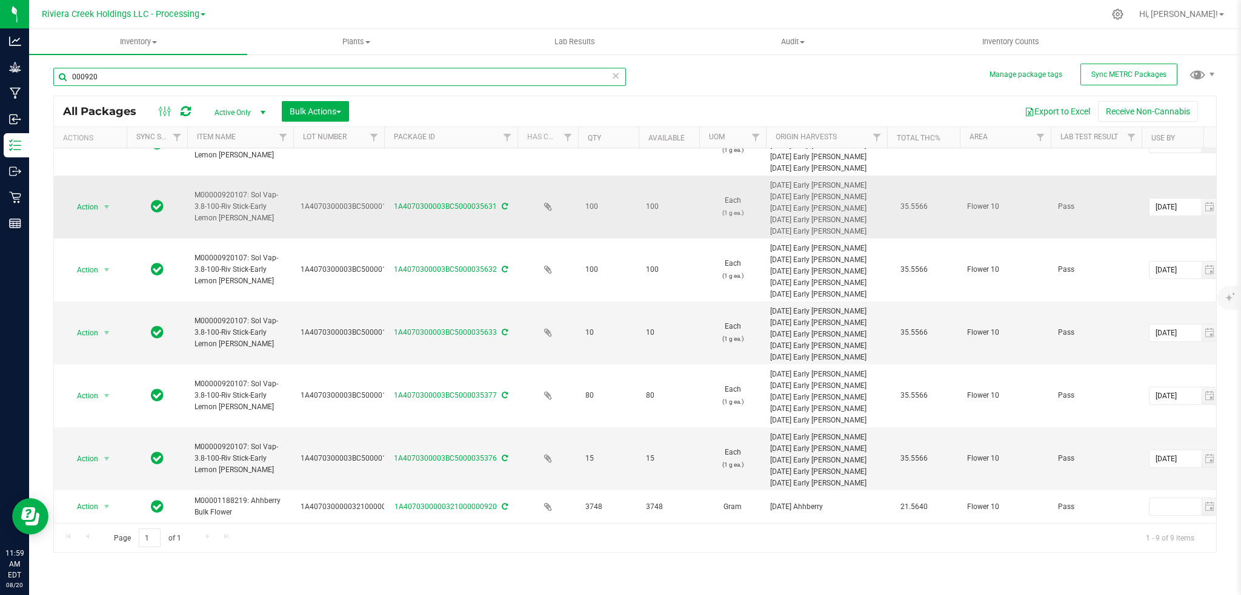
scroll to position [173, 0]
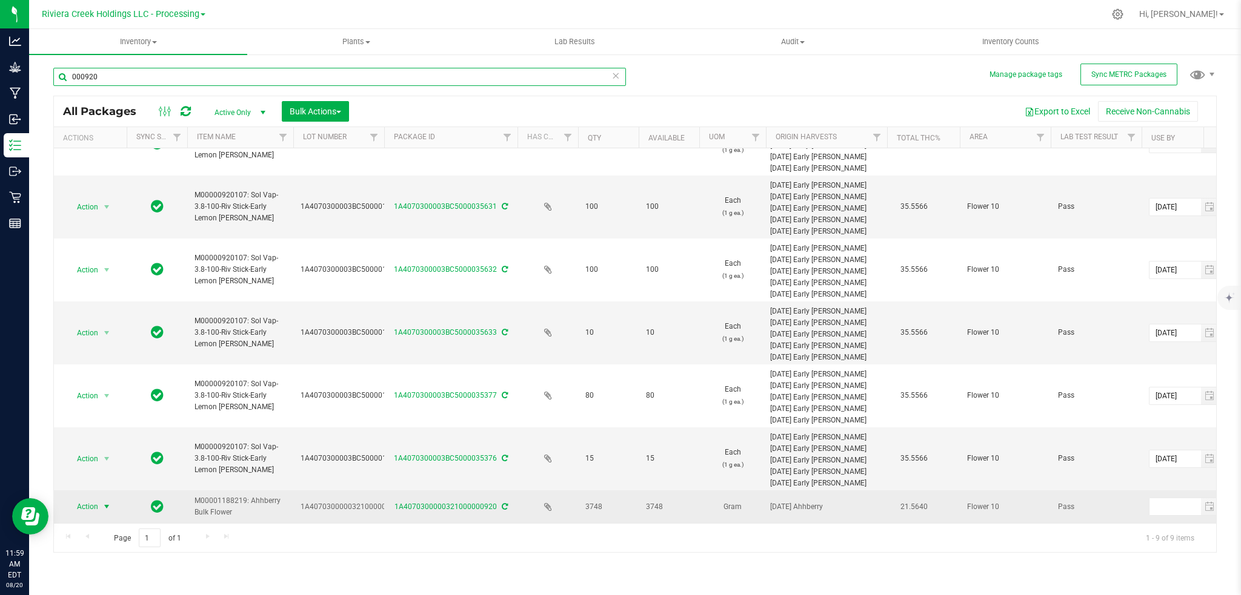
type input "000920"
click at [102, 502] on span "select" at bounding box center [107, 507] width 10 height 10
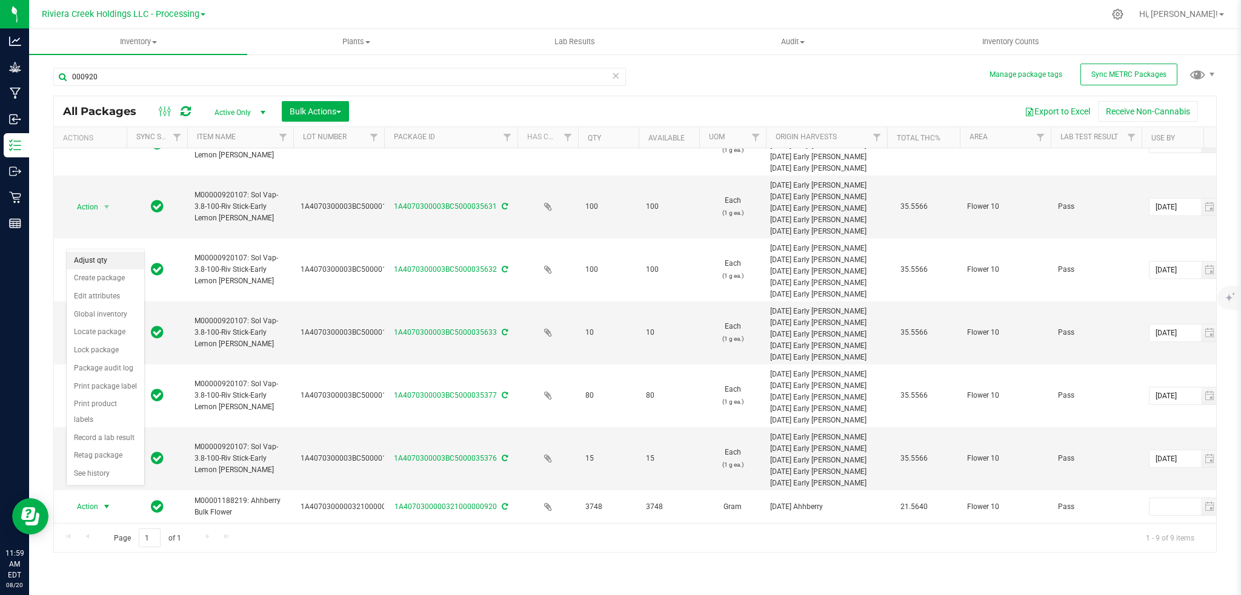
click at [107, 261] on li "Adjust qty" at bounding box center [106, 261] width 78 height 18
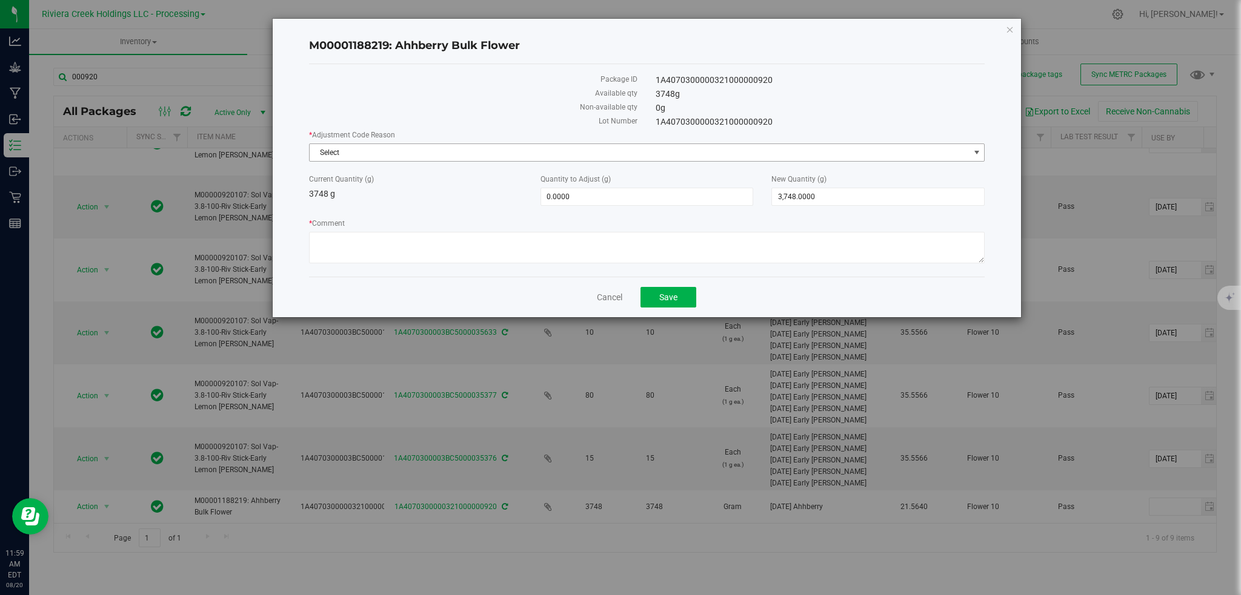
click at [976, 151] on span "select" at bounding box center [977, 153] width 10 height 10
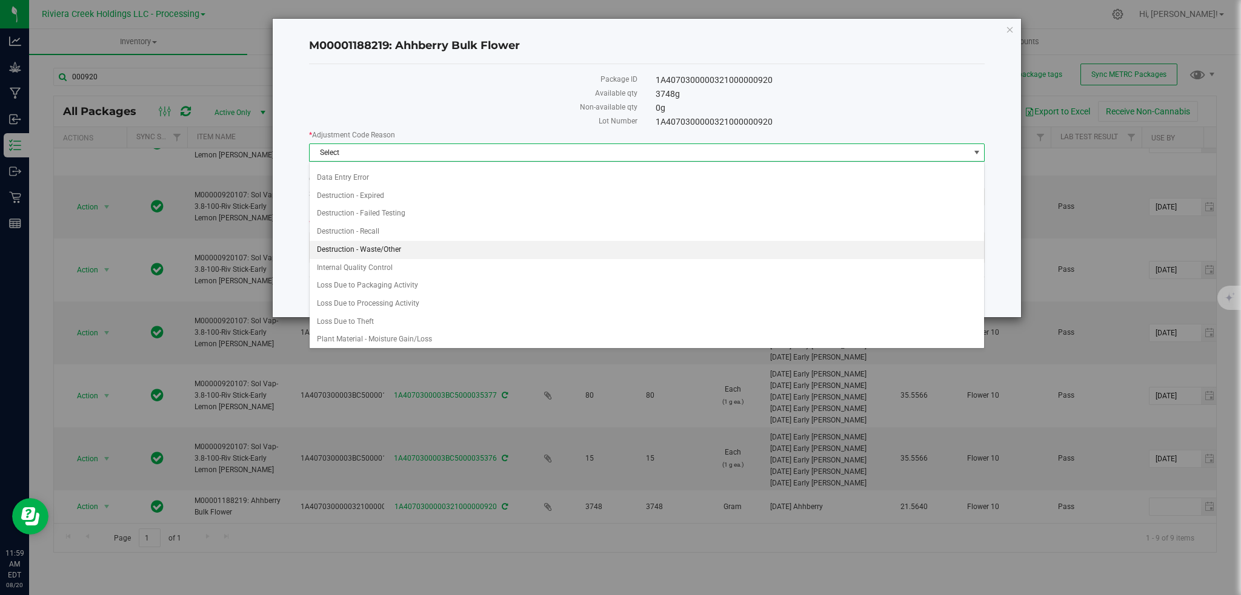
scroll to position [16, 0]
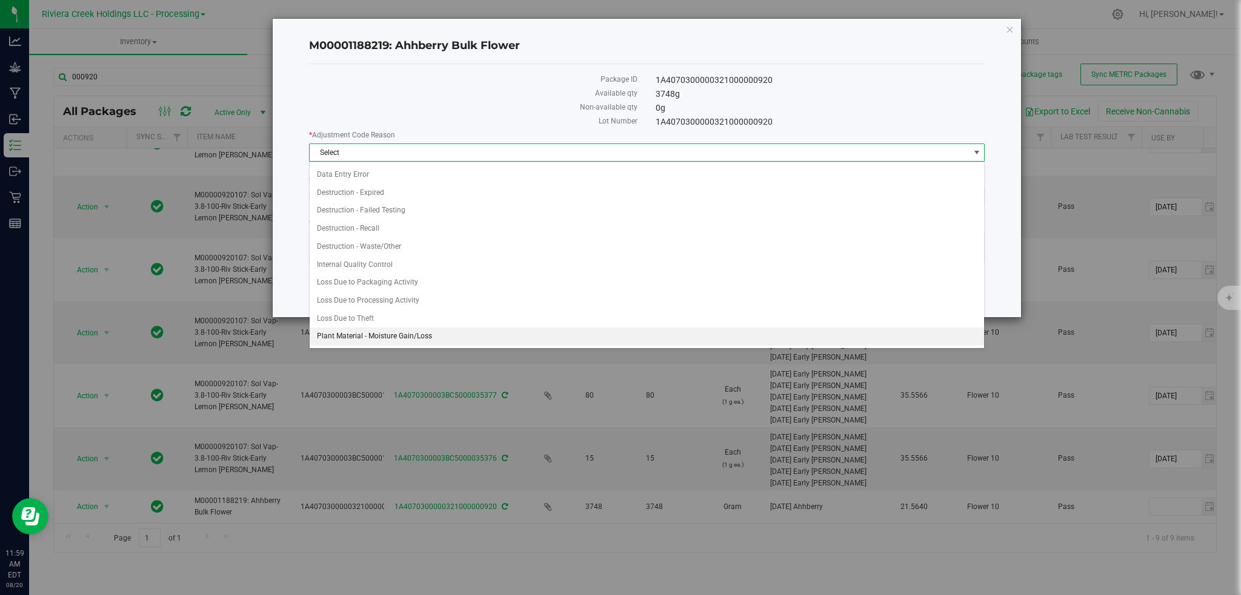
click at [366, 334] on li "Plant Material - Moisture Gain/Loss" at bounding box center [647, 337] width 675 height 18
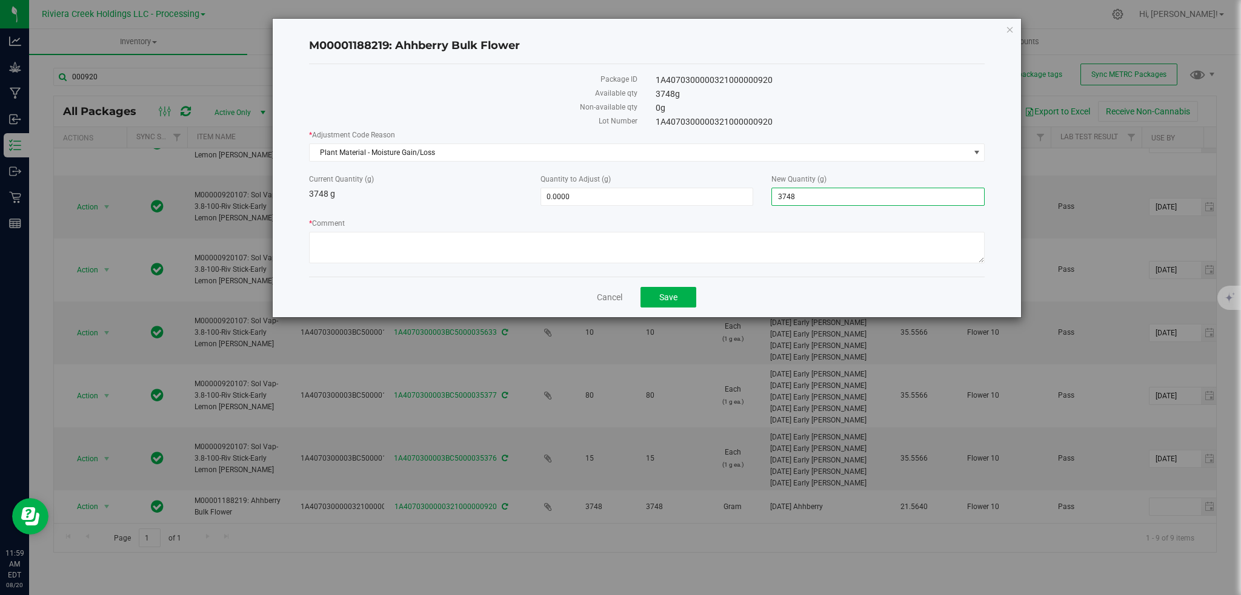
drag, startPoint x: 801, startPoint y: 199, endPoint x: 762, endPoint y: 199, distance: 38.8
click at [762, 199] on div "New Quantity (g) 3,748.0000 3748" at bounding box center [877, 190] width 231 height 32
type input "3732"
type input "-16.0000"
type input "3,732.0000"
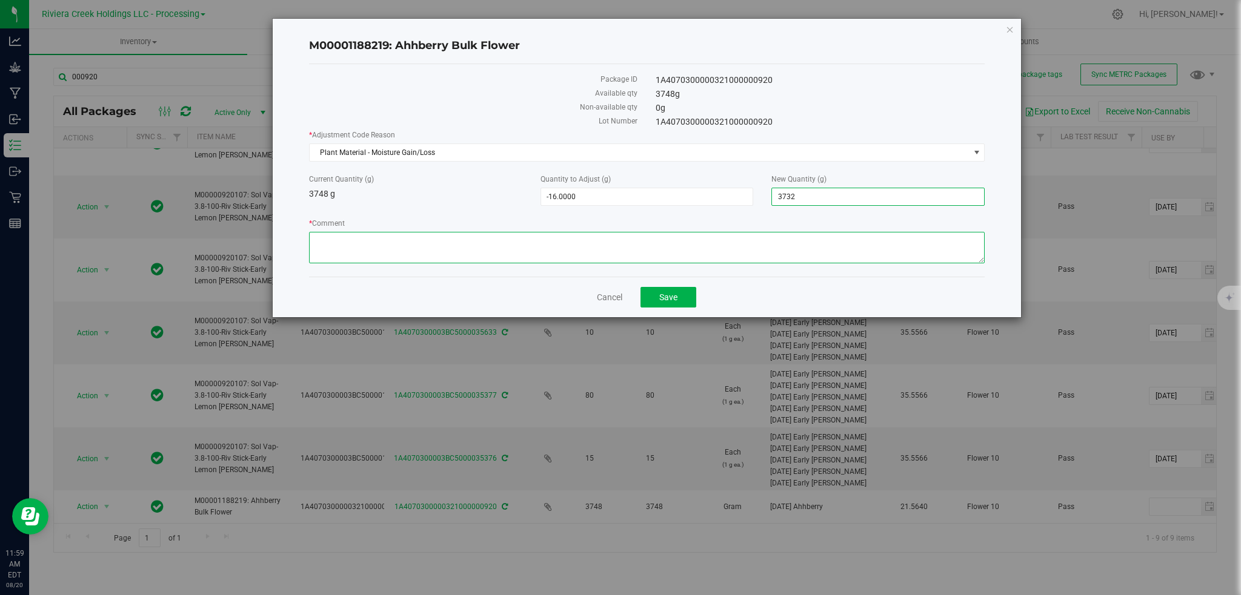
click at [370, 241] on textarea "* Comment" at bounding box center [647, 247] width 676 height 31
paste textarea "Plant Material - Moisture Gain/Loss"
type textarea "Plant Material - Moisture Gain/Loss"
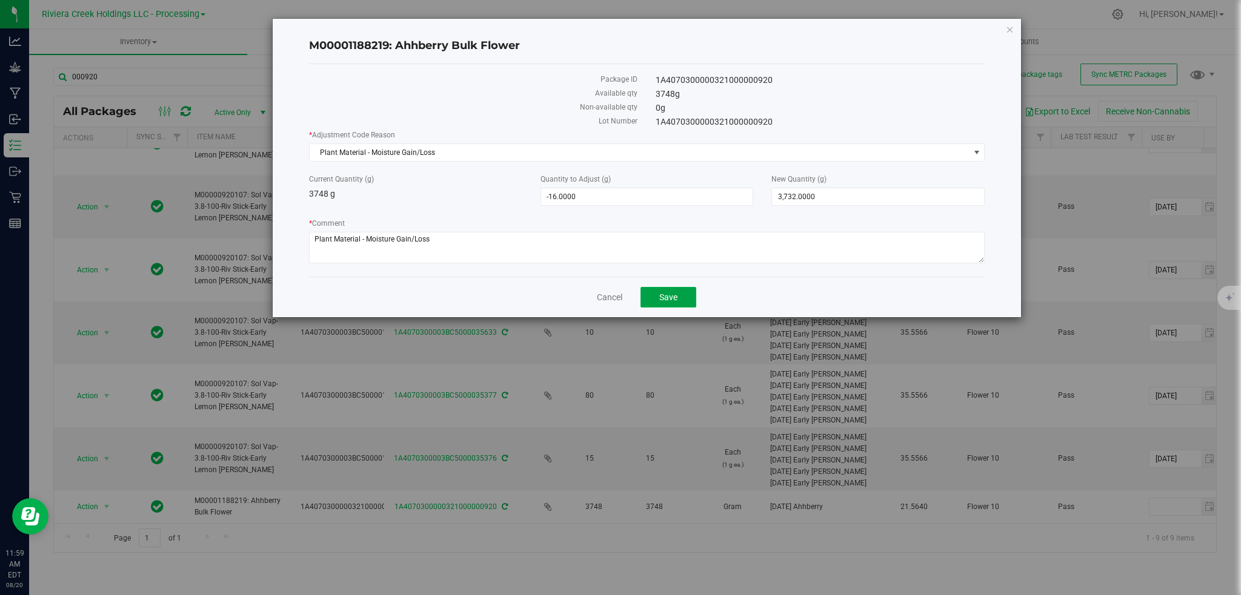
drag, startPoint x: 669, startPoint y: 303, endPoint x: 674, endPoint y: 271, distance: 32.4
click at [670, 302] on span "Save" at bounding box center [668, 298] width 18 height 10
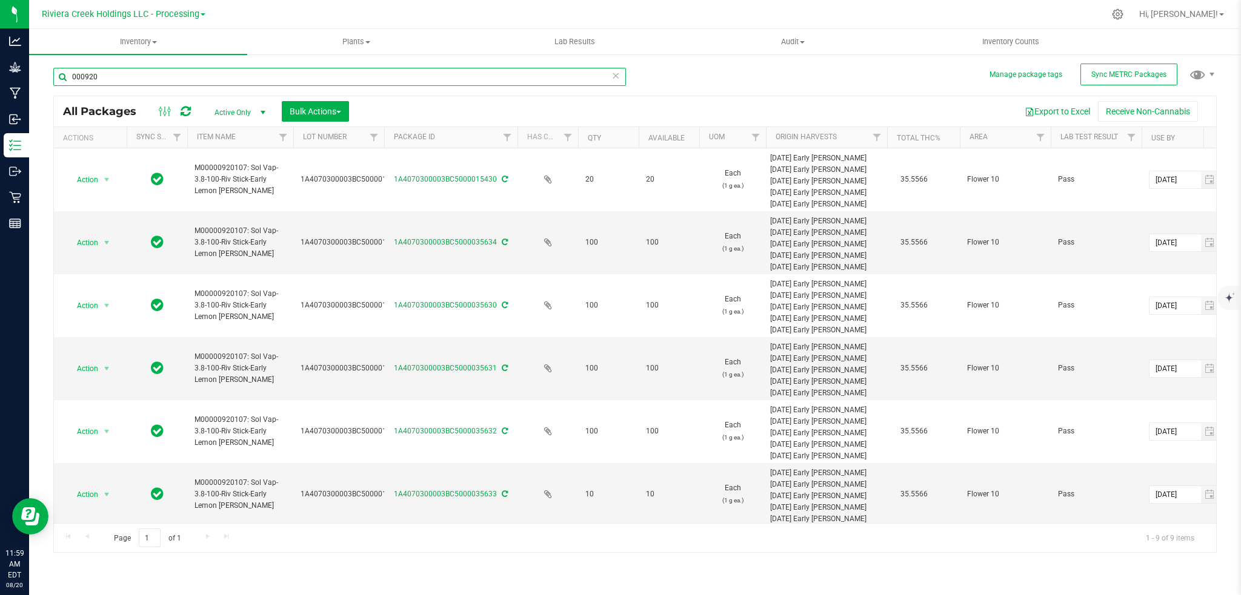
click at [130, 76] on input "000920" at bounding box center [339, 77] width 572 height 18
type input "000895"
